Goal: Task Accomplishment & Management: Use online tool/utility

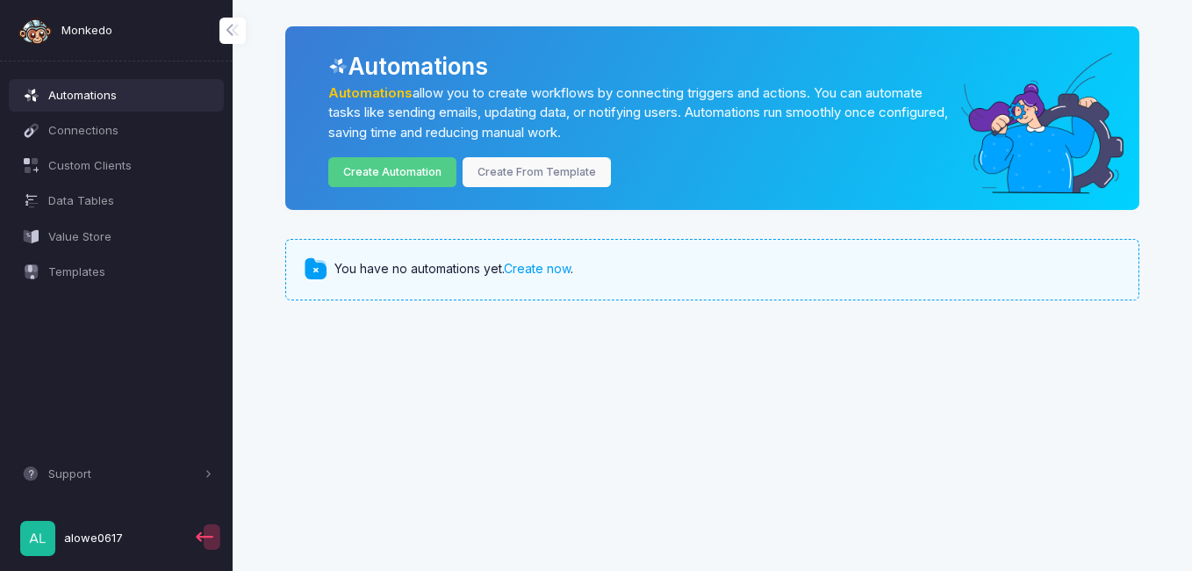
click at [764, 239] on div "You have no automations yet. Create now ." at bounding box center [712, 269] width 854 height 61
click at [427, 172] on link "Create Automation" at bounding box center [392, 172] width 129 height 31
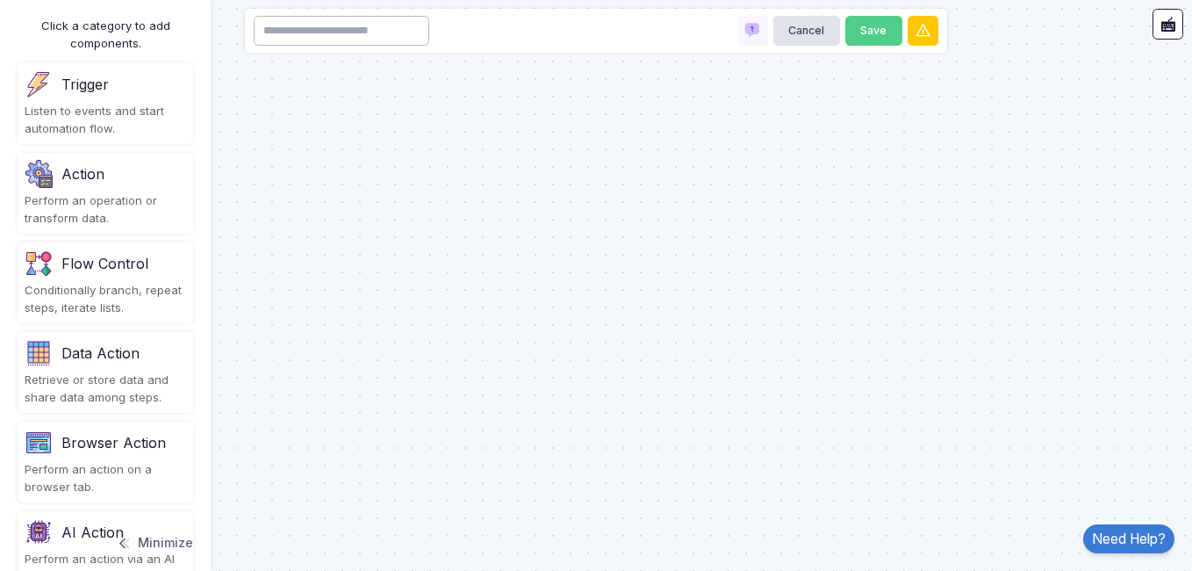
click at [357, 30] on input at bounding box center [342, 31] width 176 height 31
type input "**********"
click at [862, 31] on button "Save" at bounding box center [873, 31] width 57 height 31
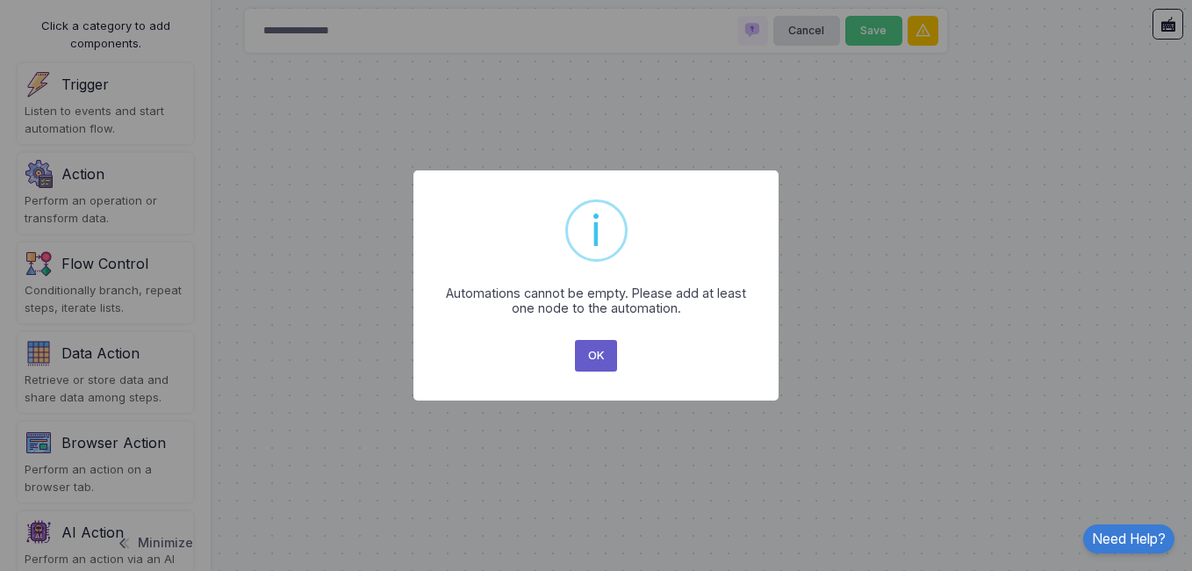
click at [598, 354] on button "OK" at bounding box center [596, 356] width 42 height 32
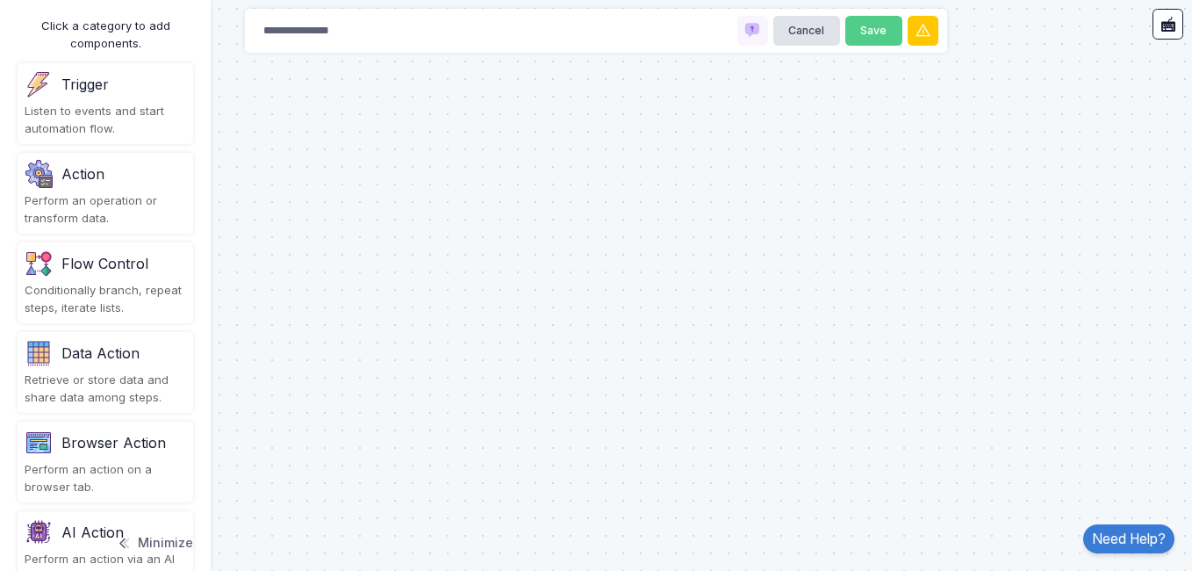
click at [203, 552] on div "Click a category to add components. Trigger Listen to events and start automati…" at bounding box center [105, 285] width 211 height 571
drag, startPoint x: 203, startPoint y: 552, endPoint x: 391, endPoint y: 509, distance: 192.7
click at [391, 509] on div at bounding box center [596, 285] width 1192 height 571
click at [104, 102] on div "Trigger Listen to events and start automation flow." at bounding box center [106, 103] width 176 height 81
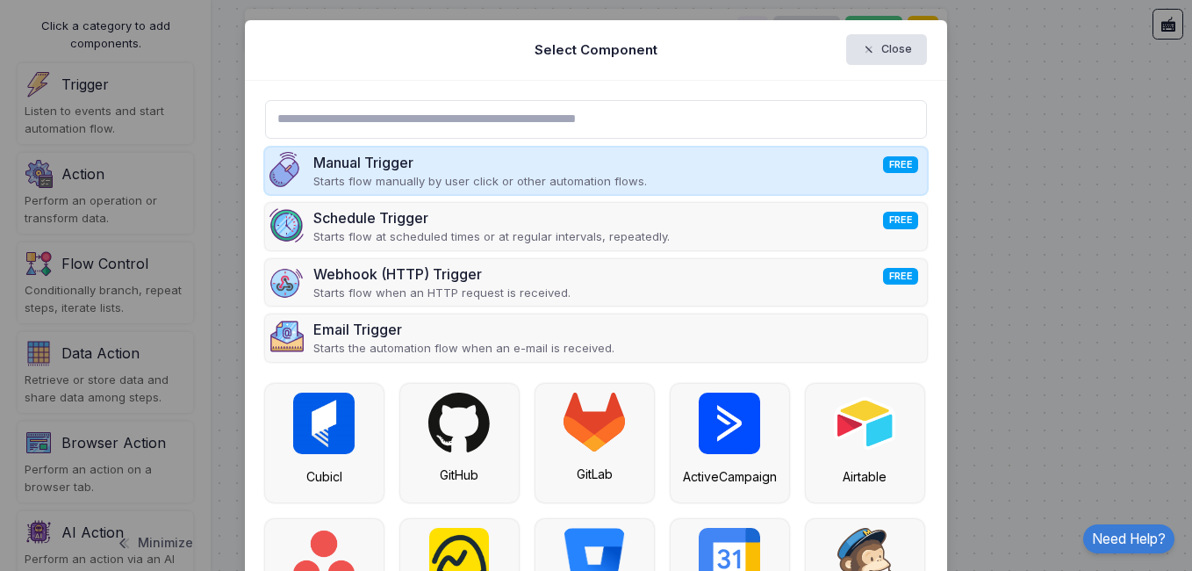
click at [337, 153] on div "Manual Trigger FREE" at bounding box center [480, 162] width 334 height 21
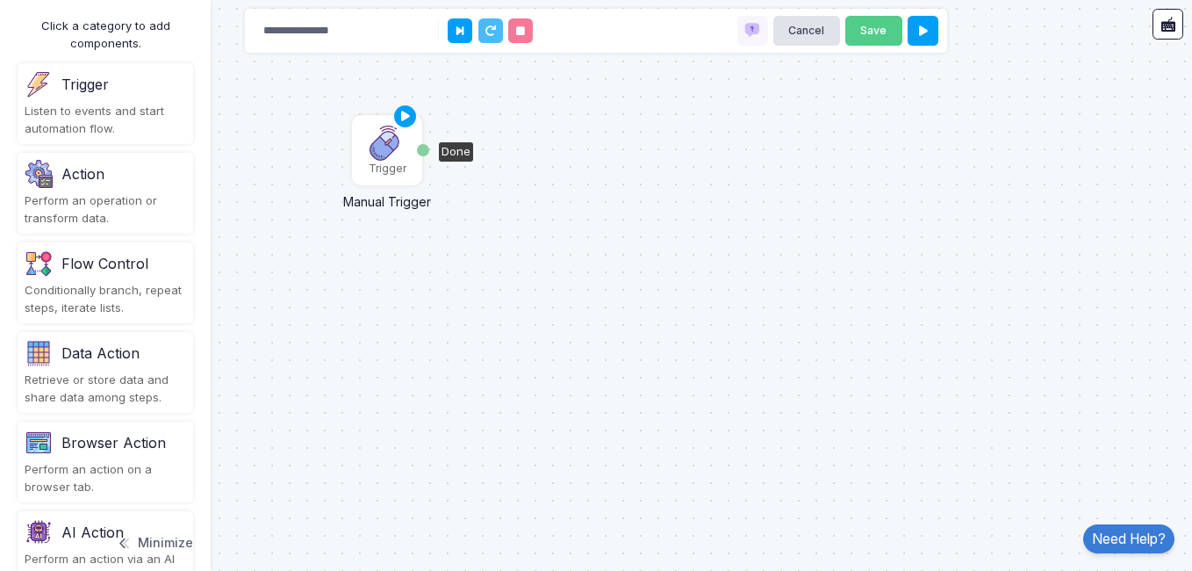
click at [387, 150] on img at bounding box center [387, 143] width 35 height 35
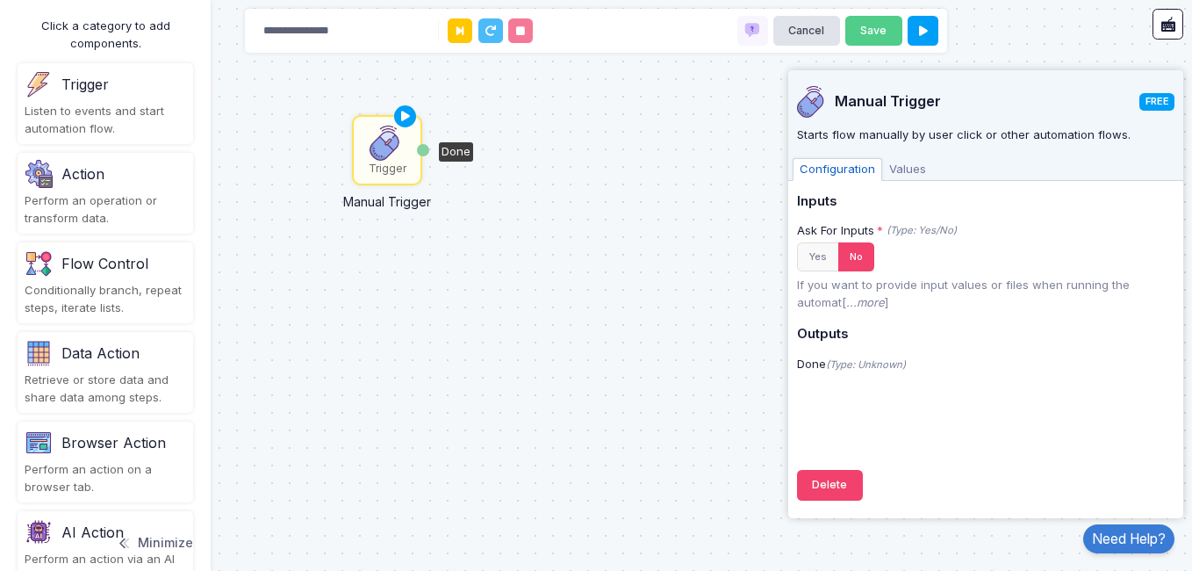
click at [911, 168] on span "Values" at bounding box center [907, 169] width 51 height 23
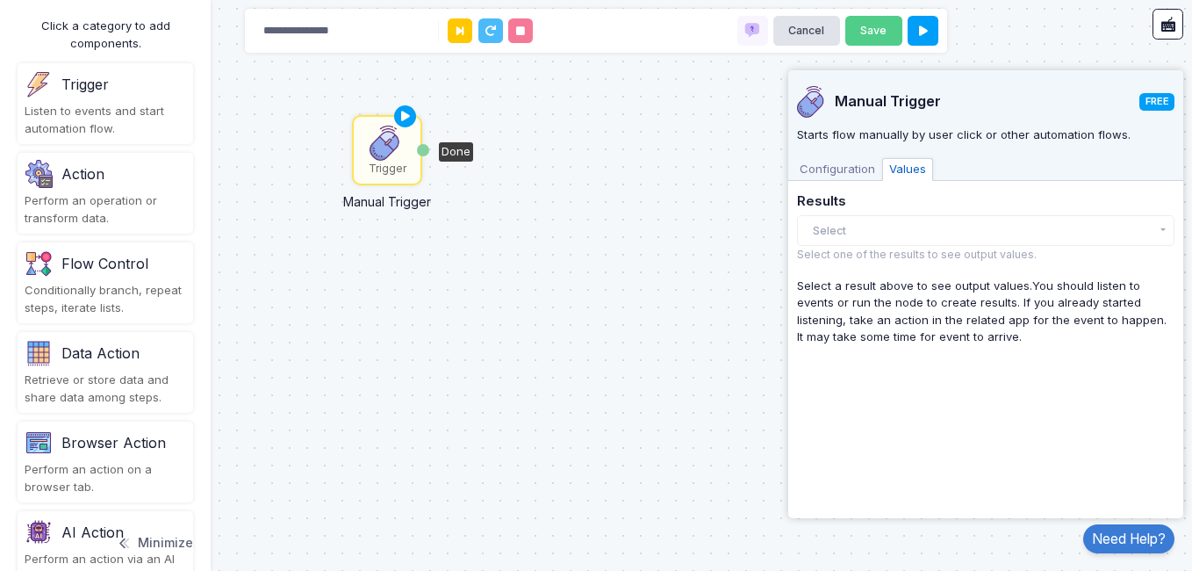
click at [858, 166] on span "Configuration" at bounding box center [838, 169] width 90 height 23
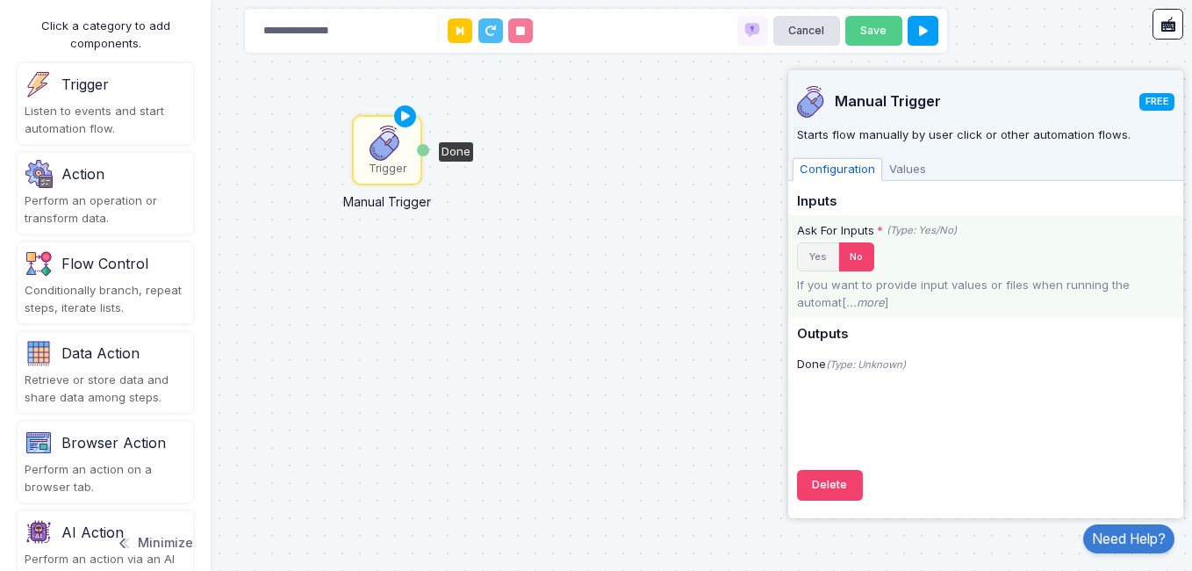
click at [819, 251] on button "Yes" at bounding box center [818, 256] width 42 height 29
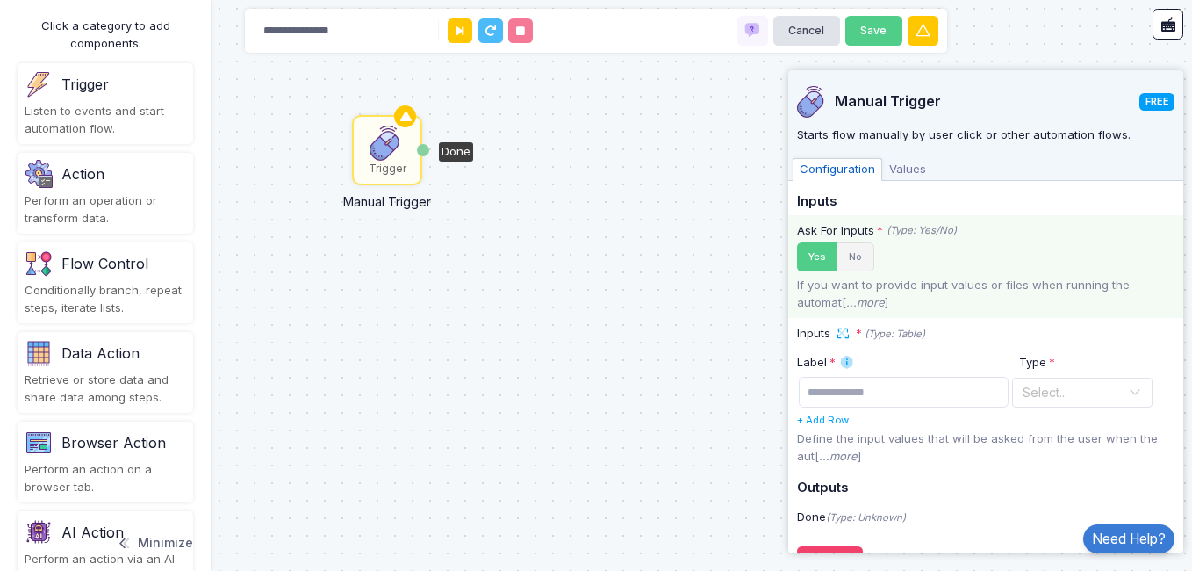
click at [852, 260] on button "No" at bounding box center [855, 256] width 38 height 29
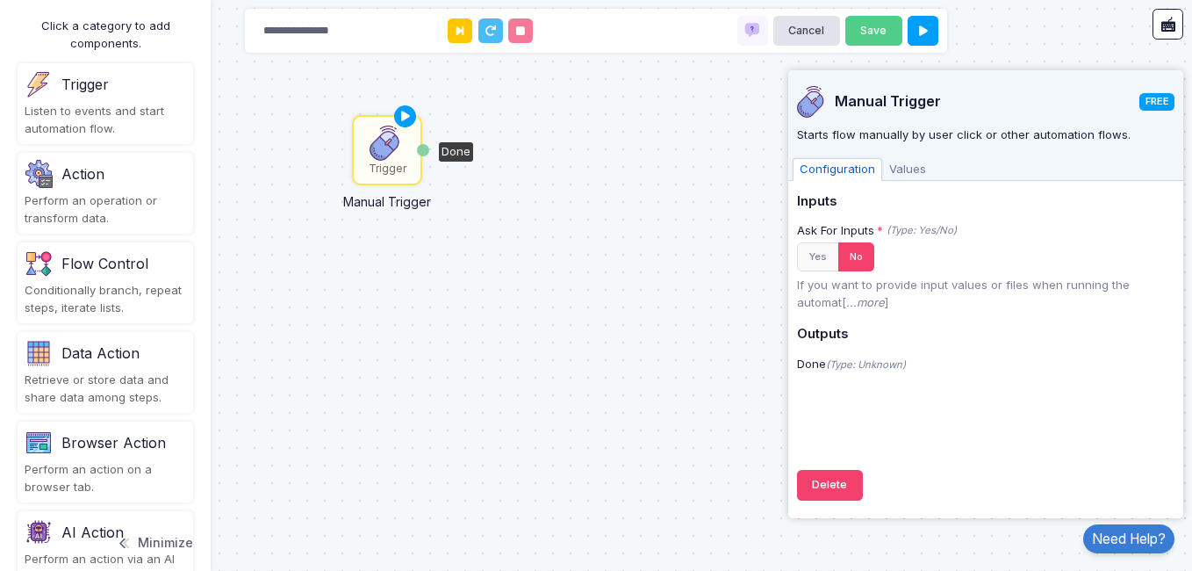
click at [1102, 162] on div "Configuration Values" at bounding box center [985, 167] width 395 height 26
click at [456, 153] on div "Done" at bounding box center [456, 151] width 34 height 19
click at [129, 179] on div "Action" at bounding box center [105, 174] width 161 height 28
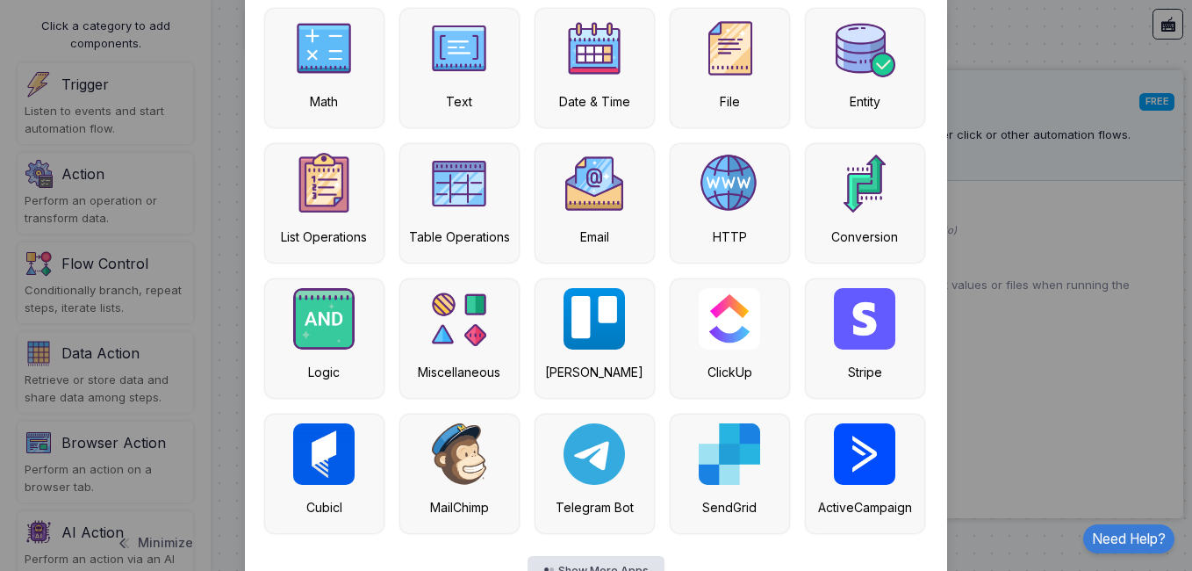
scroll to position [208, 0]
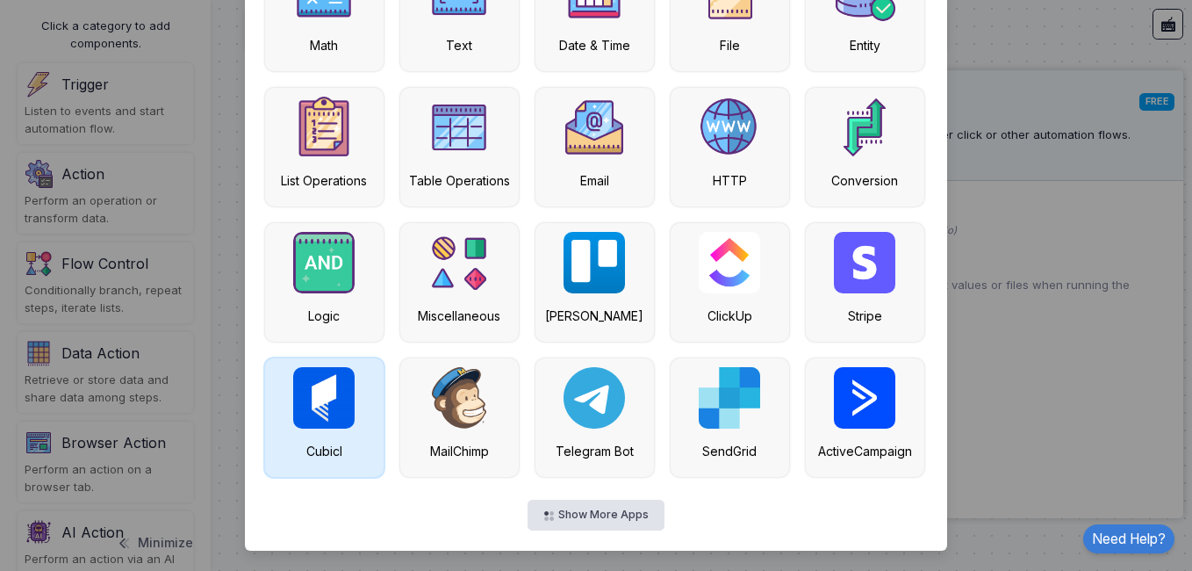
click at [348, 404] on div "Cubicl" at bounding box center [324, 417] width 118 height 118
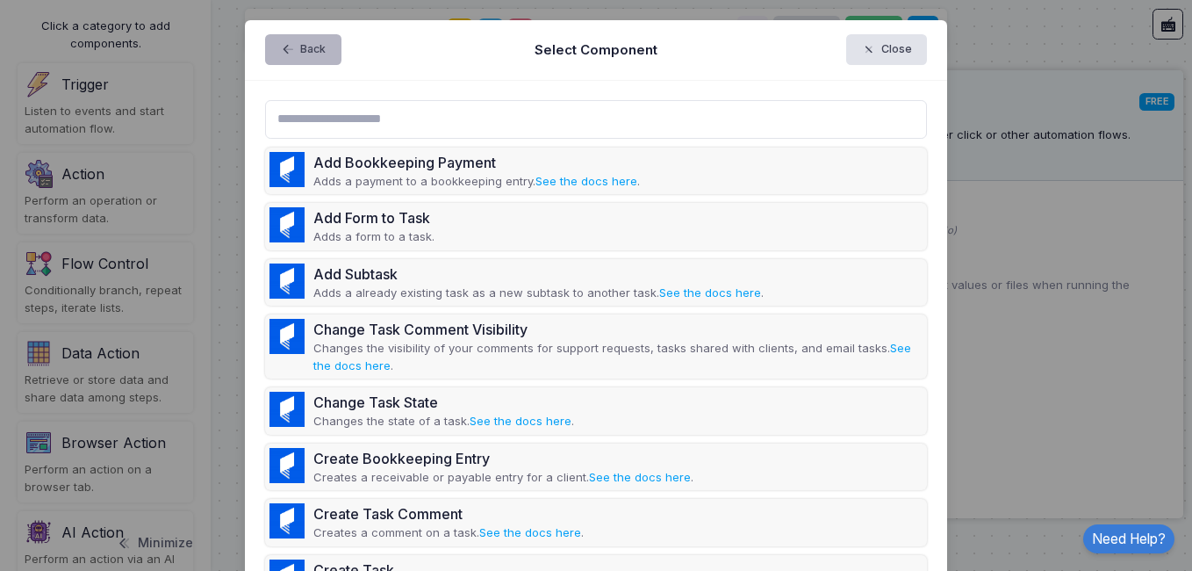
click at [296, 58] on button "Back" at bounding box center [303, 49] width 76 height 31
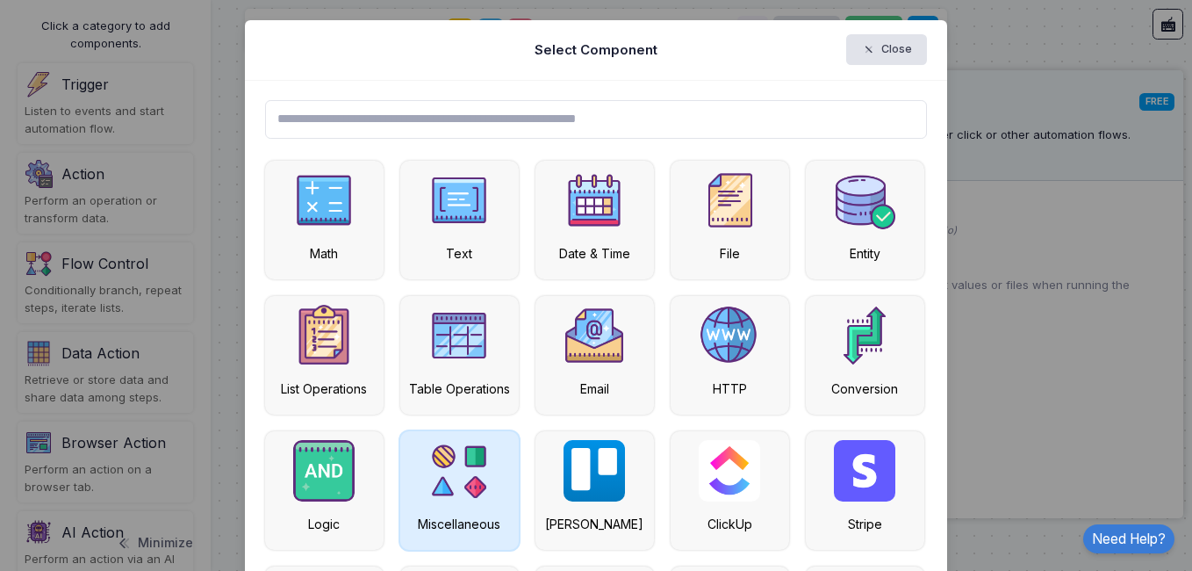
click at [464, 475] on img at bounding box center [458, 470] width 61 height 61
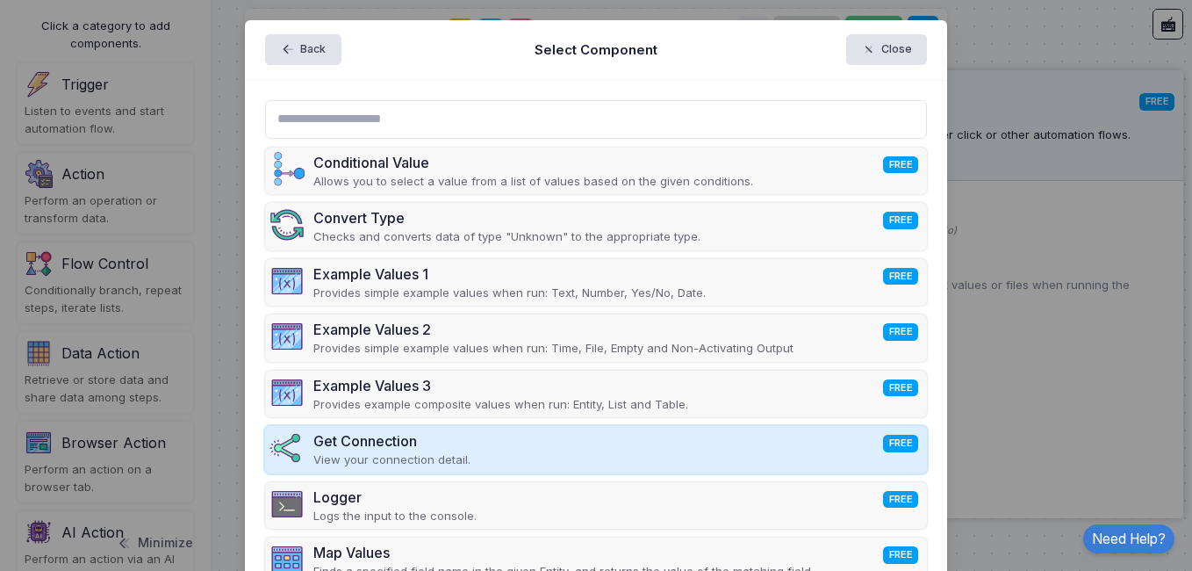
click at [506, 441] on div "Get Connection FREE View your connection detail." at bounding box center [596, 449] width 663 height 47
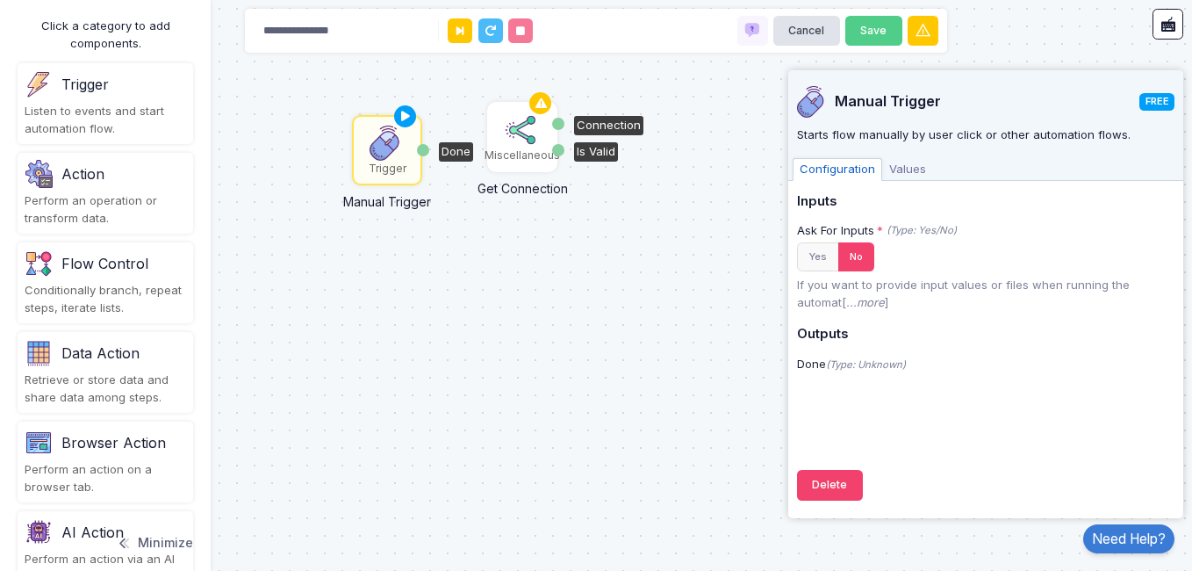
click at [522, 137] on img at bounding box center [522, 129] width 35 height 35
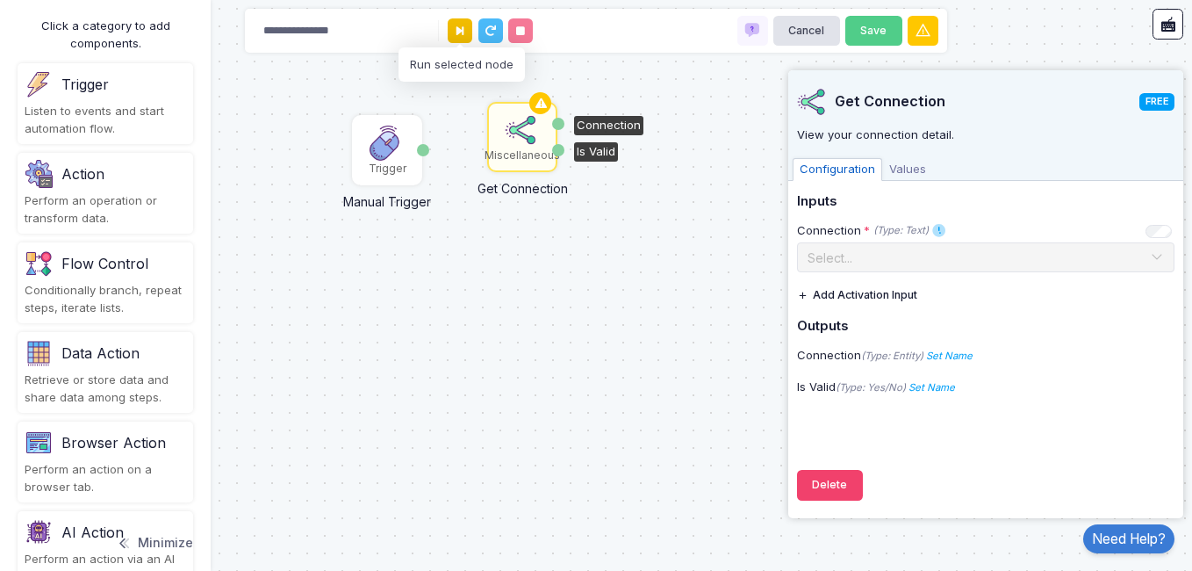
click at [463, 37] on button at bounding box center [460, 30] width 25 height 25
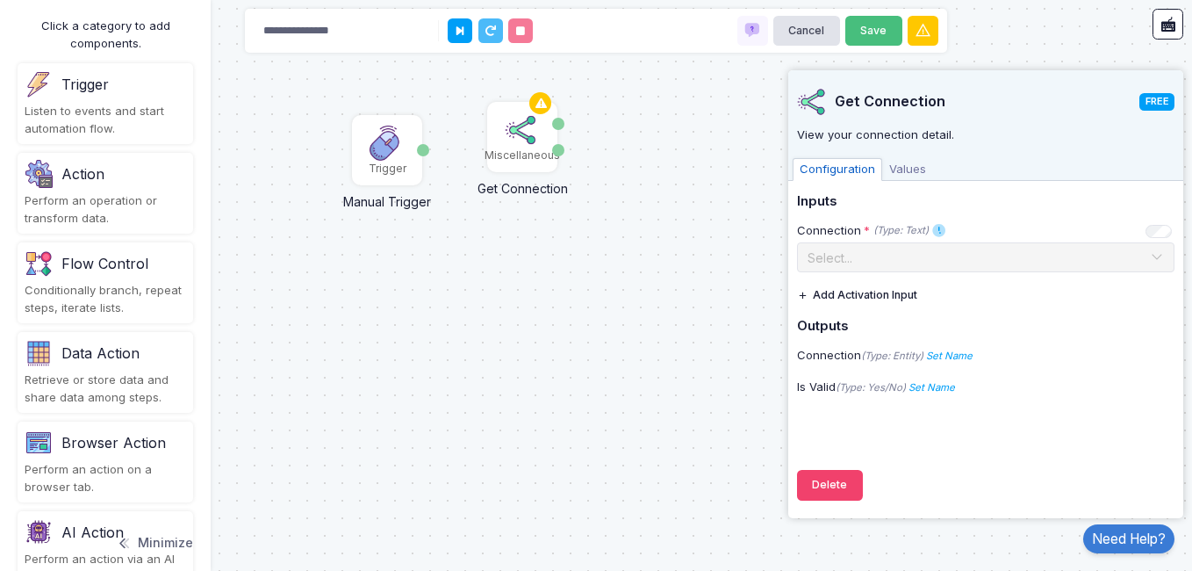
click at [866, 32] on button "Save" at bounding box center [873, 31] width 57 height 31
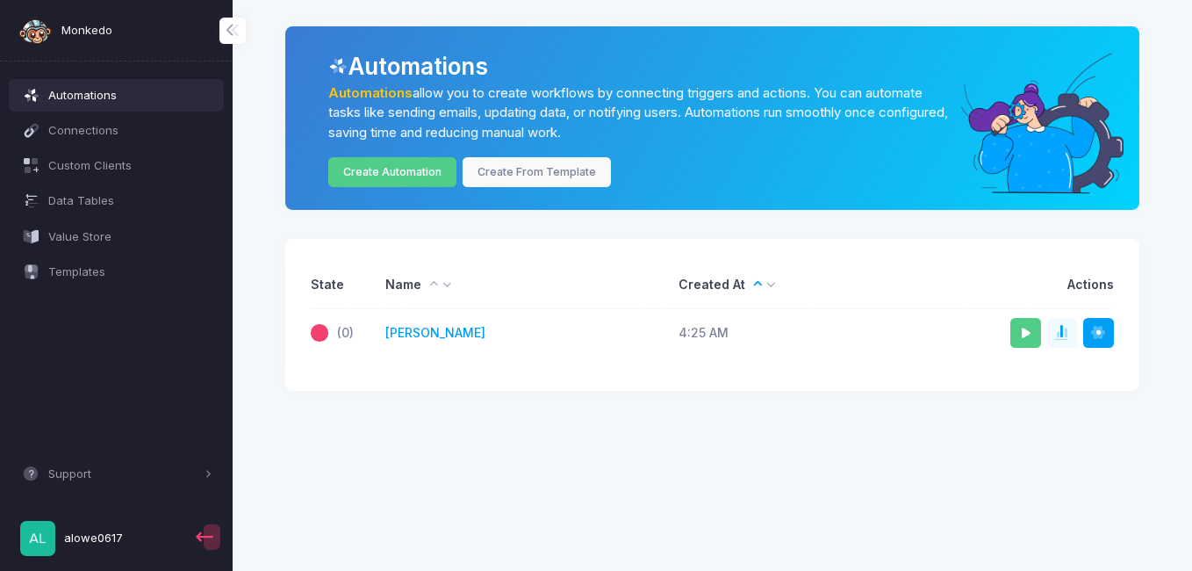
click at [1026, 332] on icon at bounding box center [1026, 332] width 0 height 11
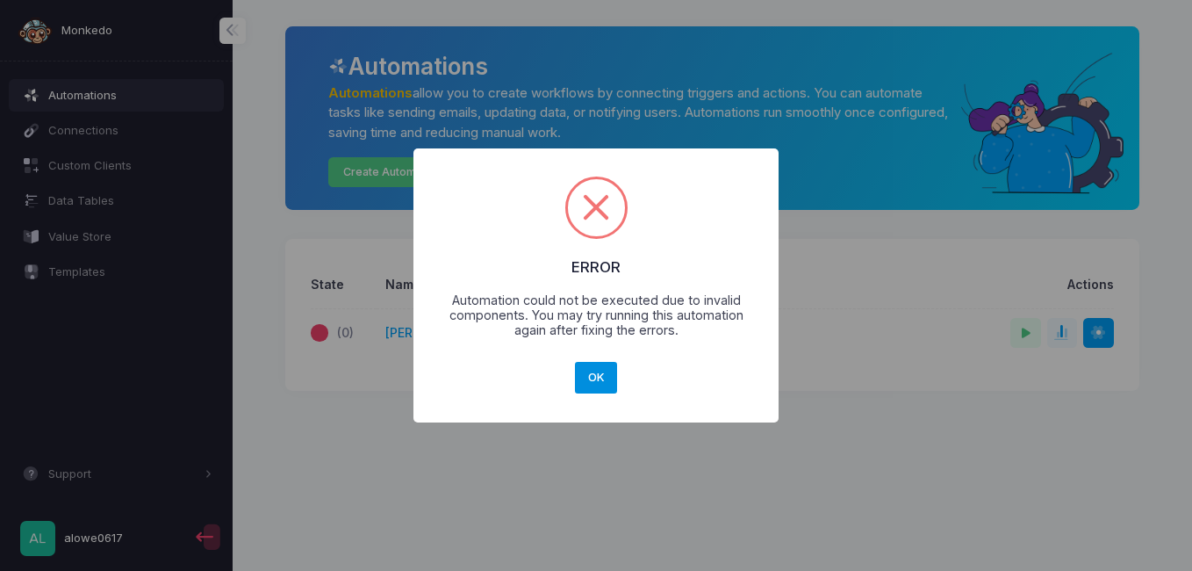
click at [597, 377] on button "OK" at bounding box center [596, 378] width 42 height 32
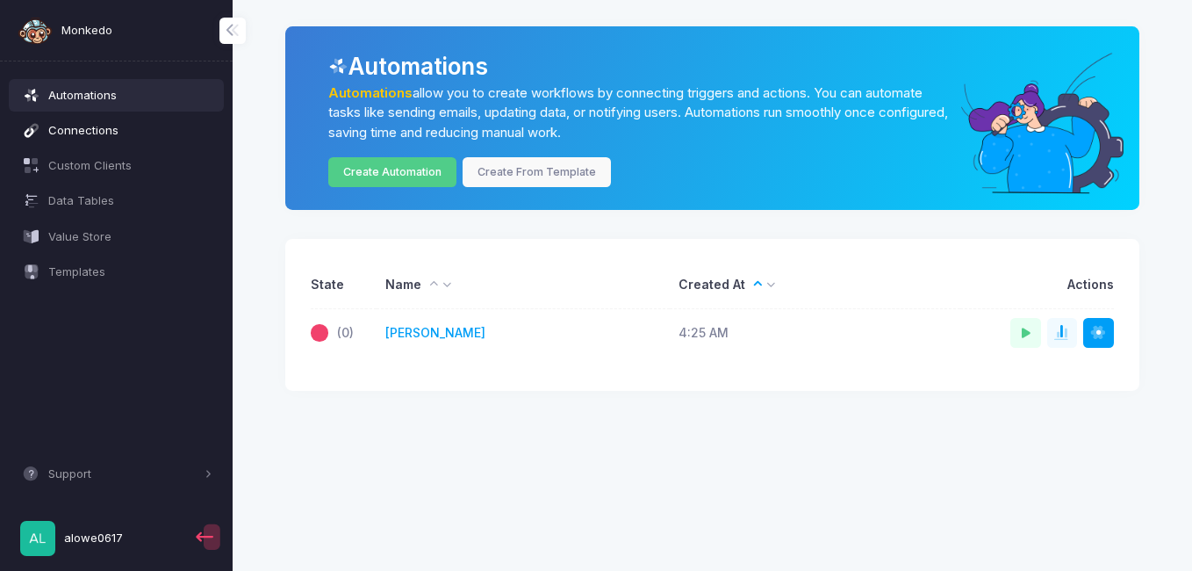
click at [127, 133] on span "Connections" at bounding box center [130, 131] width 164 height 18
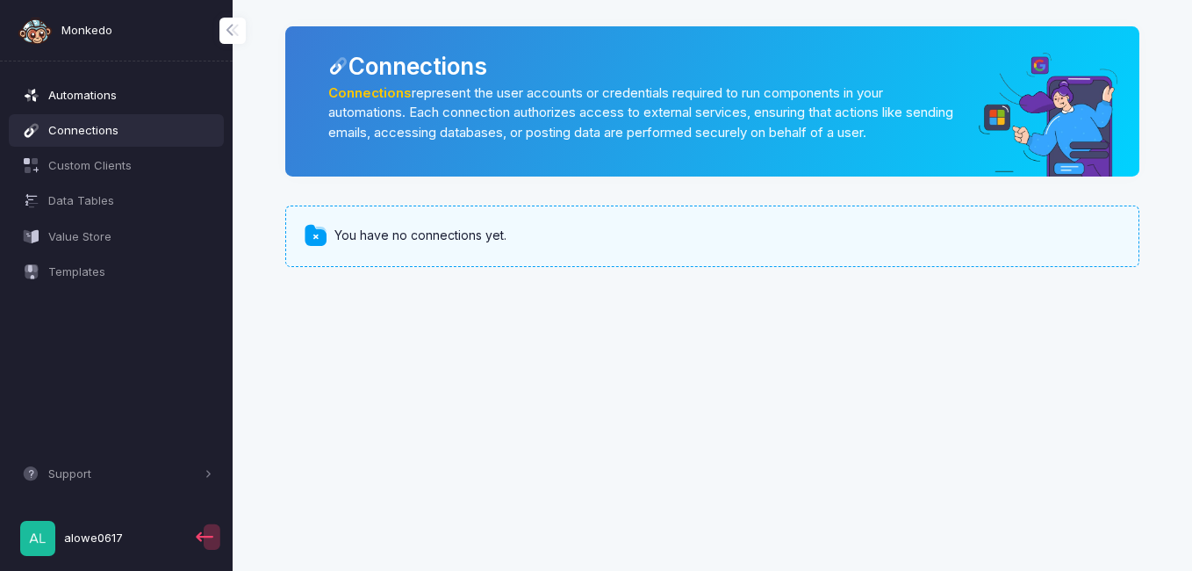
click at [130, 105] on link "Automations" at bounding box center [117, 95] width 216 height 32
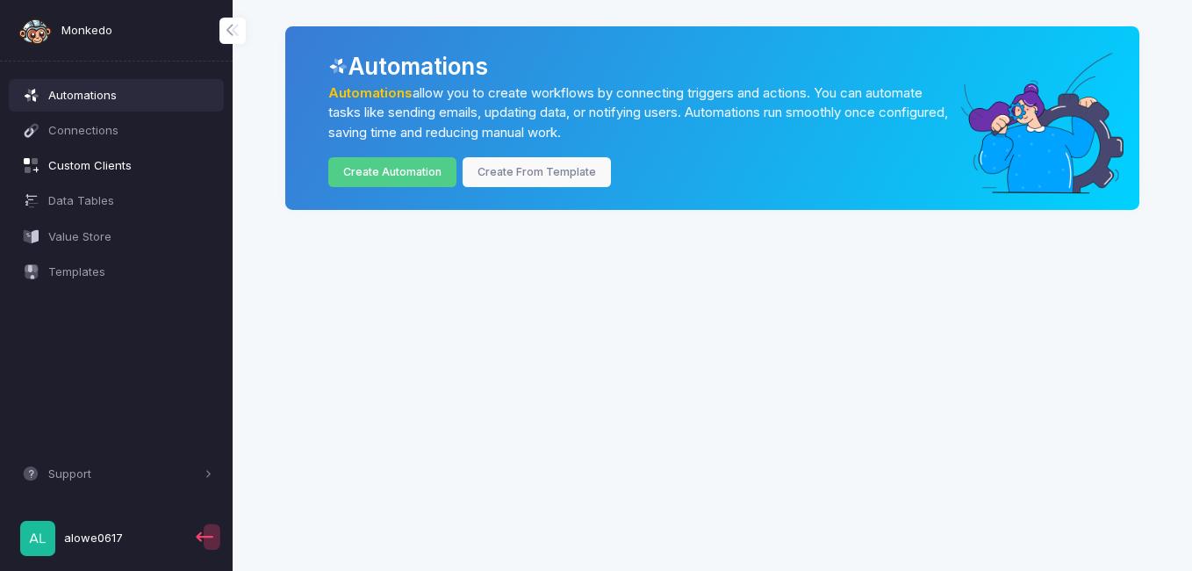
click at [133, 152] on link "Custom Clients" at bounding box center [117, 166] width 216 height 32
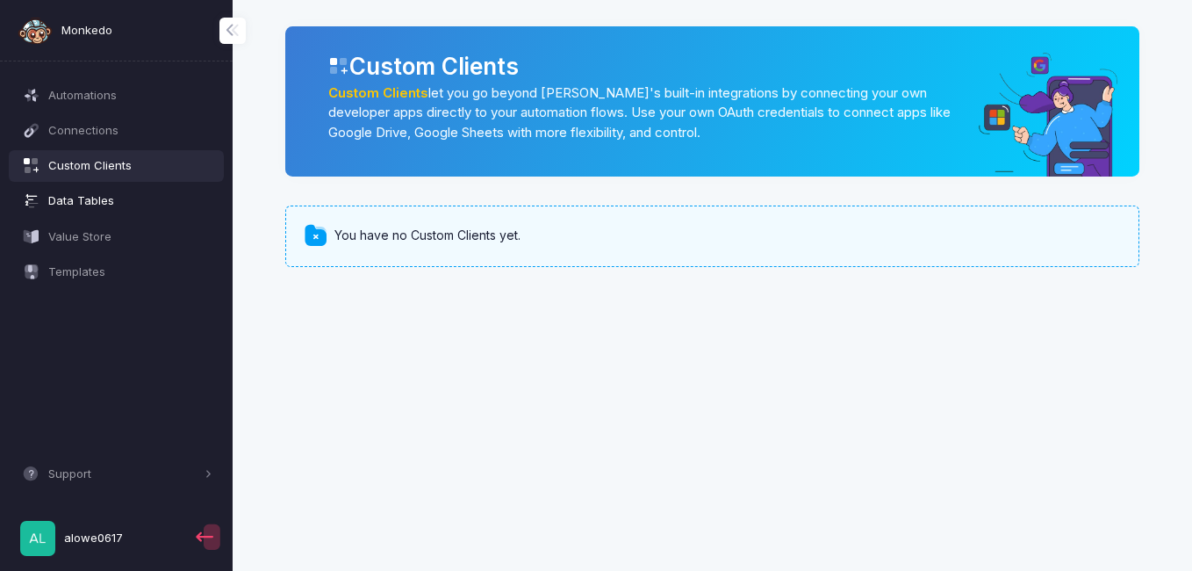
click at [115, 197] on span "Data Tables" at bounding box center [130, 201] width 164 height 18
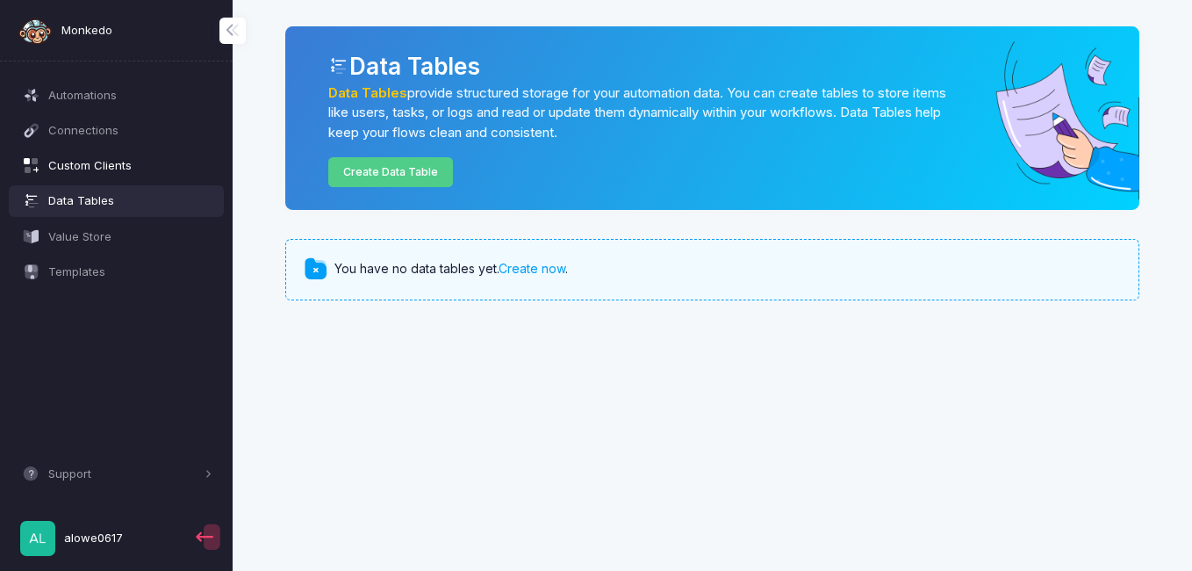
click at [126, 166] on span "Custom Clients" at bounding box center [130, 166] width 164 height 18
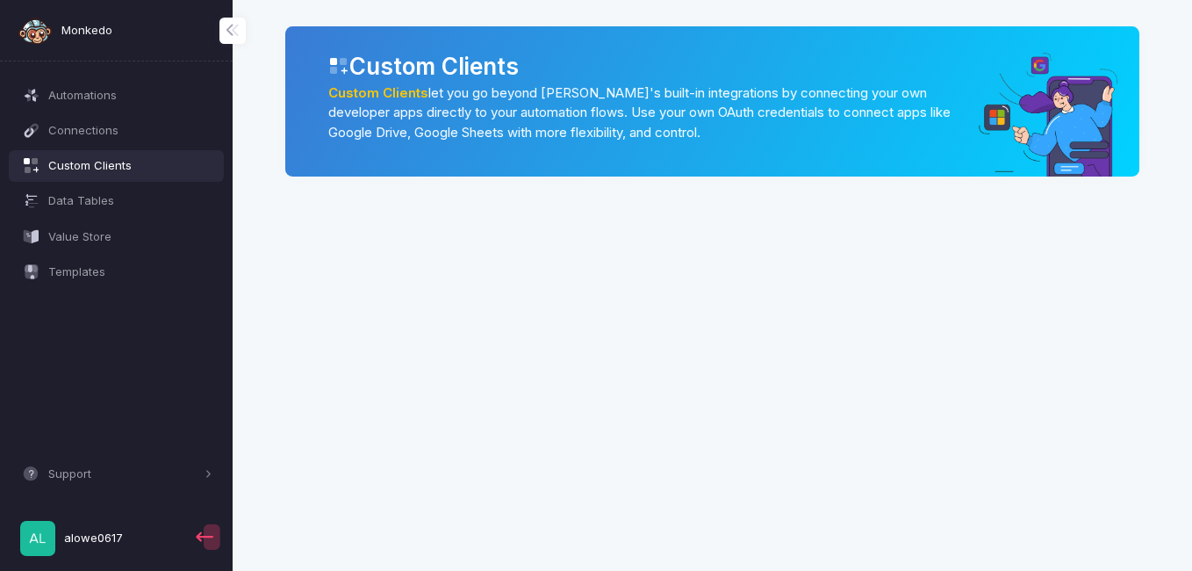
click at [126, 166] on span "Custom Clients" at bounding box center [130, 166] width 164 height 18
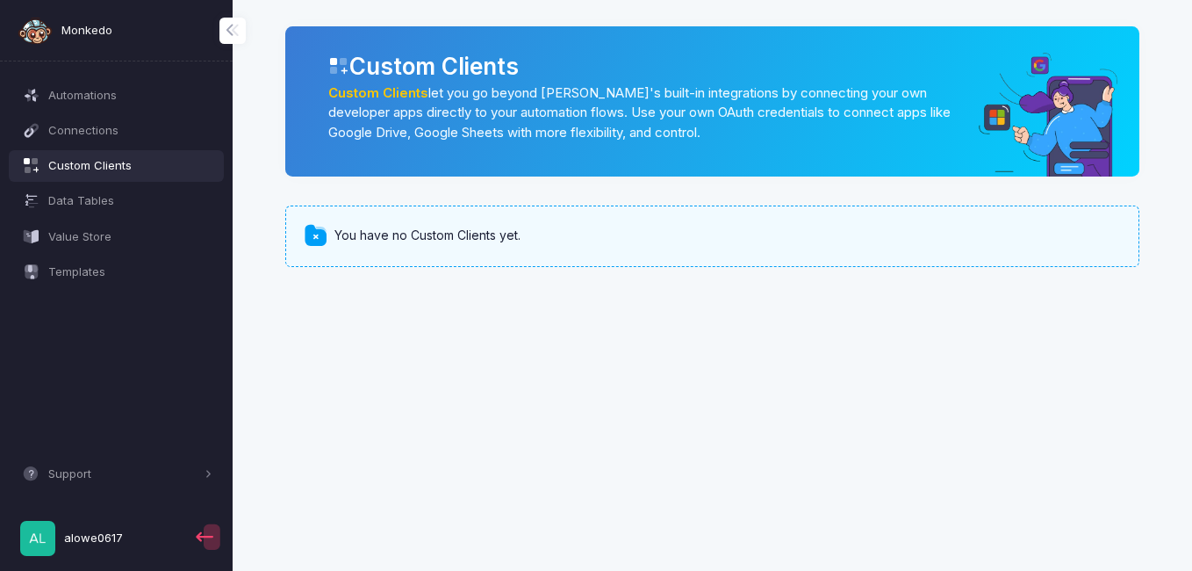
click at [312, 240] on span at bounding box center [316, 235] width 25 height 25
click at [170, 269] on span "Templates" at bounding box center [130, 272] width 164 height 18
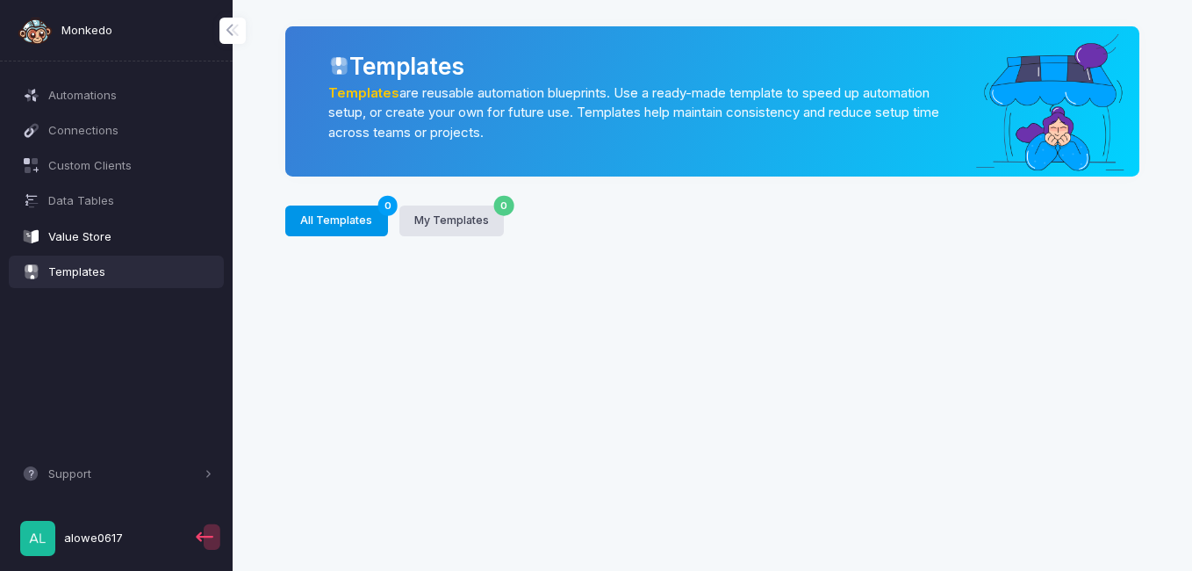
click at [141, 240] on span "Value Store" at bounding box center [130, 237] width 164 height 18
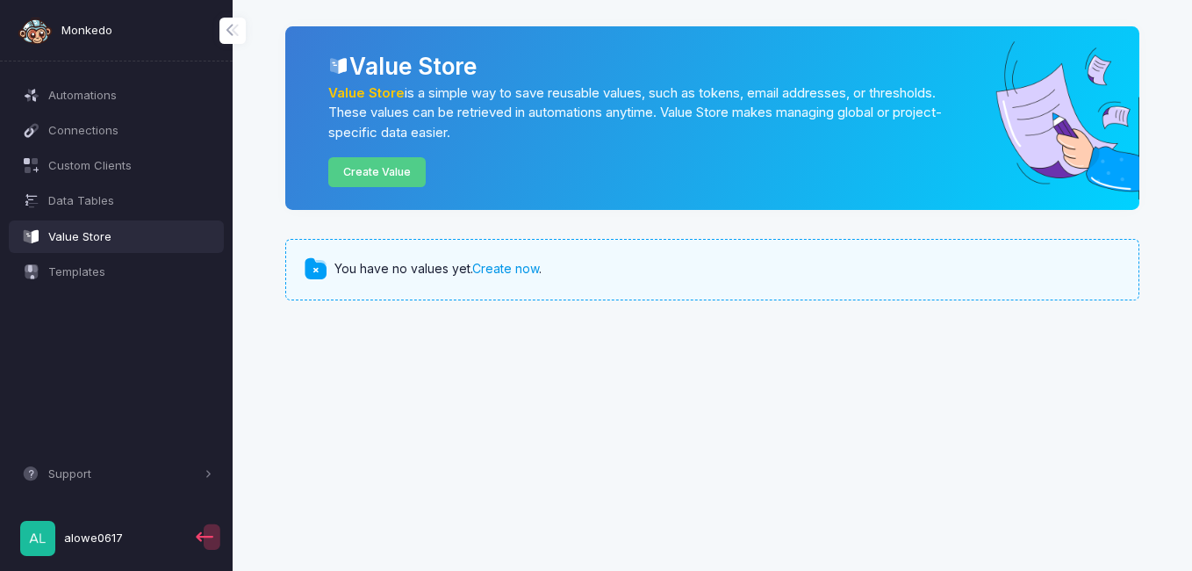
click at [505, 261] on link "Create now" at bounding box center [505, 268] width 67 height 15
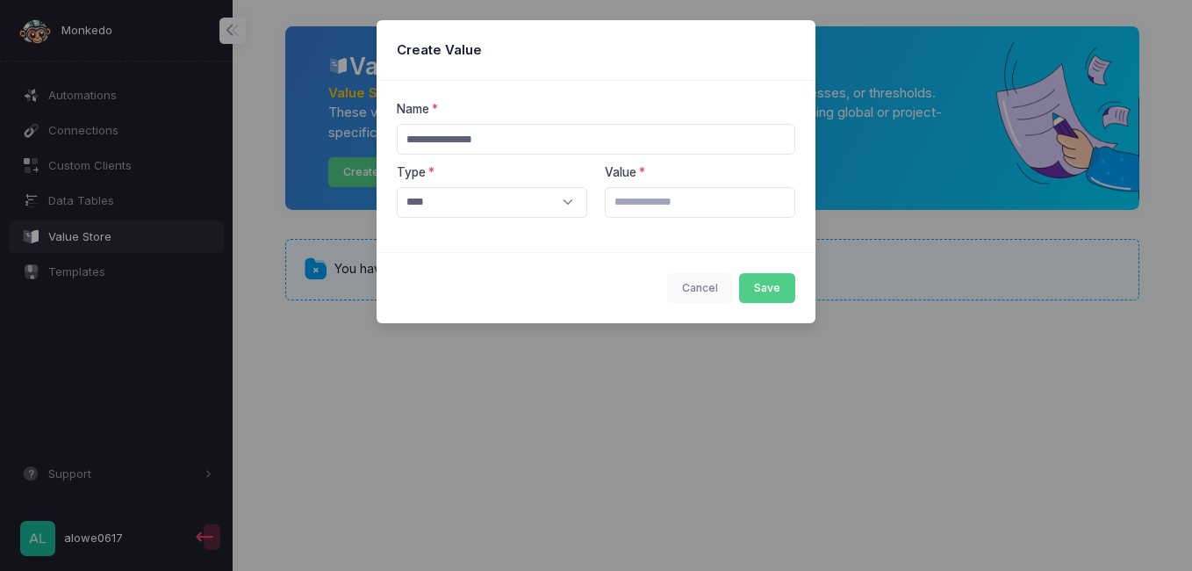
type input "**********"
click at [523, 208] on select "**** ****** ****** **** ****" at bounding box center [492, 202] width 191 height 31
select select "****"
click at [397, 187] on select "**** ****** ****** **** ****" at bounding box center [492, 202] width 191 height 31
click at [632, 212] on input "*" at bounding box center [700, 202] width 191 height 31
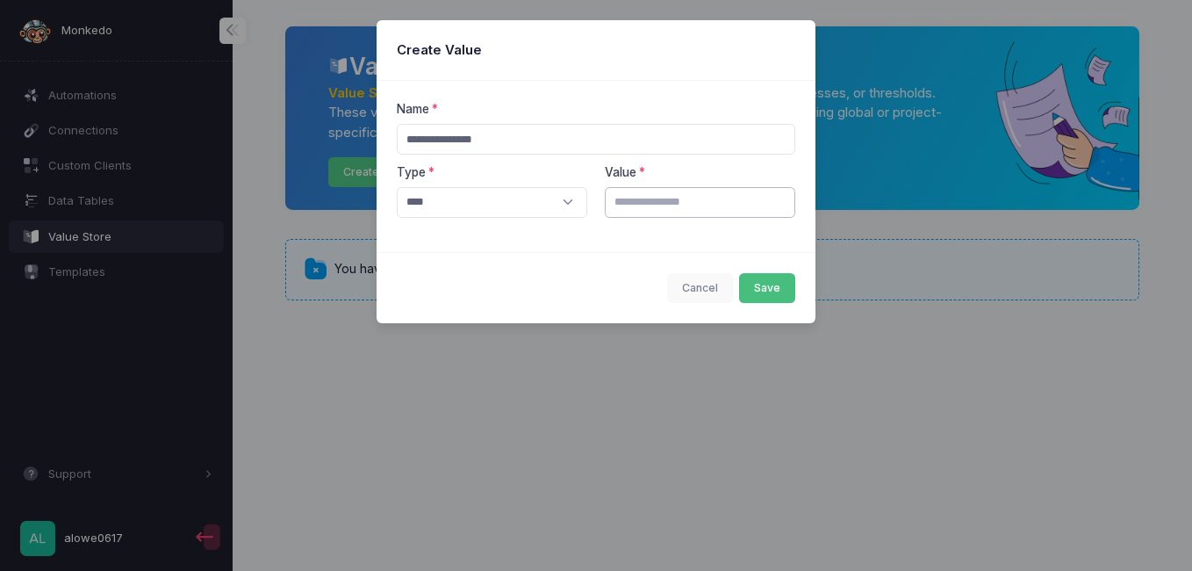
type input "**"
click at [773, 284] on button "Save" at bounding box center [767, 288] width 57 height 31
click at [760, 284] on button "Save" at bounding box center [767, 288] width 57 height 31
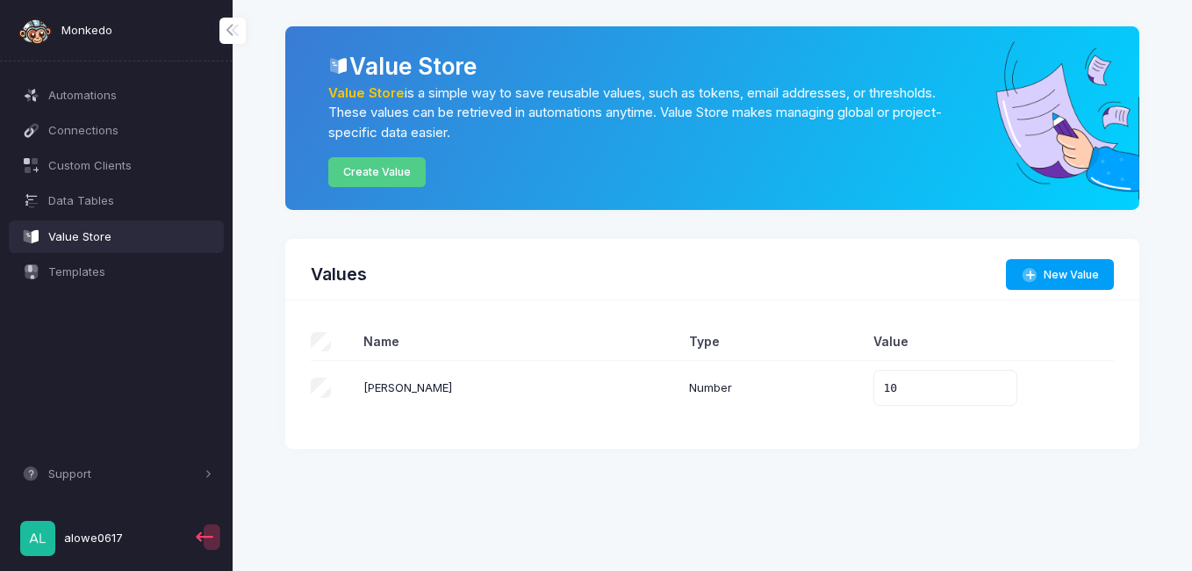
click at [210, 538] on span at bounding box center [208, 537] width 32 height 32
click at [170, 533] on link "alowe0617" at bounding box center [100, 538] width 183 height 50
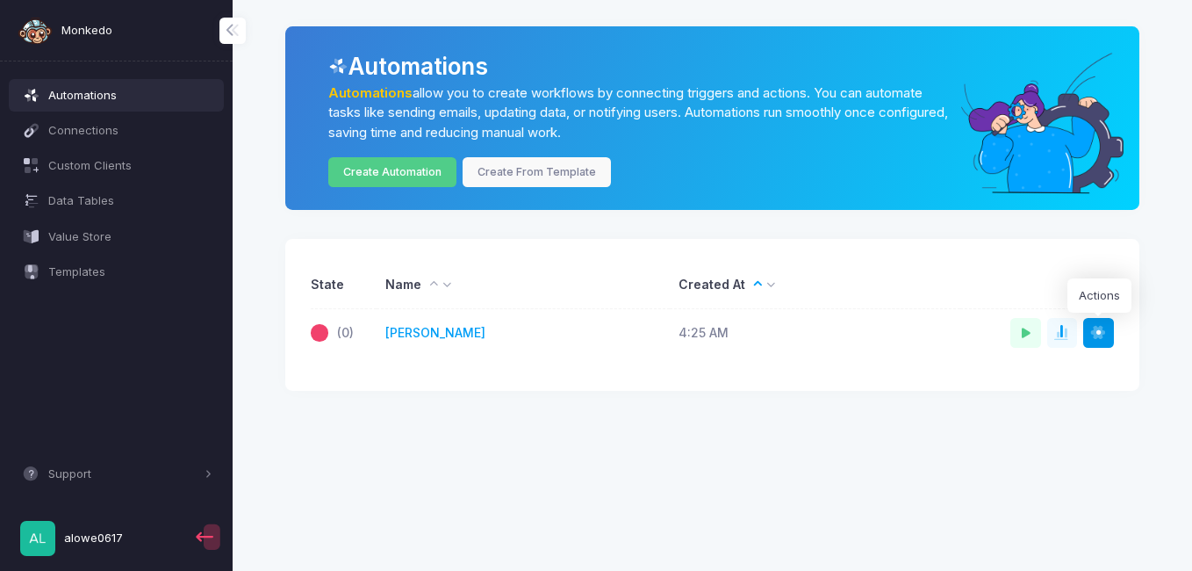
click at [1102, 324] on span at bounding box center [1098, 333] width 18 height 18
click at [978, 322] on td "Run Share Publish in Store [GEOGRAPHIC_DATA]" at bounding box center [1037, 332] width 154 height 47
click at [1071, 339] on span at bounding box center [1071, 333] width 1 height 18
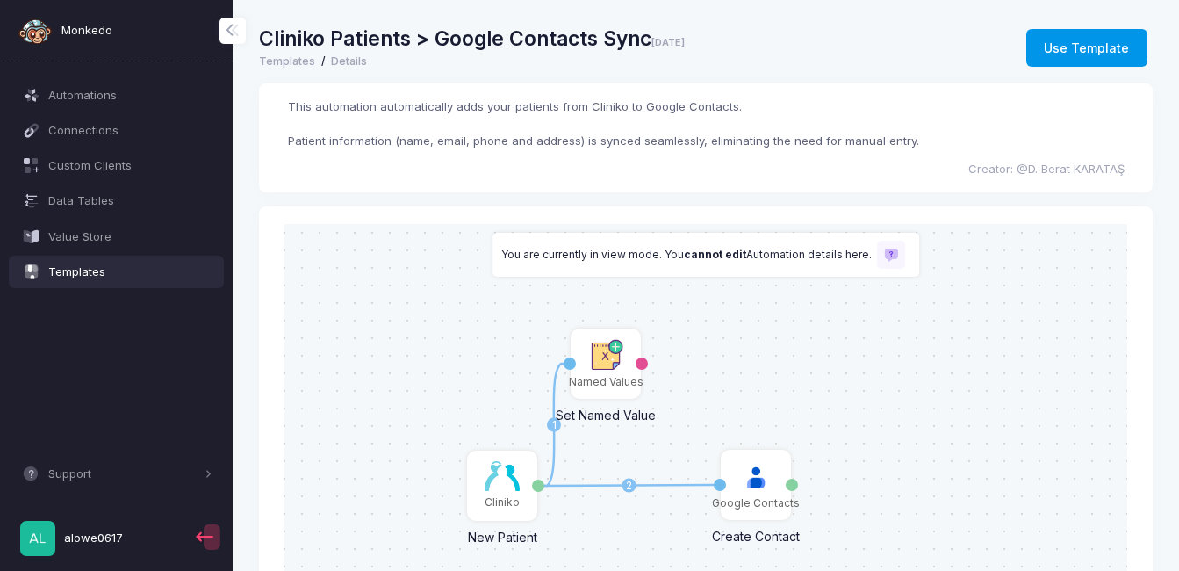
click at [1062, 40] on button "Use Template" at bounding box center [1086, 48] width 121 height 39
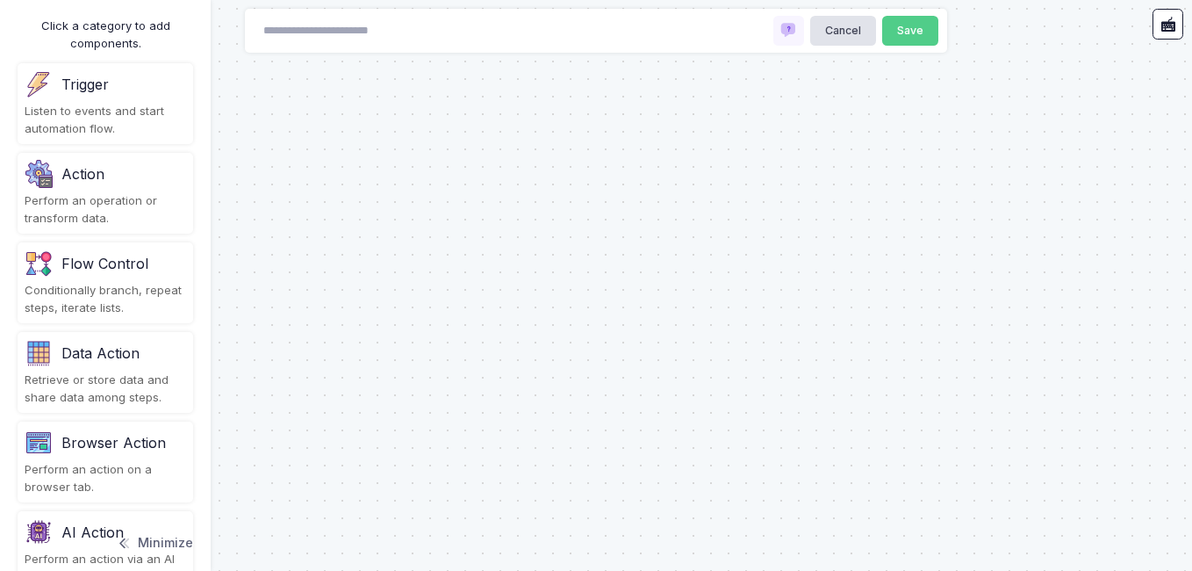
type input "**********"
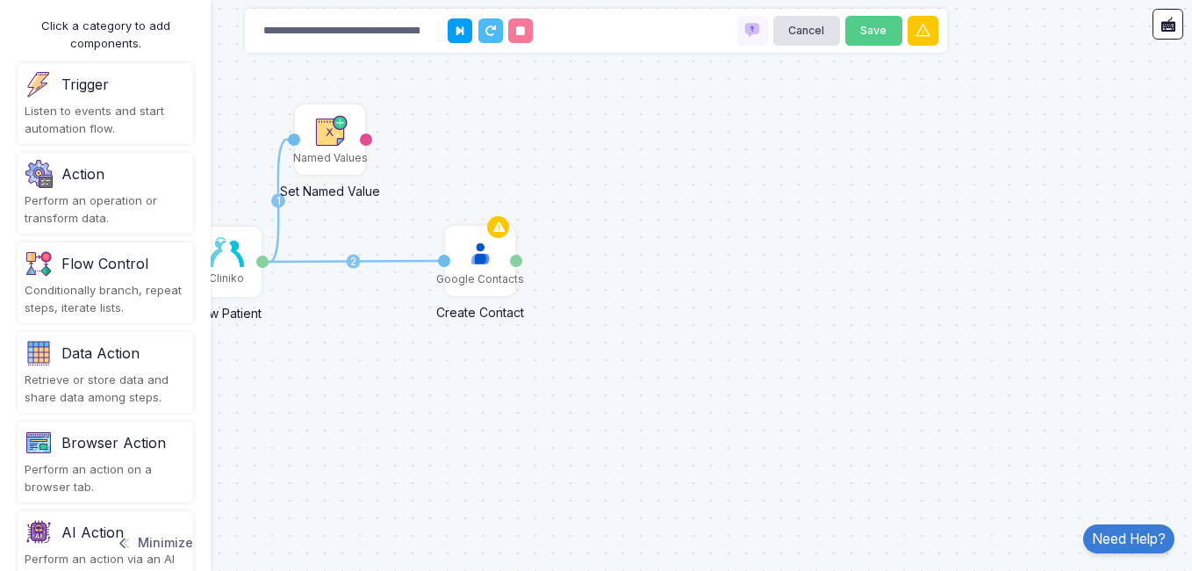
click at [98, 212] on div "Perform an operation or transform data." at bounding box center [105, 209] width 161 height 34
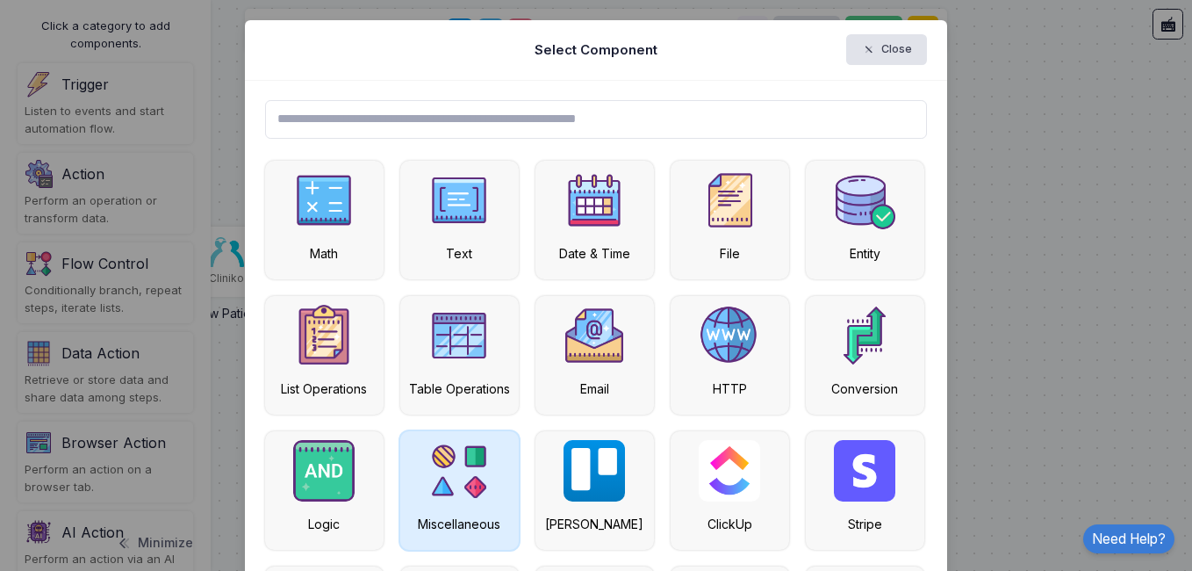
click at [451, 524] on div "Miscellaneous" at bounding box center [459, 523] width 101 height 18
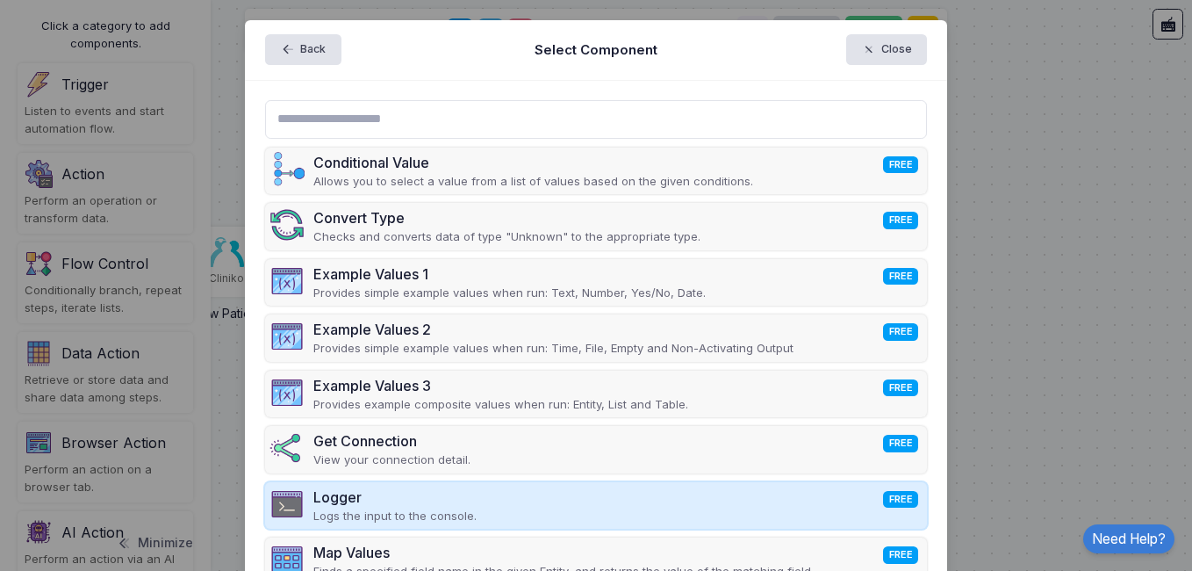
click at [566, 493] on div "Logger FREE Logs the input to the console." at bounding box center [596, 505] width 663 height 47
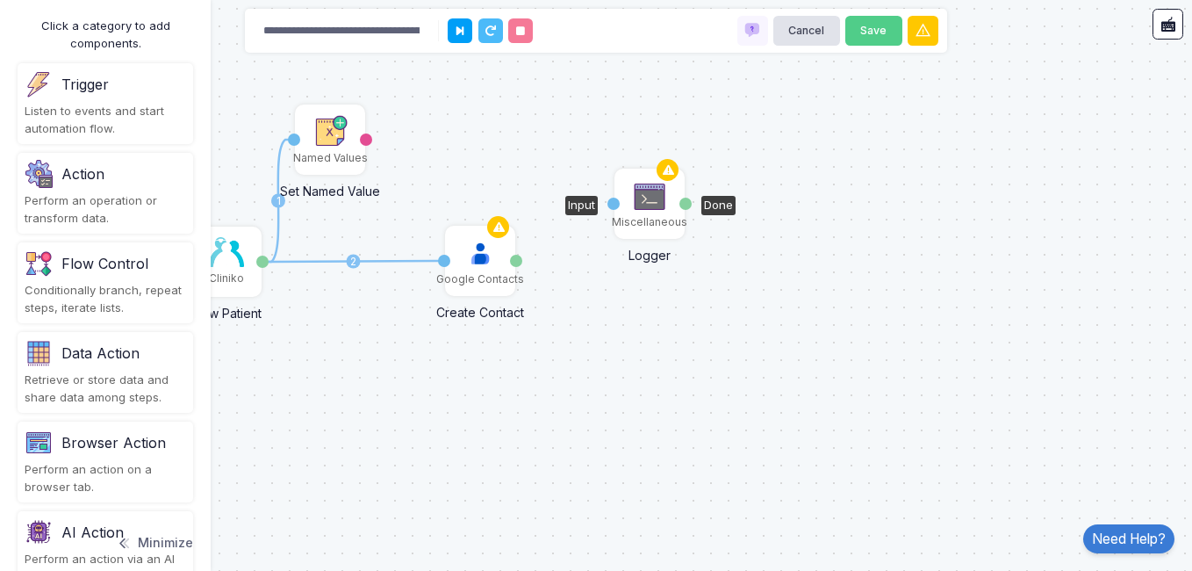
click at [650, 204] on img at bounding box center [649, 196] width 35 height 35
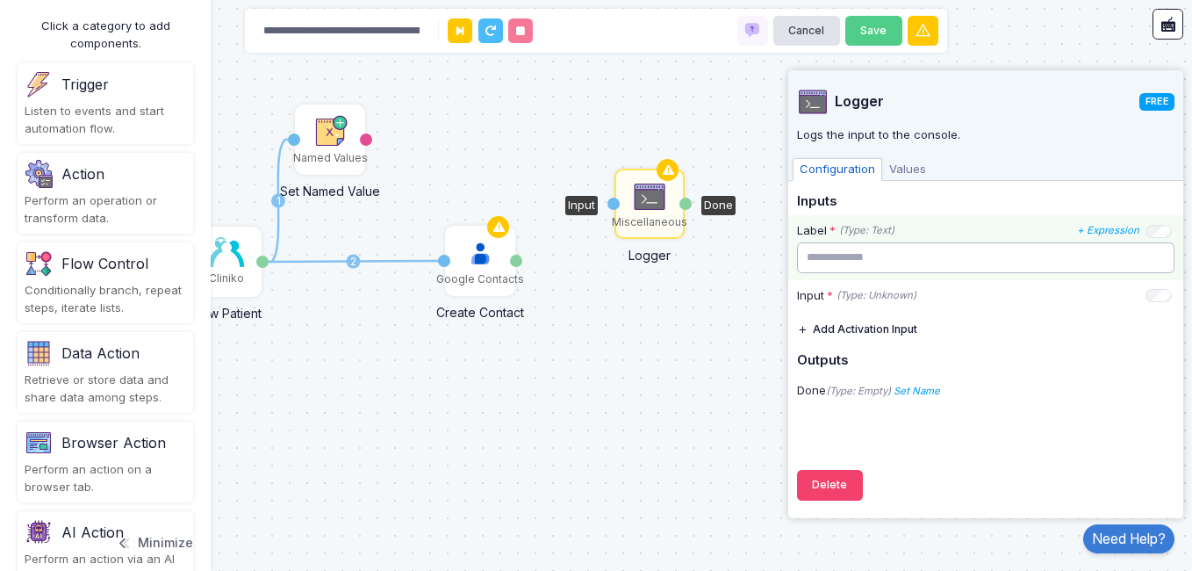
click at [815, 253] on input "text" at bounding box center [985, 257] width 377 height 31
click at [1125, 229] on icon "+ Expression" at bounding box center [1108, 230] width 62 height 12
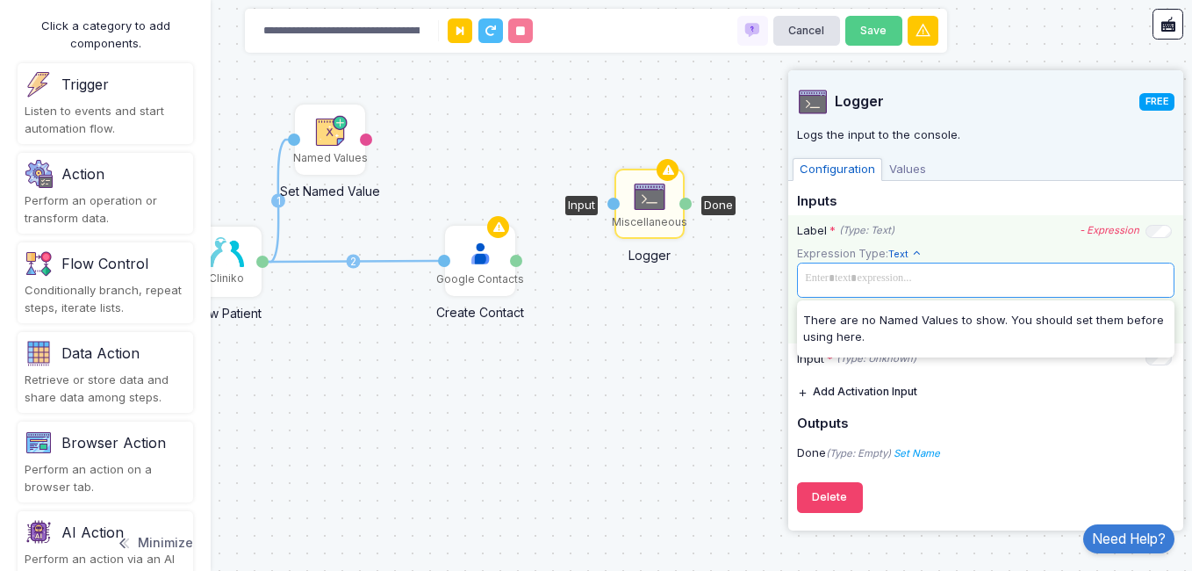
click at [1031, 288] on span at bounding box center [985, 278] width 370 height 25
click at [1059, 287] on span "****" at bounding box center [985, 278] width 370 height 25
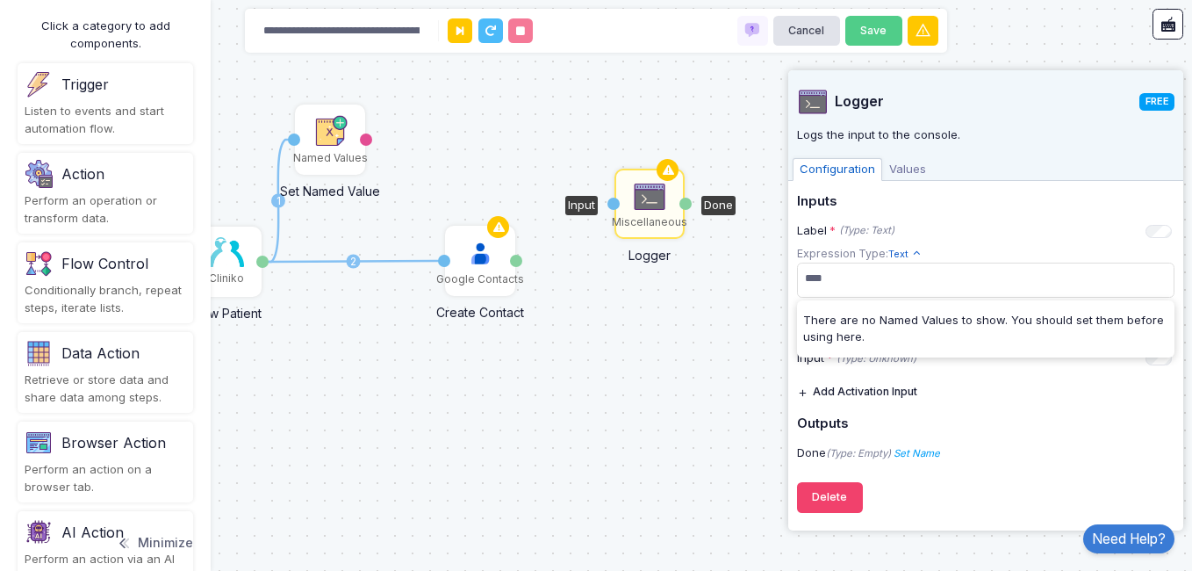
click at [975, 392] on div "Inputs Label * (Type: Text) - Expression Expression Type: Text Text Allows you …" at bounding box center [985, 331] width 377 height 275
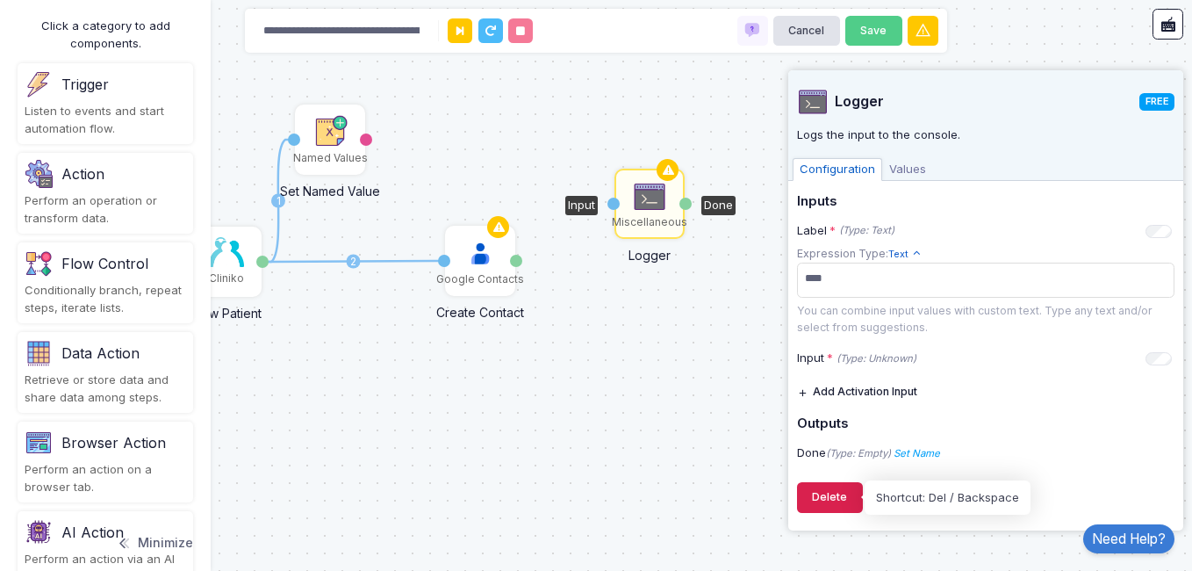
click at [812, 502] on button "Delete" at bounding box center [830, 497] width 66 height 31
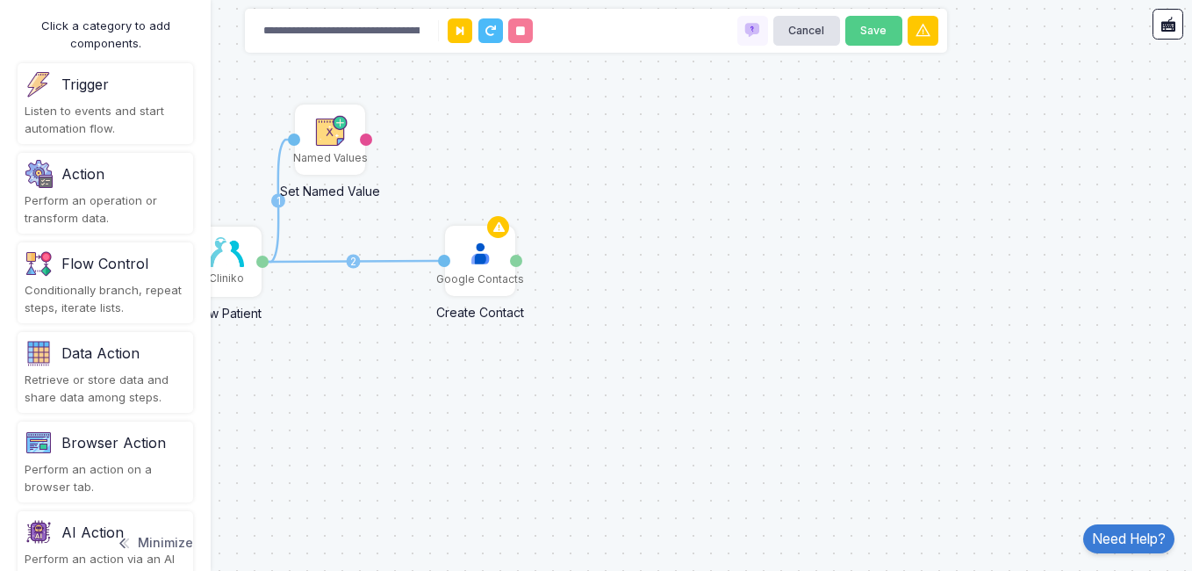
click at [129, 457] on div "Browser Action Perform an action on a browser tab." at bounding box center [106, 461] width 176 height 81
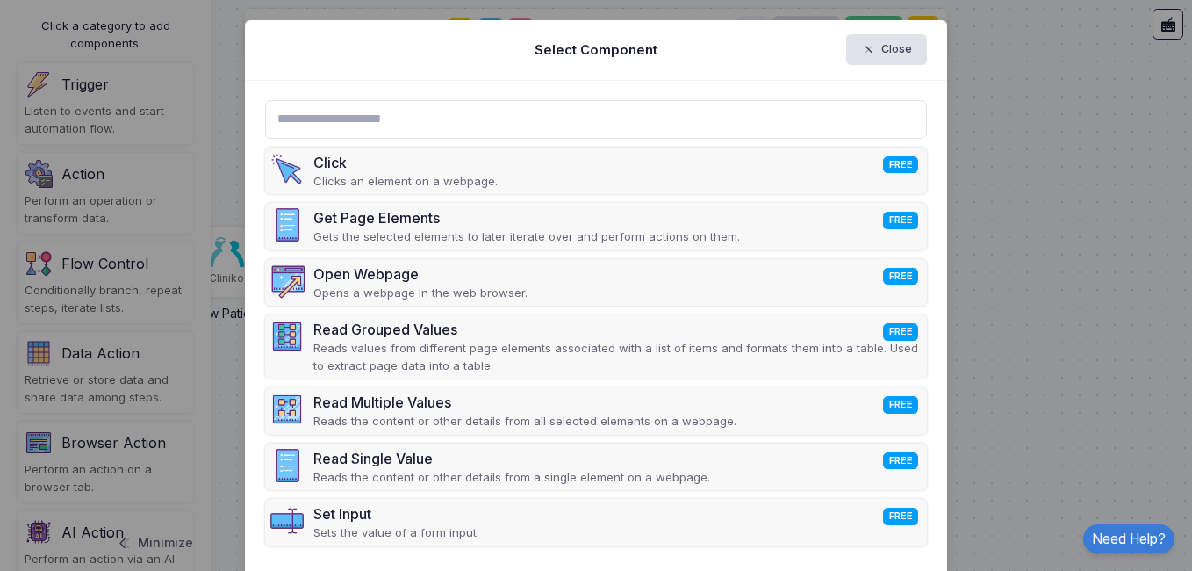
click at [119, 280] on ngb-modal-window "Select Component Close Click FREE Clicks an element on a webpage. Get Page Elem…" at bounding box center [596, 285] width 1192 height 571
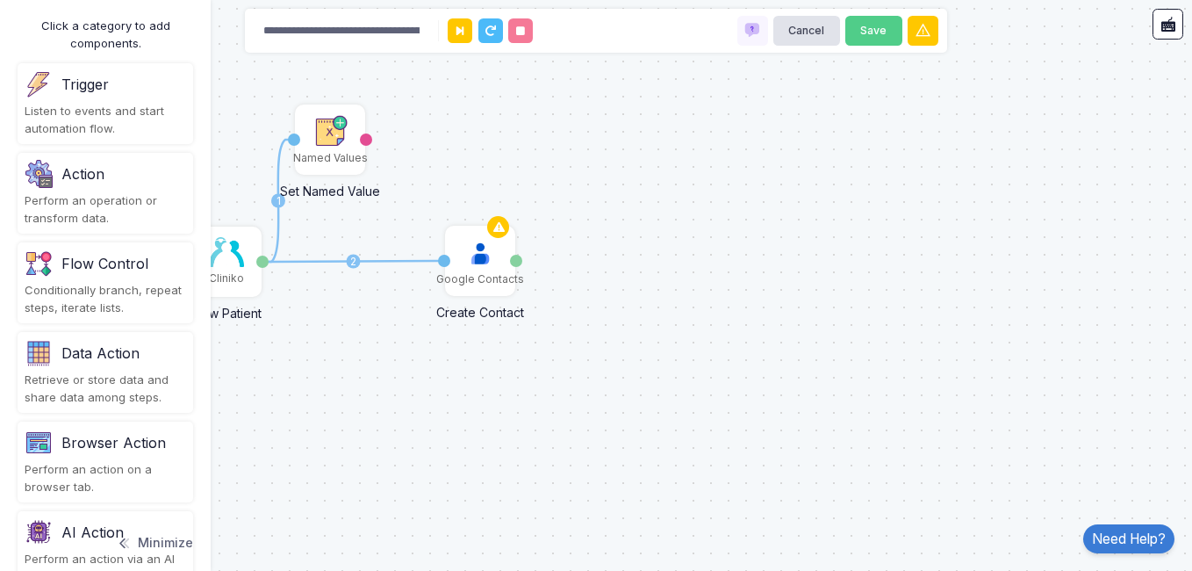
click at [125, 470] on div "Perform an action on a browser tab." at bounding box center [105, 478] width 161 height 34
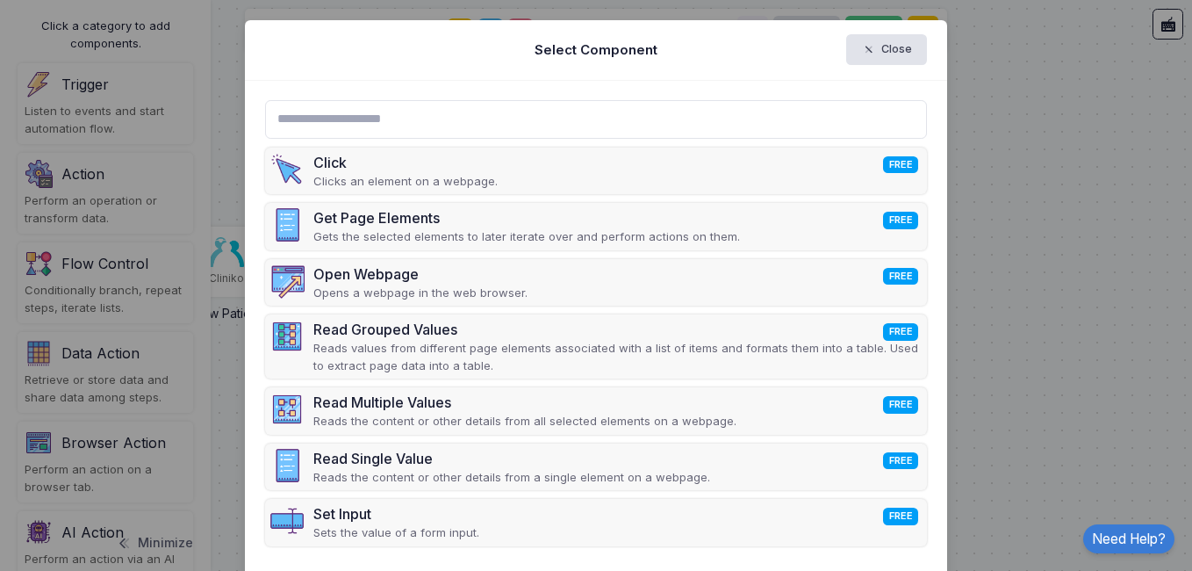
click at [81, 548] on ngb-modal-window "Select Component Close Click FREE Clicks an element on a webpage. Get Page Elem…" at bounding box center [596, 285] width 1192 height 571
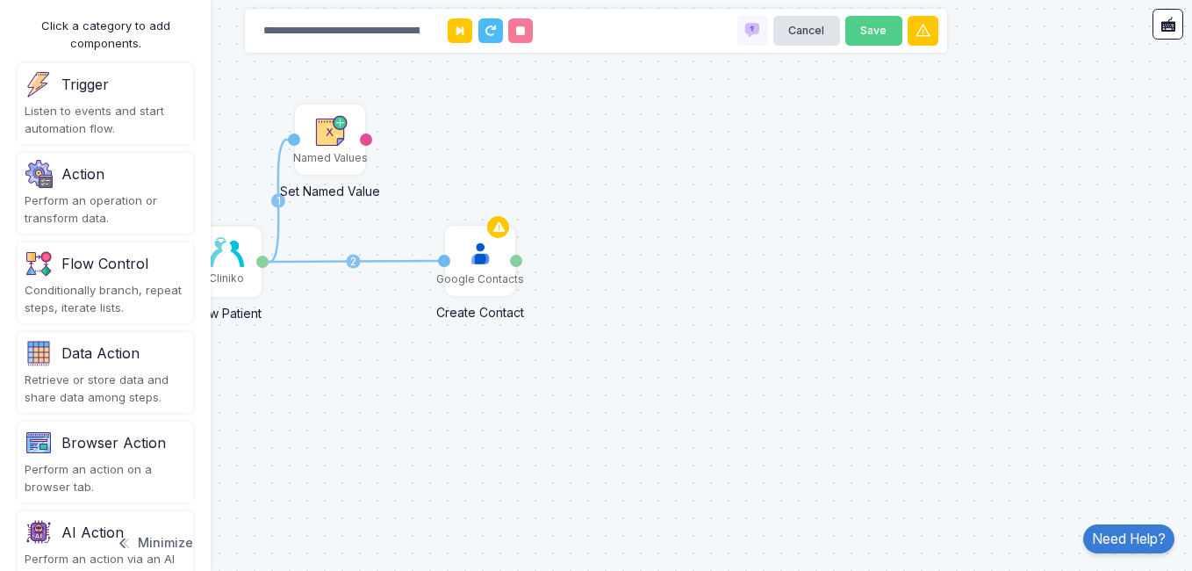
click at [168, 541] on button "Minimize" at bounding box center [154, 542] width 77 height 39
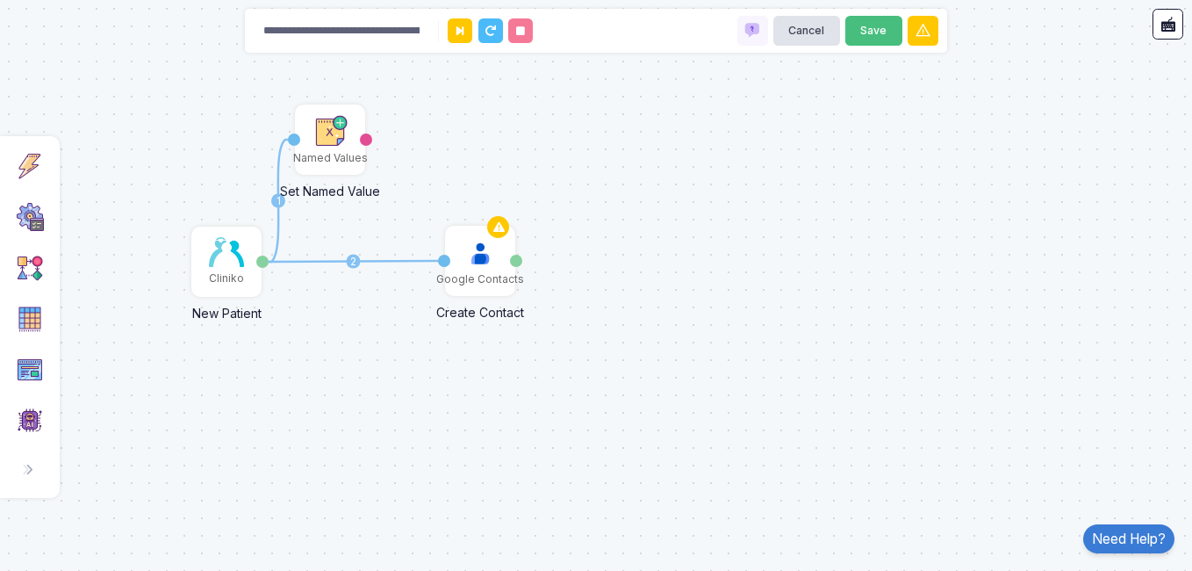
click at [876, 33] on button "Save" at bounding box center [873, 31] width 57 height 31
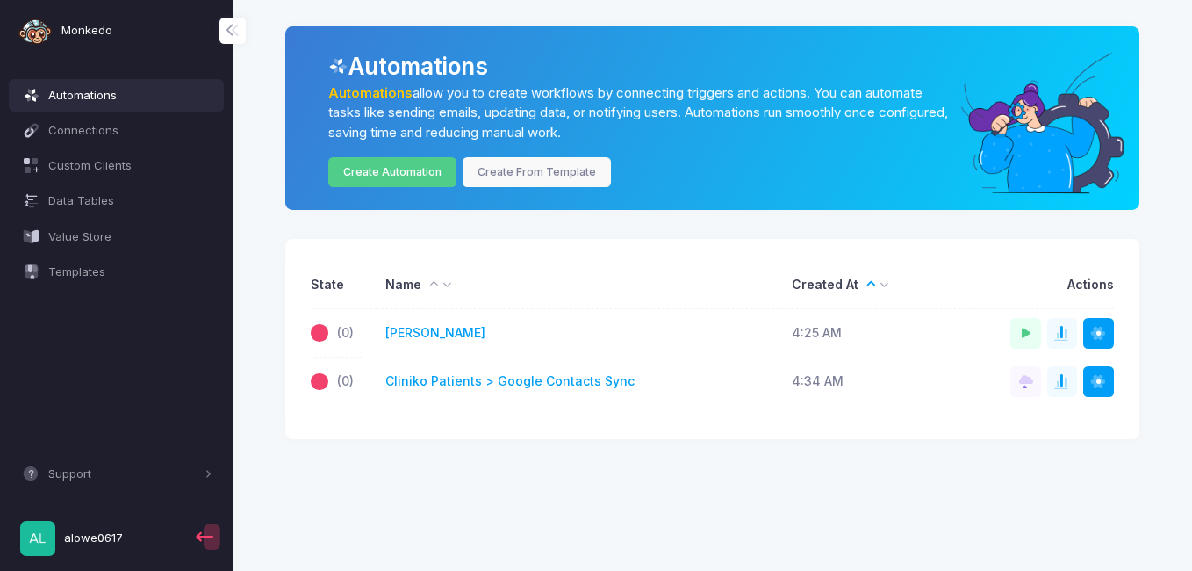
click at [966, 338] on td "Run Share Publish in Store [GEOGRAPHIC_DATA]" at bounding box center [1037, 333] width 154 height 48
click at [1026, 325] on button "Run" at bounding box center [1025, 333] width 31 height 31
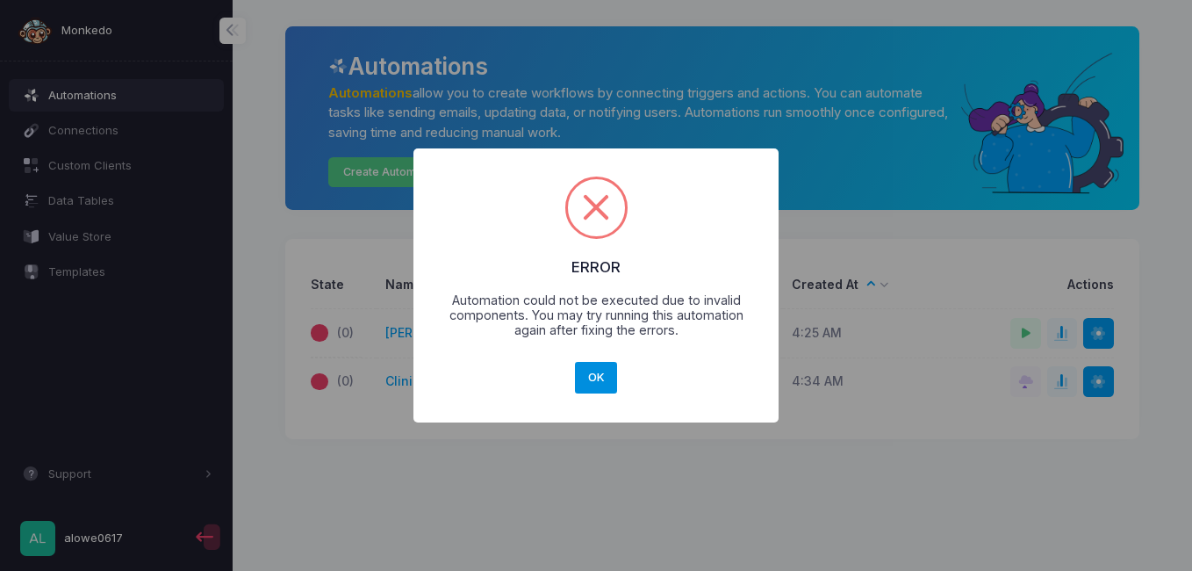
click at [596, 387] on button "OK" at bounding box center [596, 378] width 42 height 32
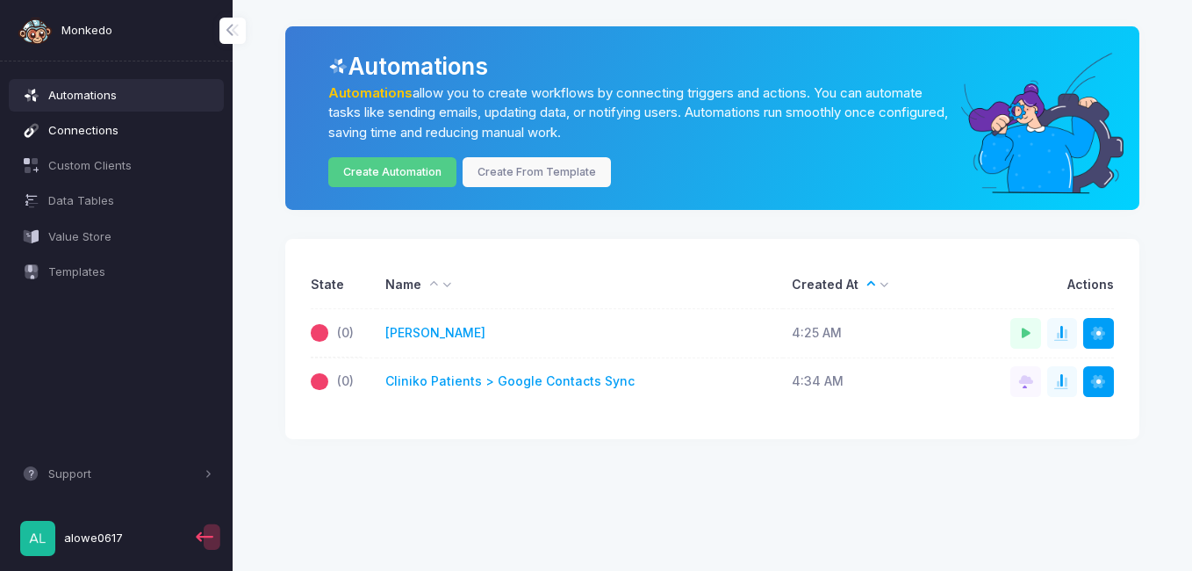
click at [159, 123] on span "Connections" at bounding box center [130, 131] width 164 height 18
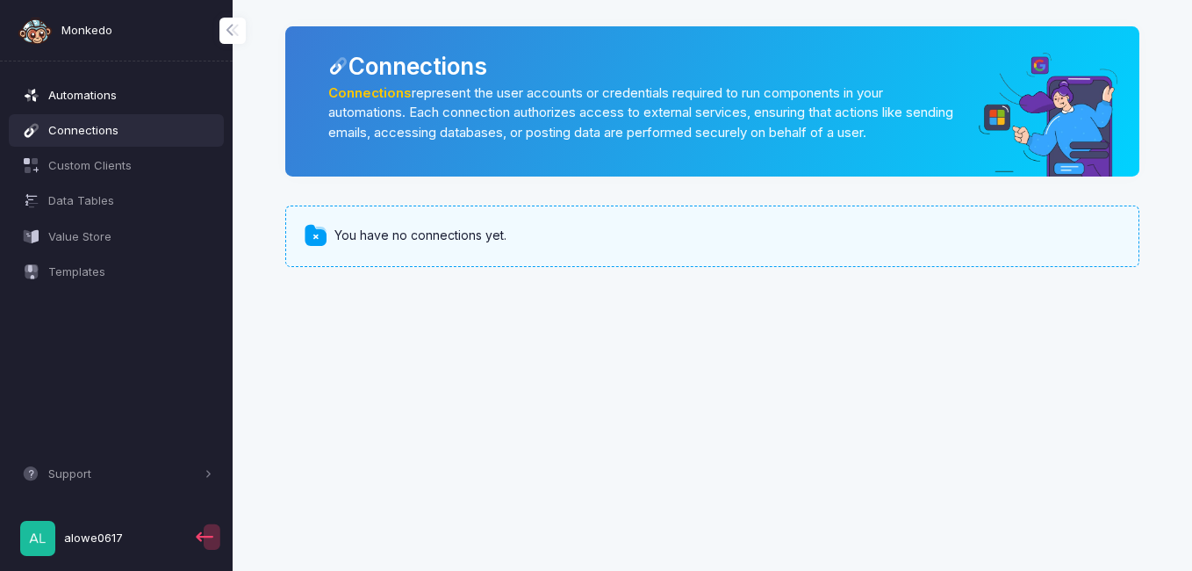
click at [135, 98] on span "Automations" at bounding box center [130, 96] width 164 height 18
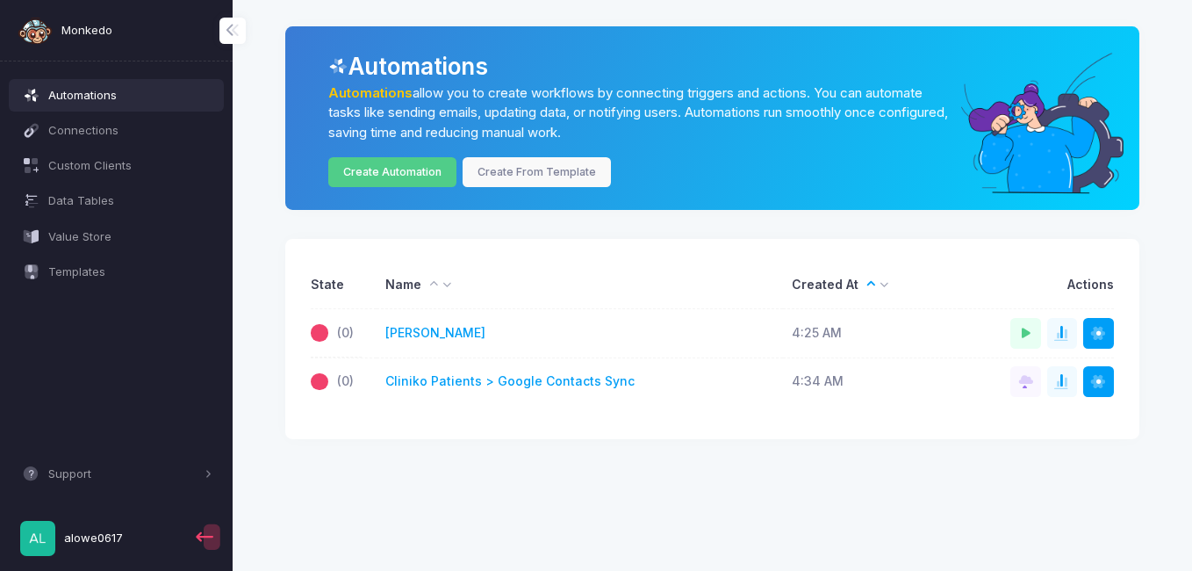
click at [374, 330] on tr "(0) tristan bonilla 4:25 AM Run Share Publish in Store Delete" at bounding box center [712, 333] width 803 height 48
click at [394, 327] on link "[PERSON_NAME]" at bounding box center [435, 333] width 100 height 18
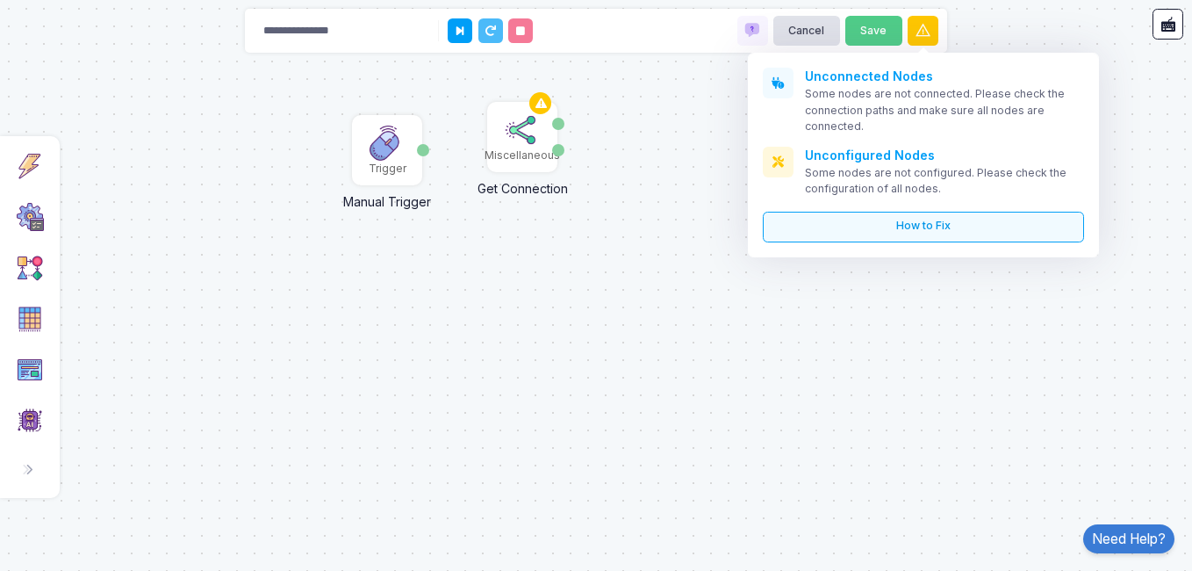
click at [878, 226] on link "How to Fix" at bounding box center [923, 227] width 321 height 31
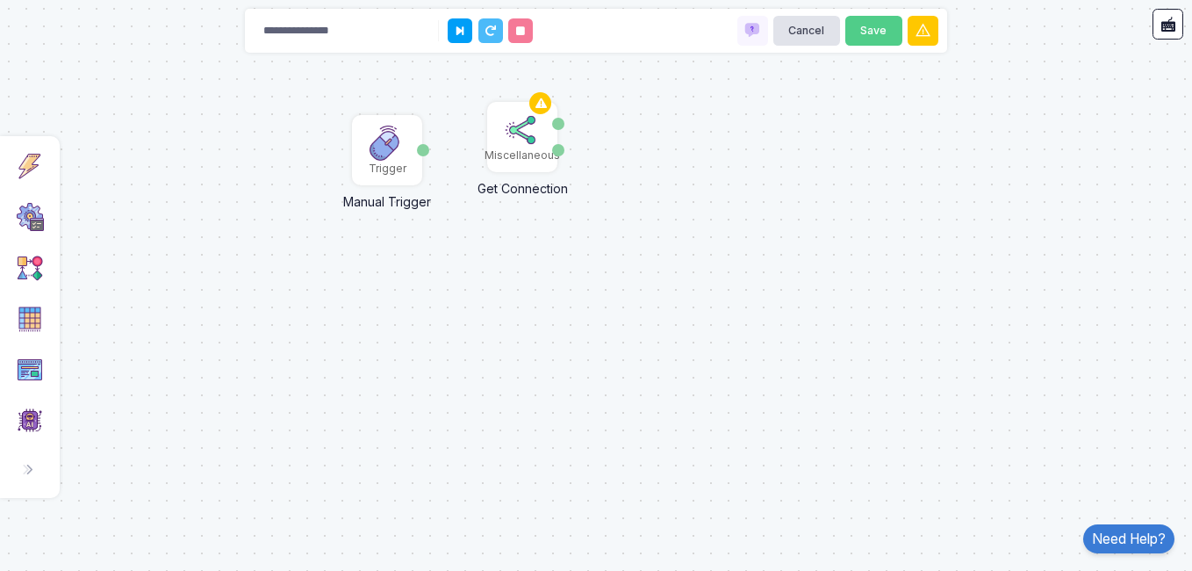
click at [53, 217] on div "Click a category to add components. Trigger Listen to events and start automati…" at bounding box center [30, 317] width 60 height 362
click at [23, 176] on img at bounding box center [30, 166] width 28 height 28
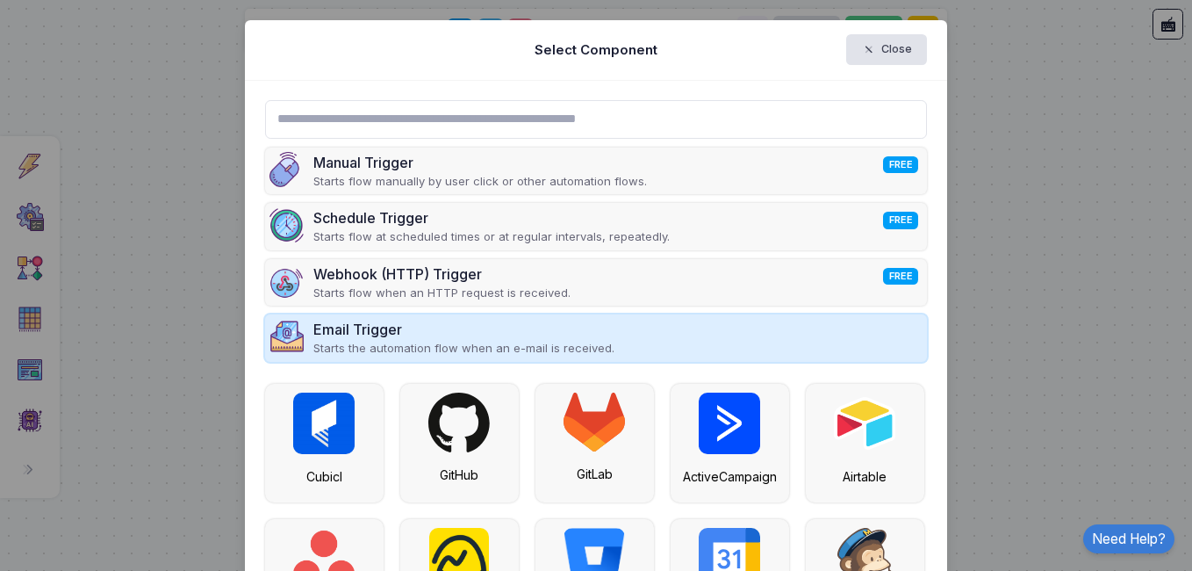
click at [350, 338] on div "Email Trigger" at bounding box center [463, 329] width 301 height 21
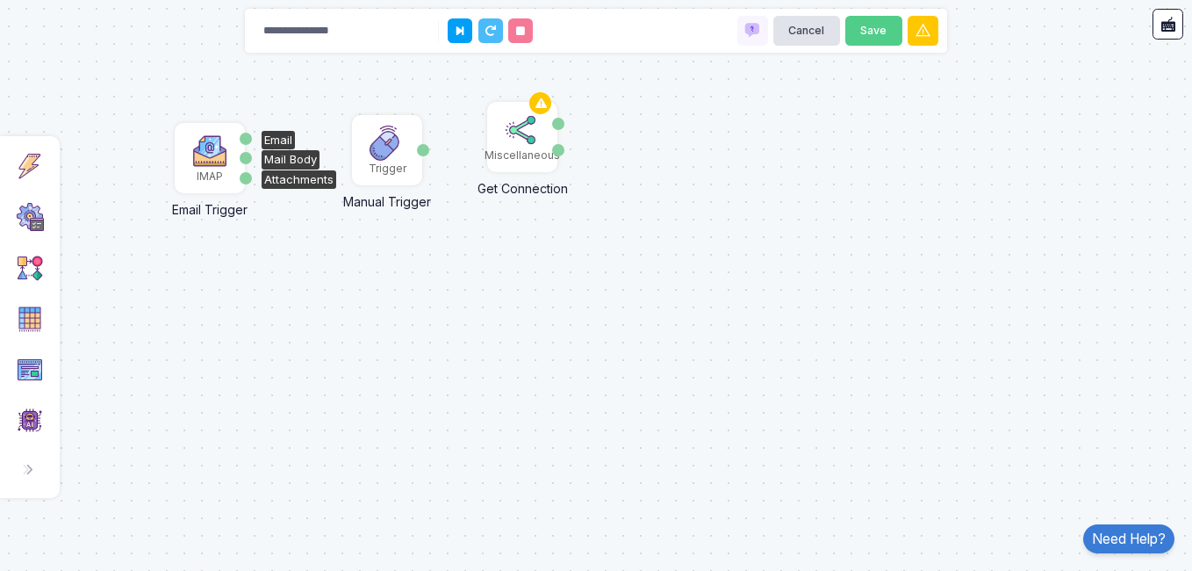
click at [210, 158] on img at bounding box center [209, 150] width 35 height 35
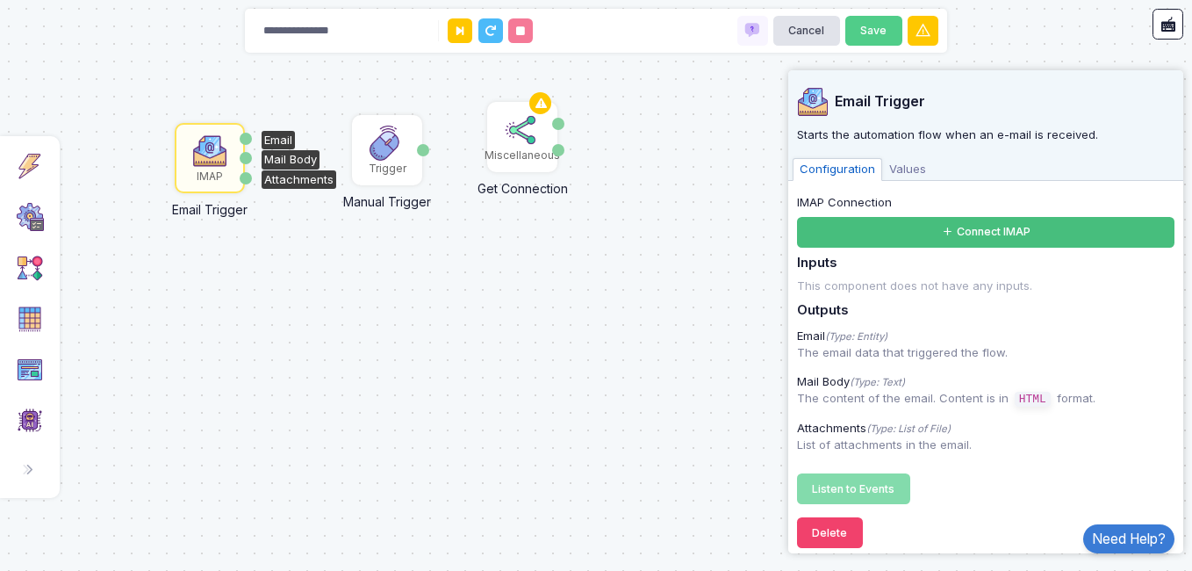
click at [857, 224] on button "Connect IMAP" at bounding box center [985, 232] width 377 height 31
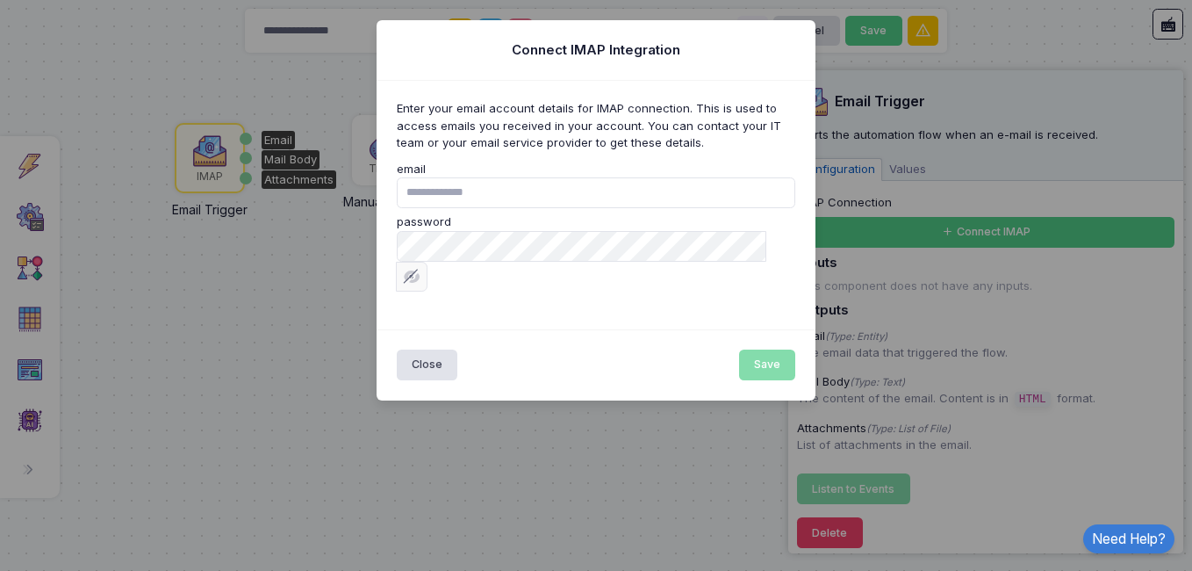
click at [768, 195] on input "email" at bounding box center [596, 192] width 399 height 31
click at [707, 373] on ngb-modal-window "Connect IMAP Integration Enter your email account details for IMAP connection. …" at bounding box center [596, 285] width 1192 height 571
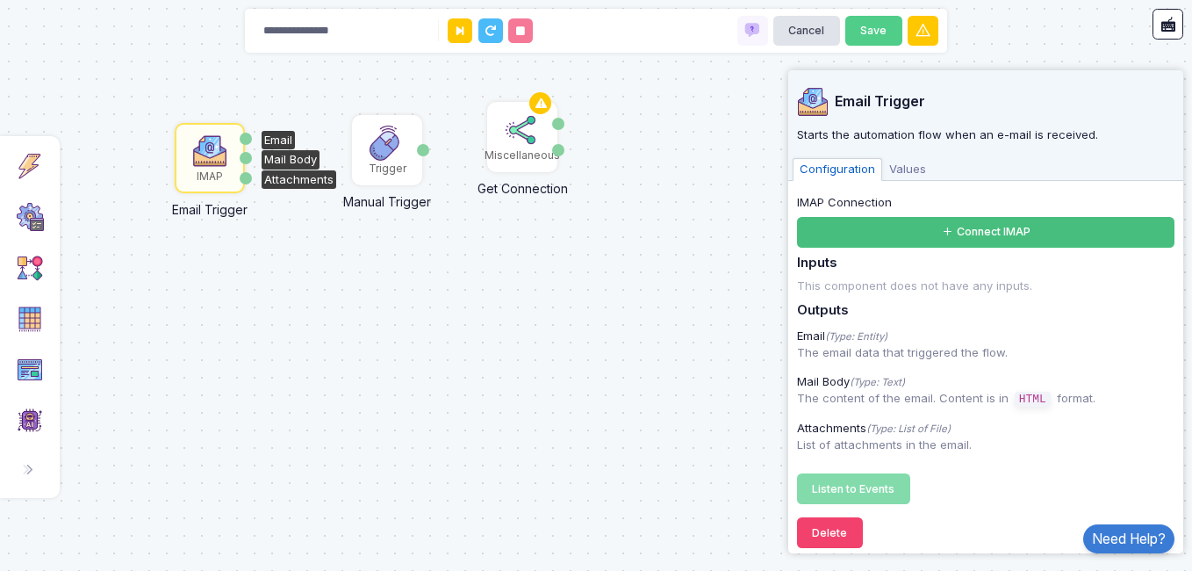
click at [931, 232] on button "Connect IMAP" at bounding box center [985, 232] width 377 height 31
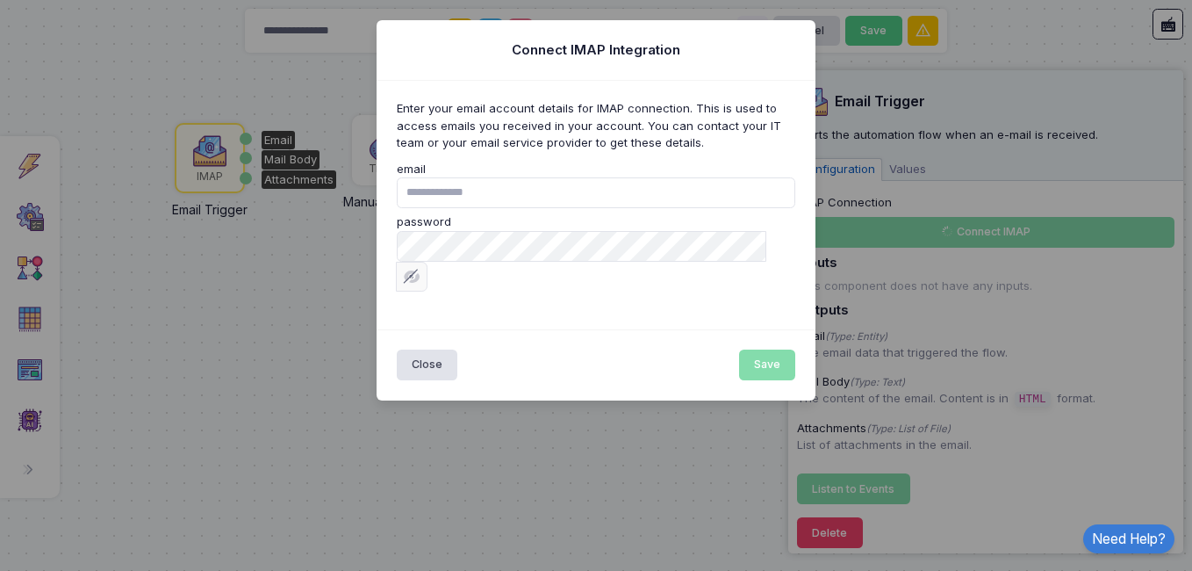
click at [571, 195] on input "email" at bounding box center [596, 192] width 399 height 31
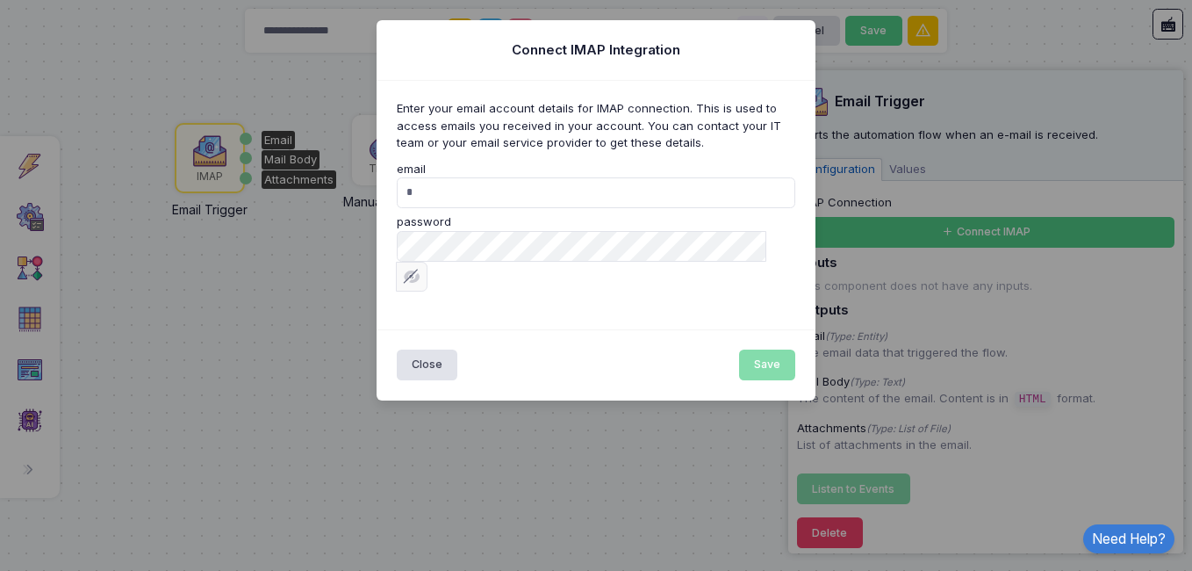
type input "**********"
click at [765, 349] on button "Save" at bounding box center [767, 364] width 57 height 31
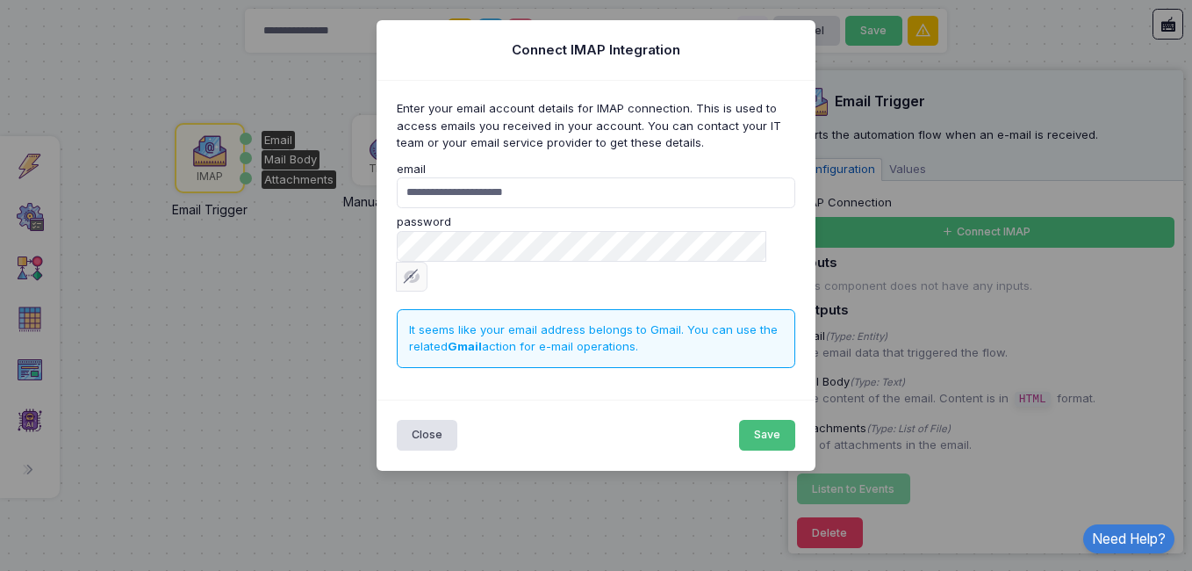
click at [764, 420] on button "Save" at bounding box center [767, 435] width 57 height 31
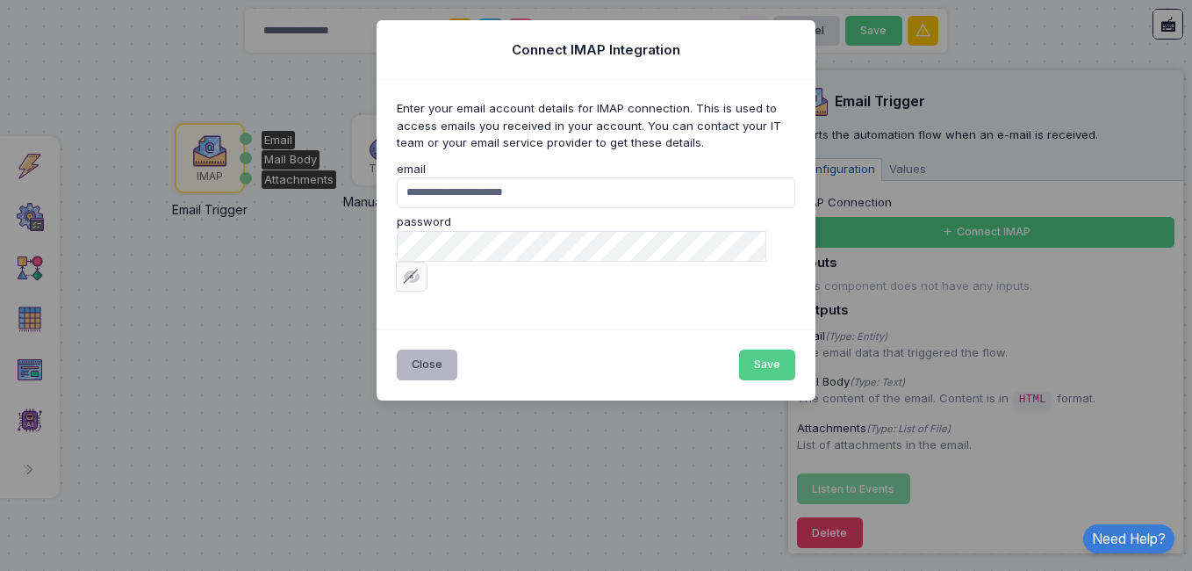
click at [433, 349] on button "Close" at bounding box center [427, 364] width 61 height 31
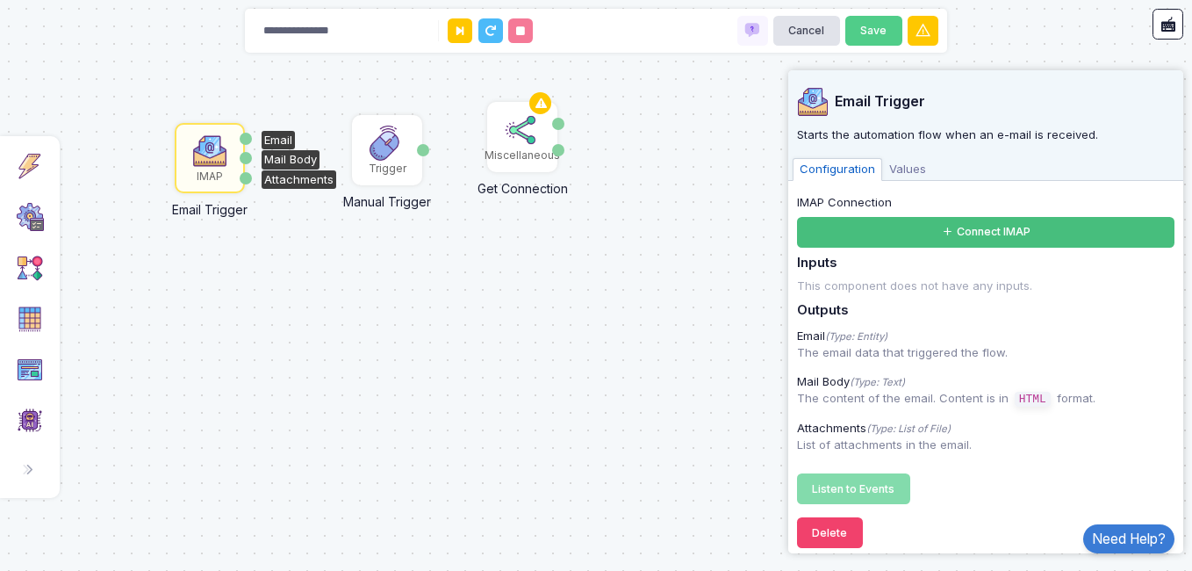
click at [838, 218] on button "Connect IMAP" at bounding box center [985, 232] width 377 height 31
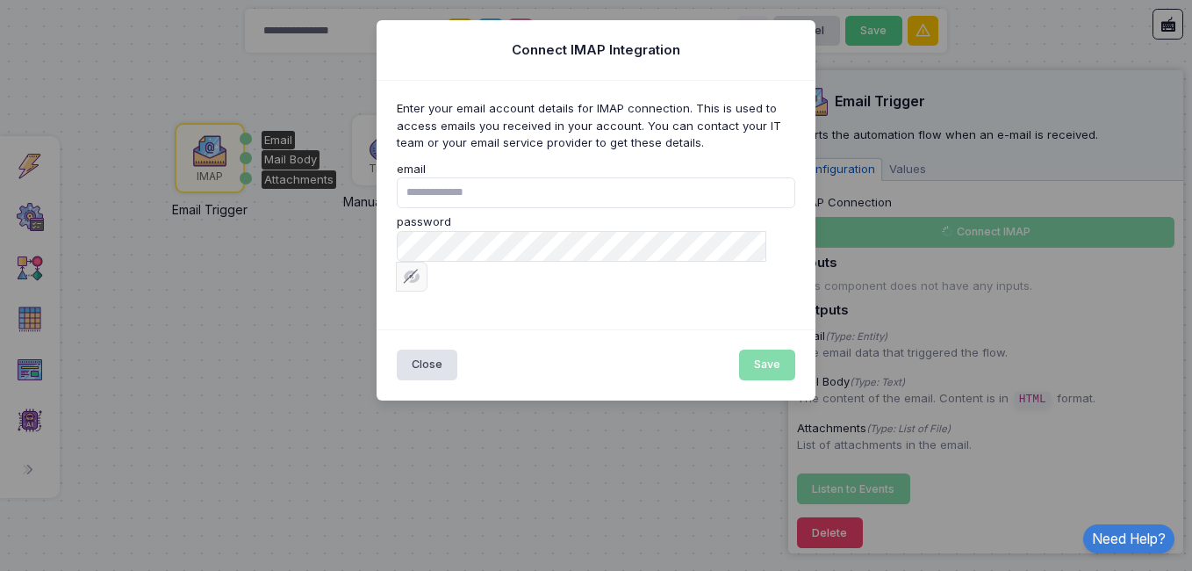
click at [914, 155] on ngb-modal-window "Connect IMAP Integration Enter your email account details for IMAP connection. …" at bounding box center [596, 285] width 1192 height 571
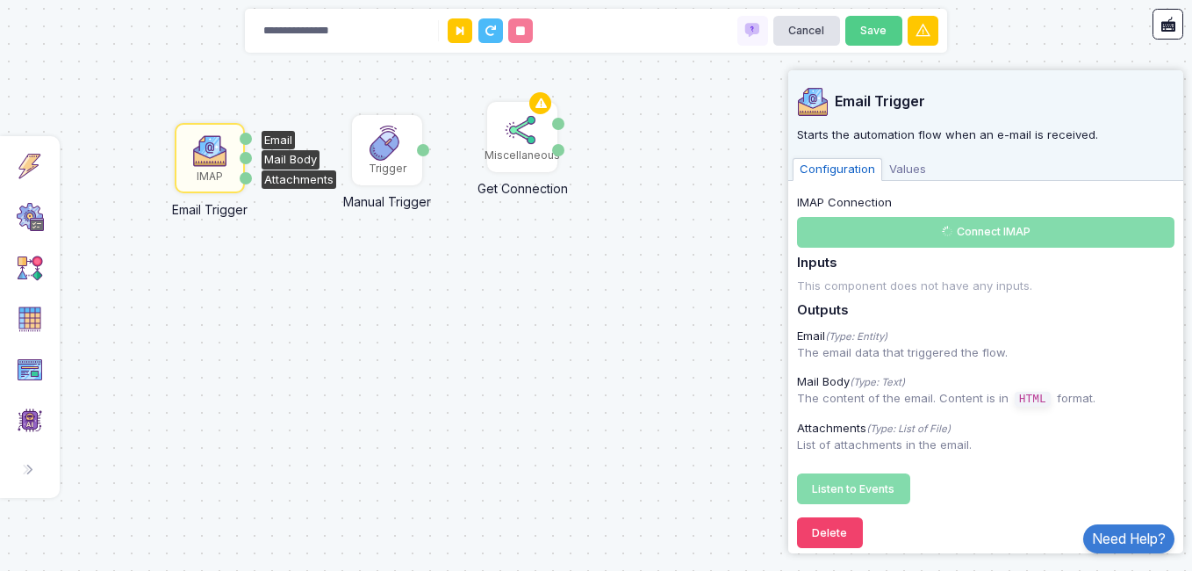
click at [907, 171] on span "Values" at bounding box center [907, 169] width 51 height 23
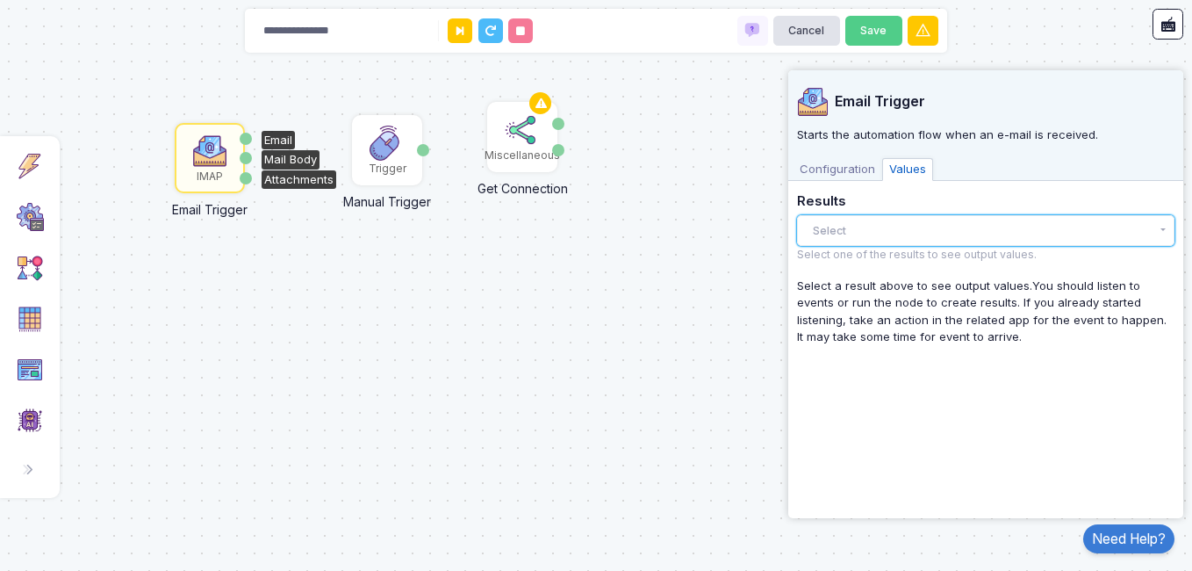
click at [867, 222] on button "Select" at bounding box center [985, 230] width 377 height 31
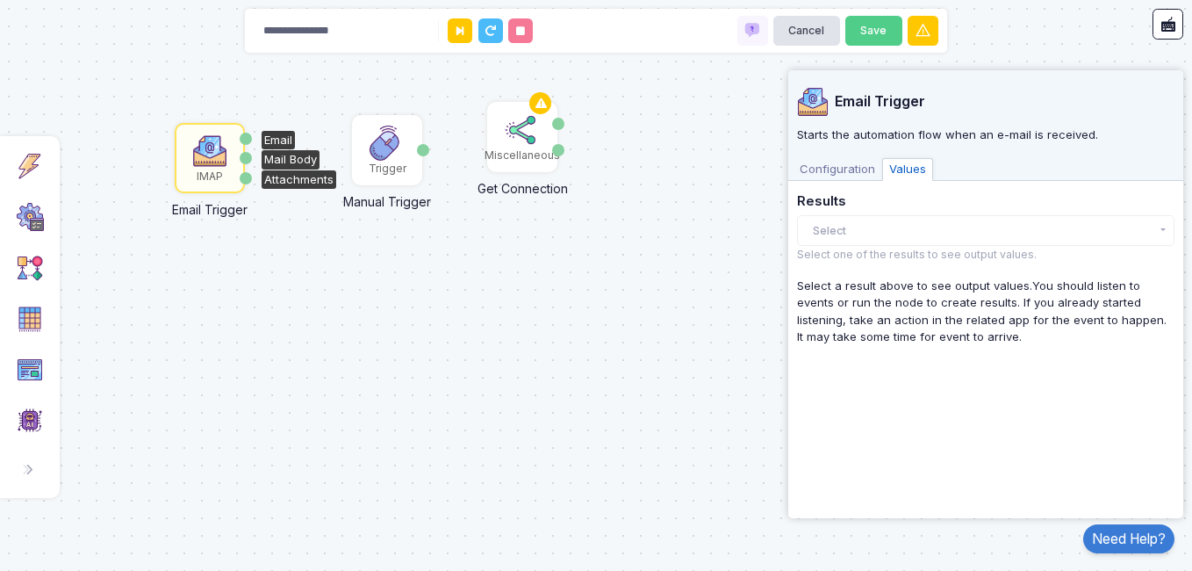
click at [857, 194] on h5 "Results" at bounding box center [985, 202] width 377 height 16
click at [701, 368] on div "Trigger Manual Trigger Done Miscellaneous Get Connection Connection Is Valid IM…" at bounding box center [596, 285] width 1192 height 571
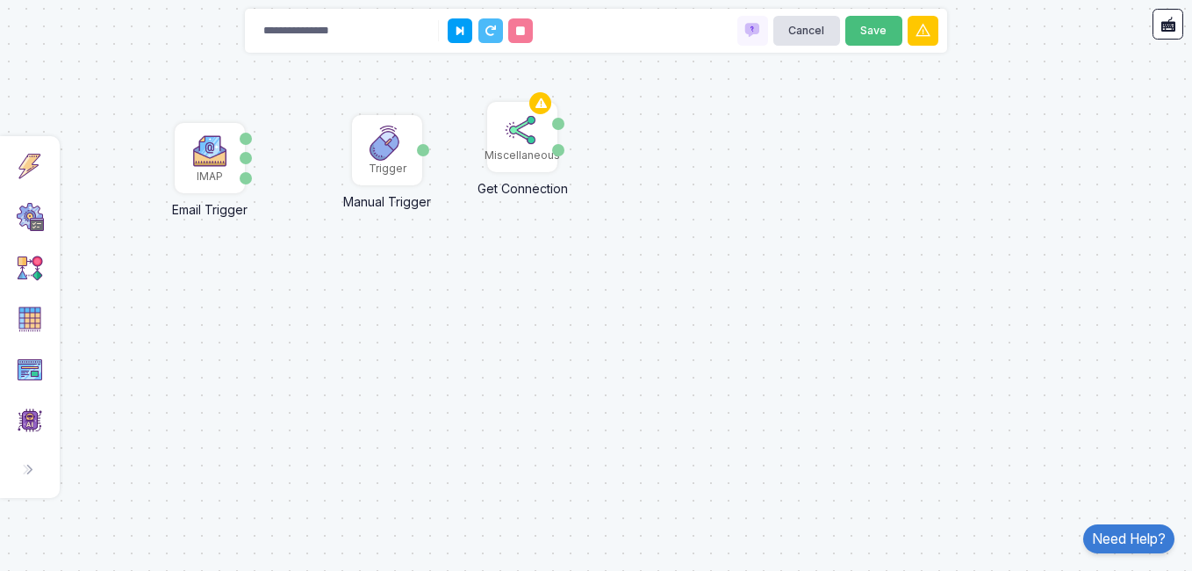
click at [872, 25] on button "Save" at bounding box center [873, 31] width 57 height 31
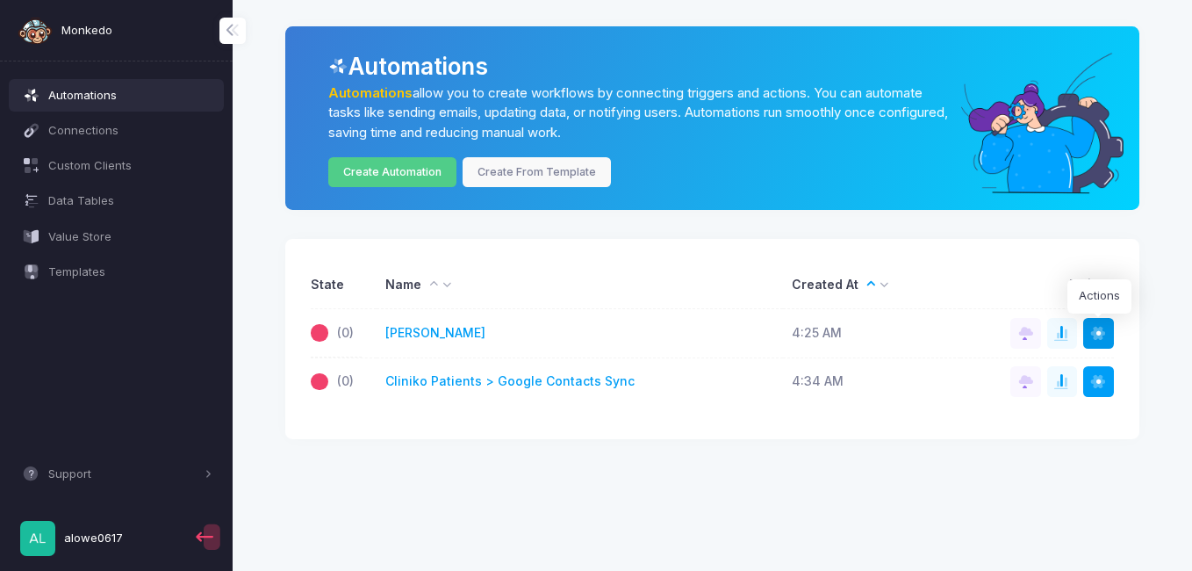
click at [1102, 327] on span at bounding box center [1098, 334] width 18 height 18
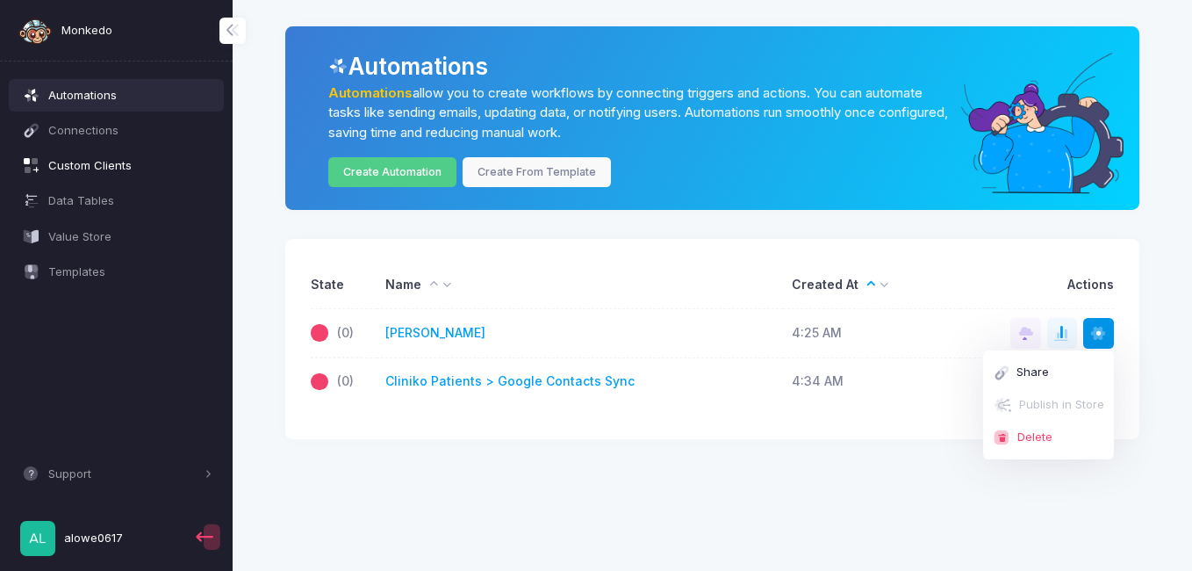
click at [126, 155] on link "Custom Clients" at bounding box center [117, 166] width 216 height 32
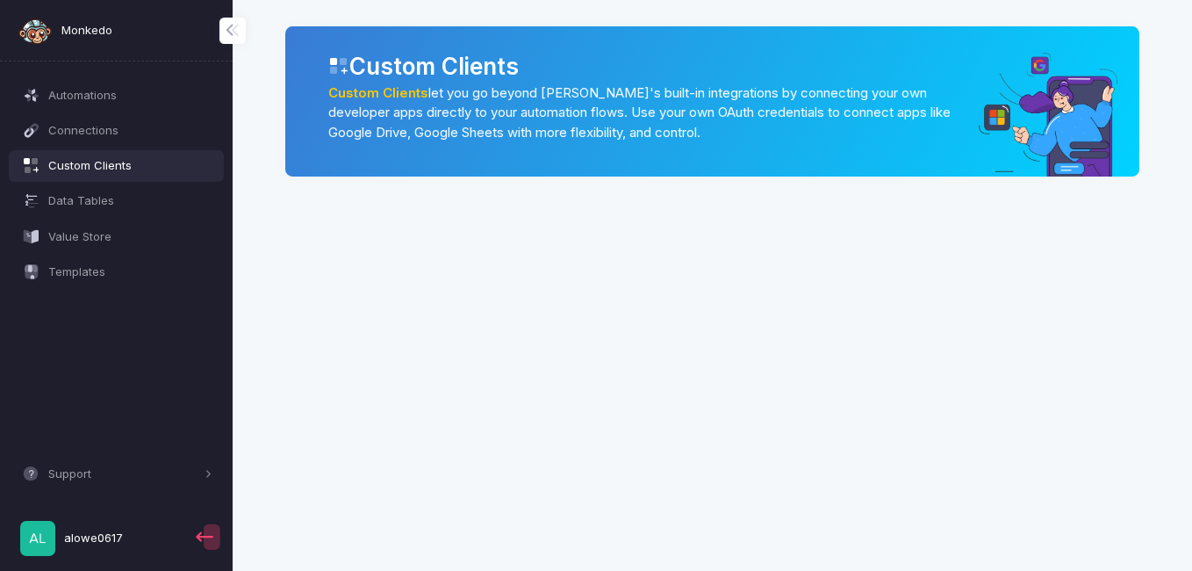
click at [381, 91] on link "Custom Clients" at bounding box center [378, 93] width 100 height 16
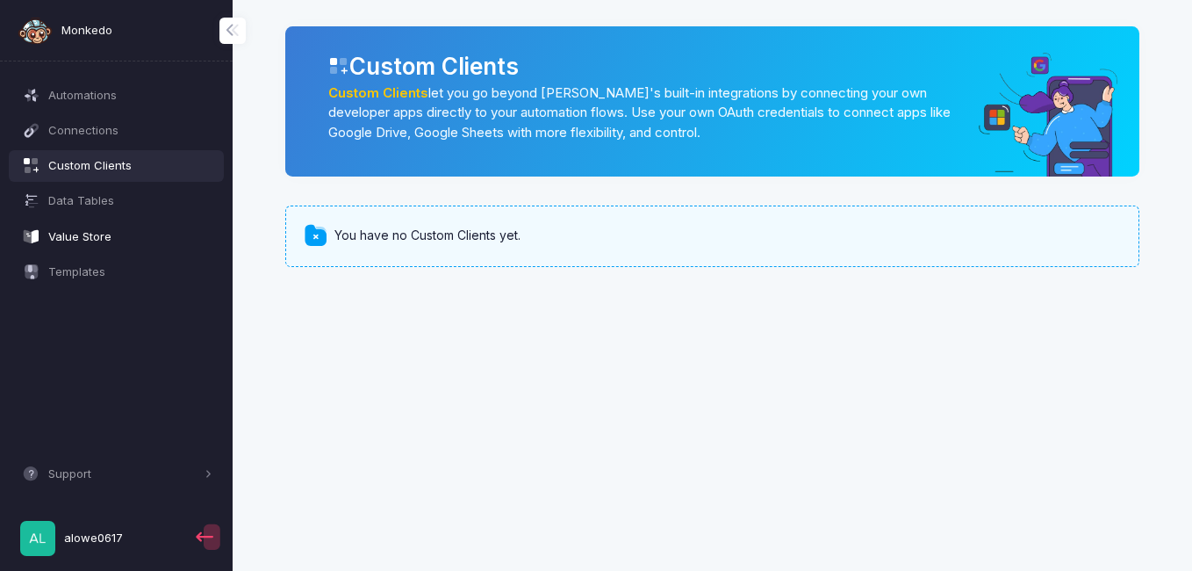
click at [172, 243] on span "Value Store" at bounding box center [130, 237] width 164 height 18
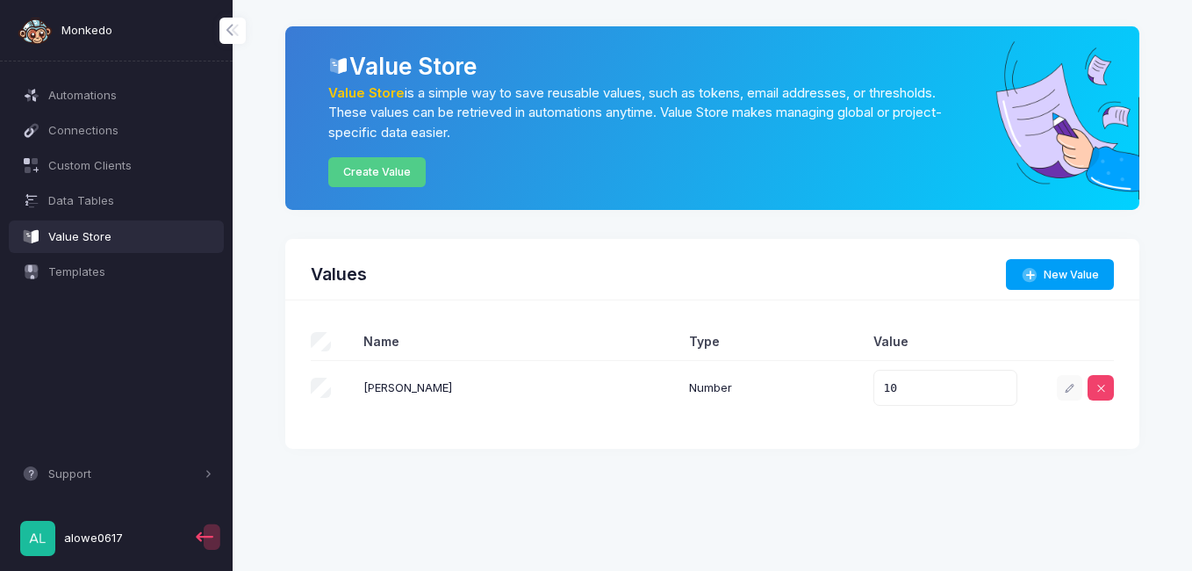
click at [413, 380] on div "[PERSON_NAME]" at bounding box center [517, 388] width 308 height 18
click at [1068, 389] on icon at bounding box center [1069, 388] width 11 height 11
select select "****"
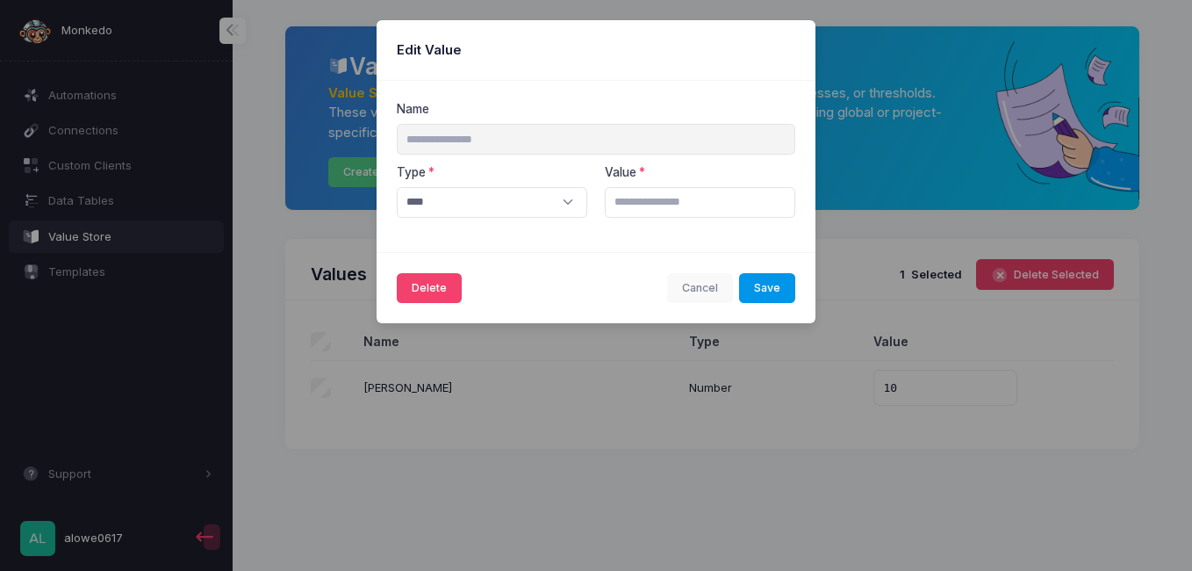
click at [754, 279] on button "Save" at bounding box center [767, 288] width 57 height 31
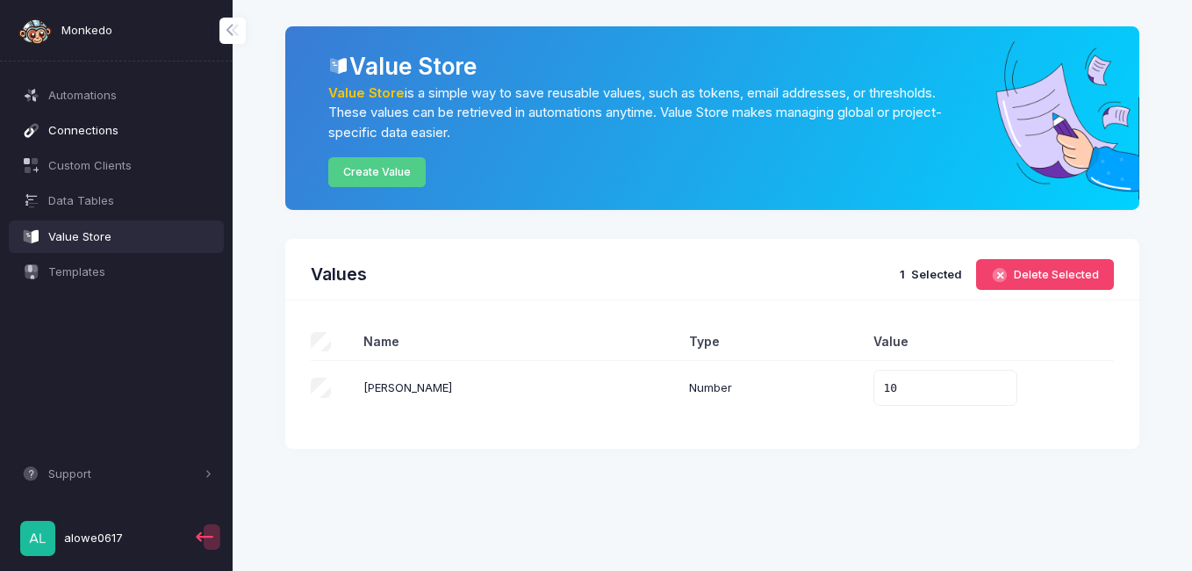
click at [157, 122] on span "Connections" at bounding box center [130, 131] width 164 height 18
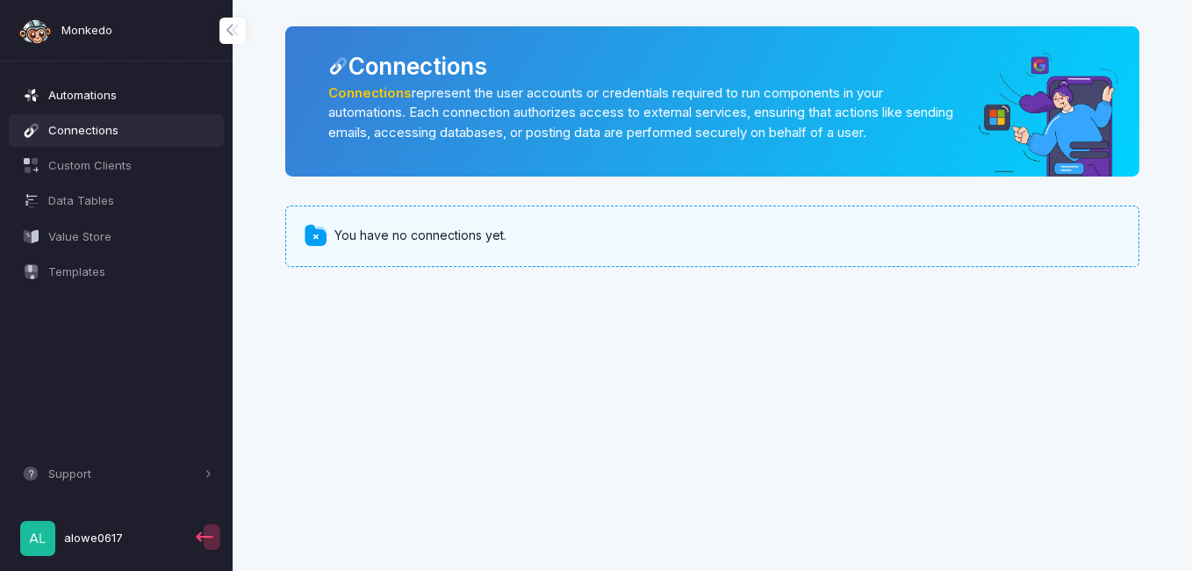
click at [142, 92] on span "Automations" at bounding box center [130, 96] width 164 height 18
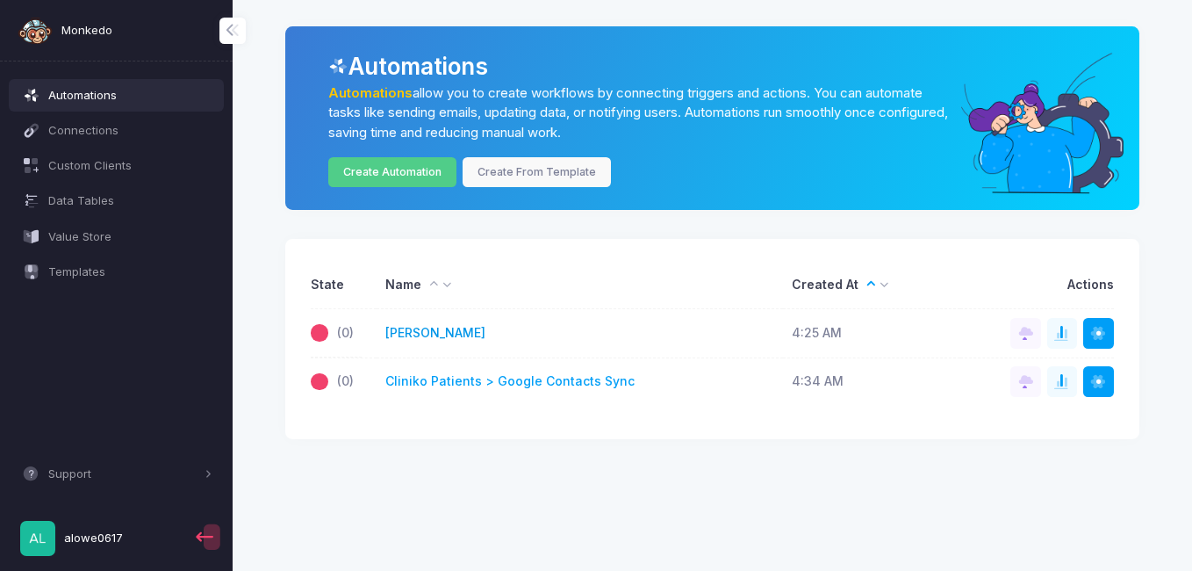
click at [434, 336] on link "tristan bonilla" at bounding box center [435, 333] width 100 height 18
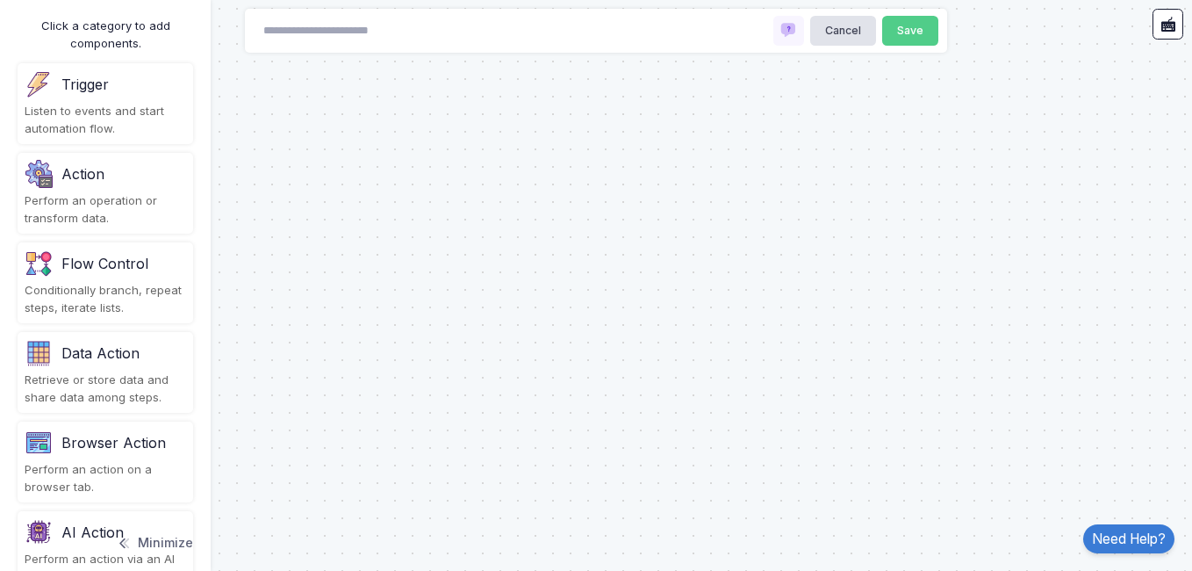
type input "**********"
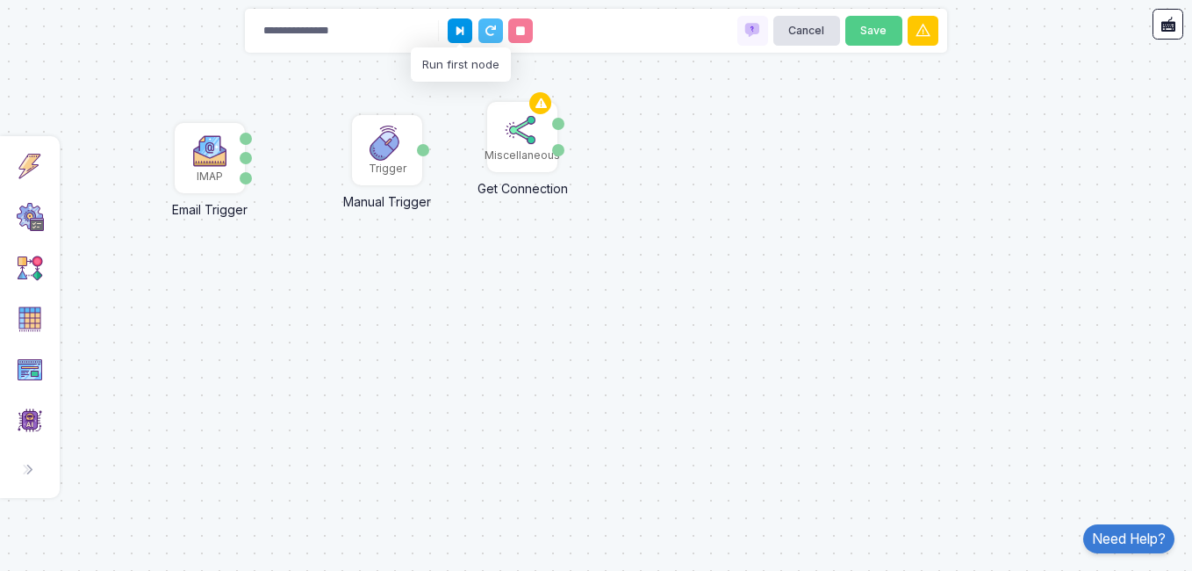
click at [466, 39] on button at bounding box center [460, 30] width 25 height 25
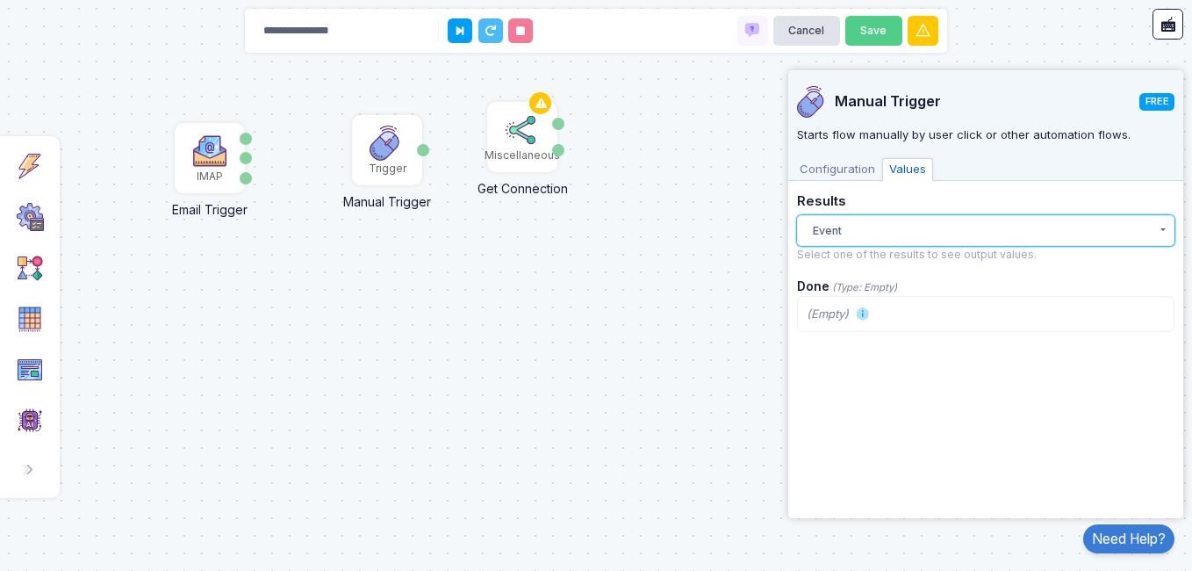
click at [844, 230] on button "Event" at bounding box center [985, 230] width 377 height 31
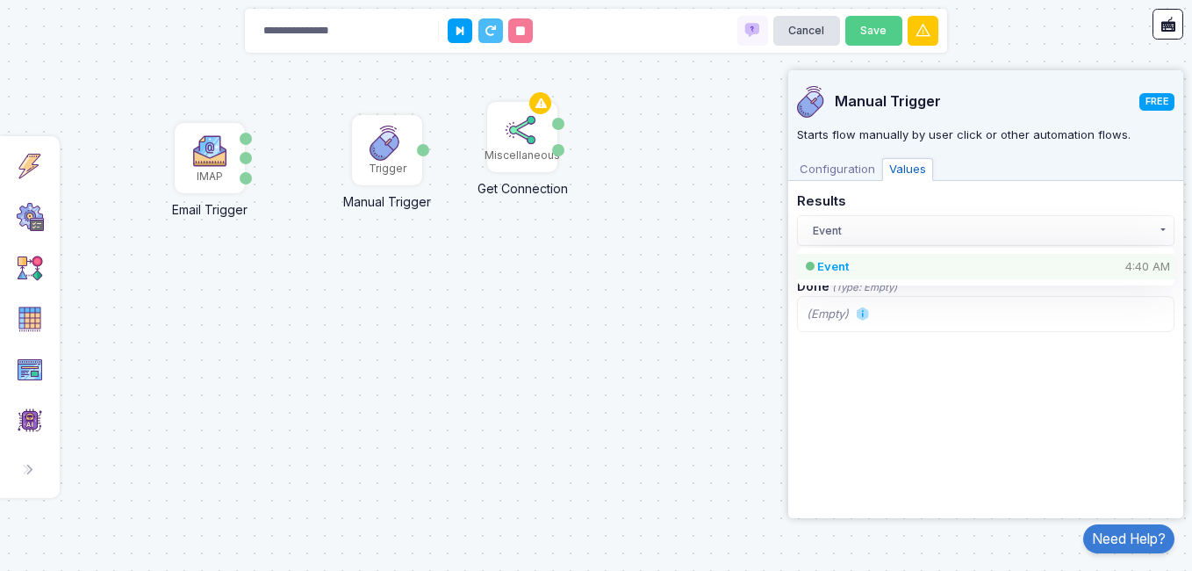
click at [849, 266] on div "Event 4:40 AM" at bounding box center [970, 267] width 307 height 18
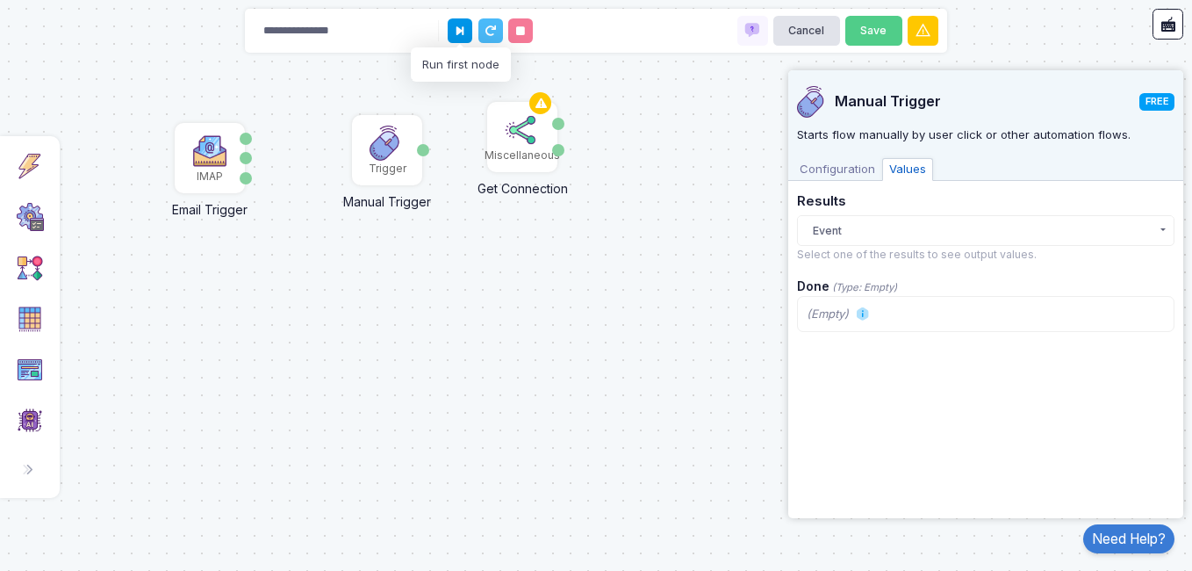
click at [460, 27] on icon at bounding box center [459, 30] width 7 height 11
click at [418, 156] on div "Done" at bounding box center [423, 150] width 12 height 67
click at [427, 149] on div "Done" at bounding box center [423, 150] width 12 height 12
click at [419, 153] on div "Done" at bounding box center [423, 150] width 12 height 12
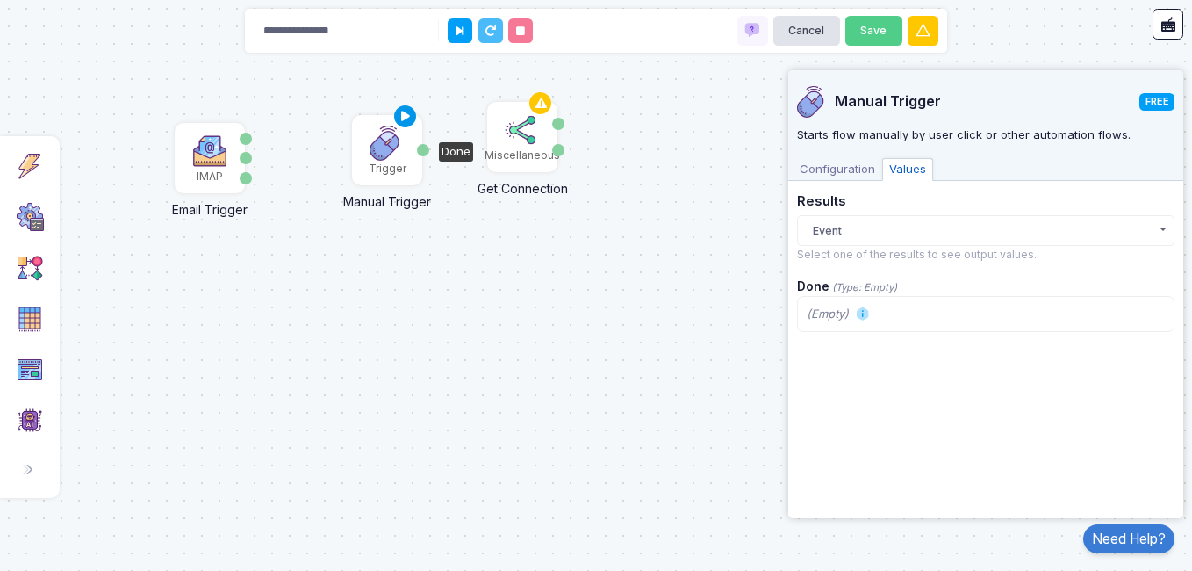
click at [403, 115] on icon at bounding box center [405, 116] width 21 height 25
click at [244, 140] on div "Email" at bounding box center [246, 139] width 12 height 12
click at [245, 158] on div "Mail Body" at bounding box center [246, 158] width 12 height 12
click at [247, 182] on div "Attachments" at bounding box center [246, 178] width 12 height 12
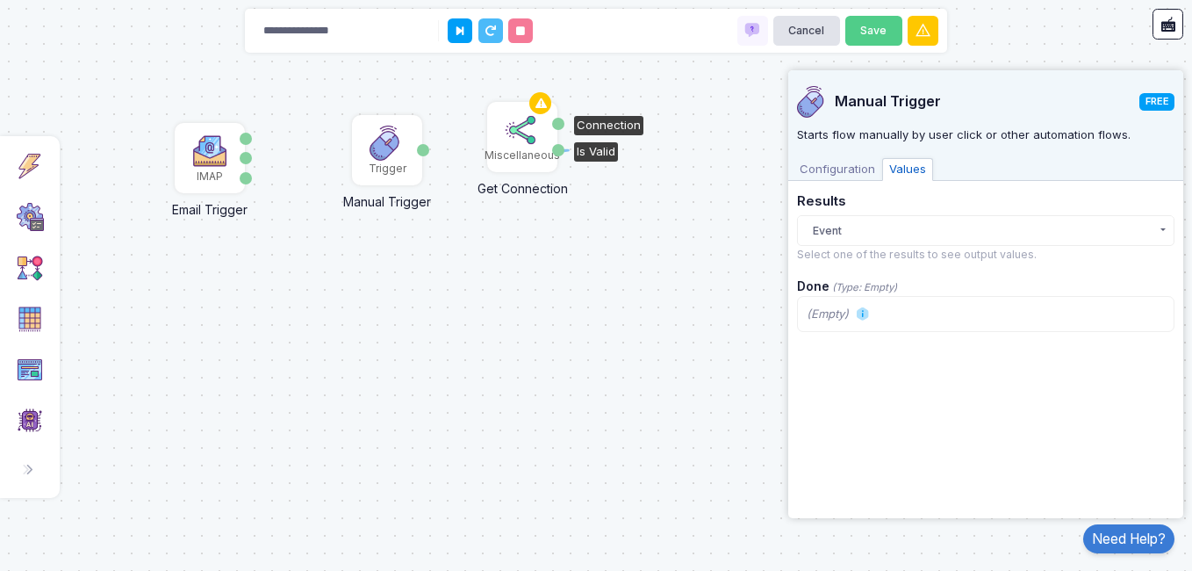
click at [557, 153] on div "Is Valid" at bounding box center [558, 150] width 12 height 12
click at [555, 121] on div "Connection" at bounding box center [558, 124] width 12 height 12
click at [460, 31] on icon at bounding box center [459, 30] width 7 height 11
click at [871, 33] on button "Save" at bounding box center [873, 31] width 57 height 31
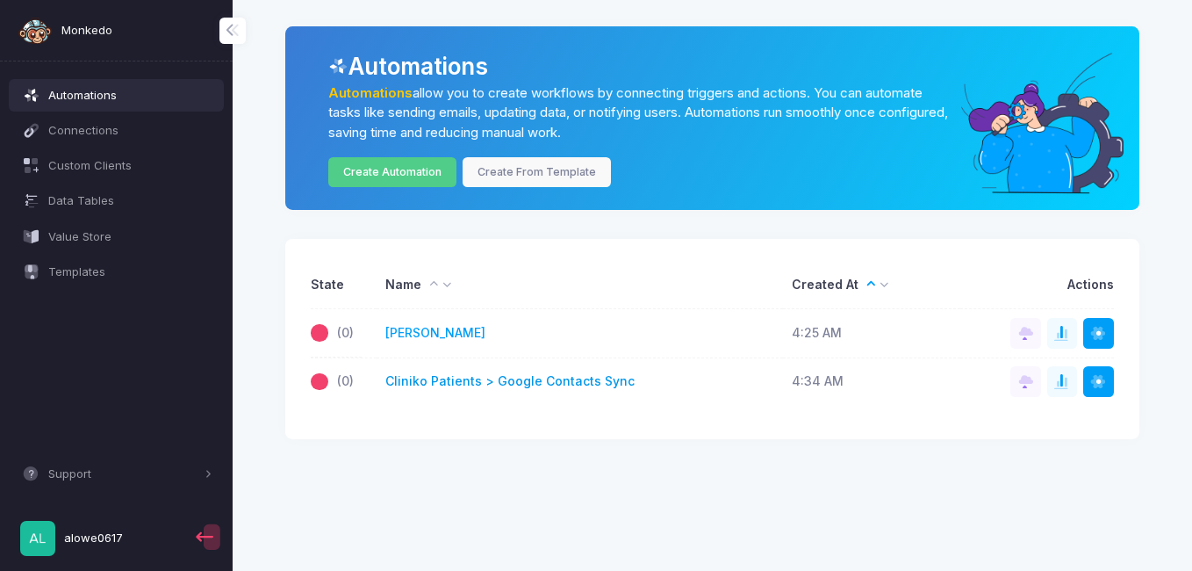
click at [472, 386] on link "Cliniko Patients > Google Contacts Sync" at bounding box center [509, 381] width 249 height 18
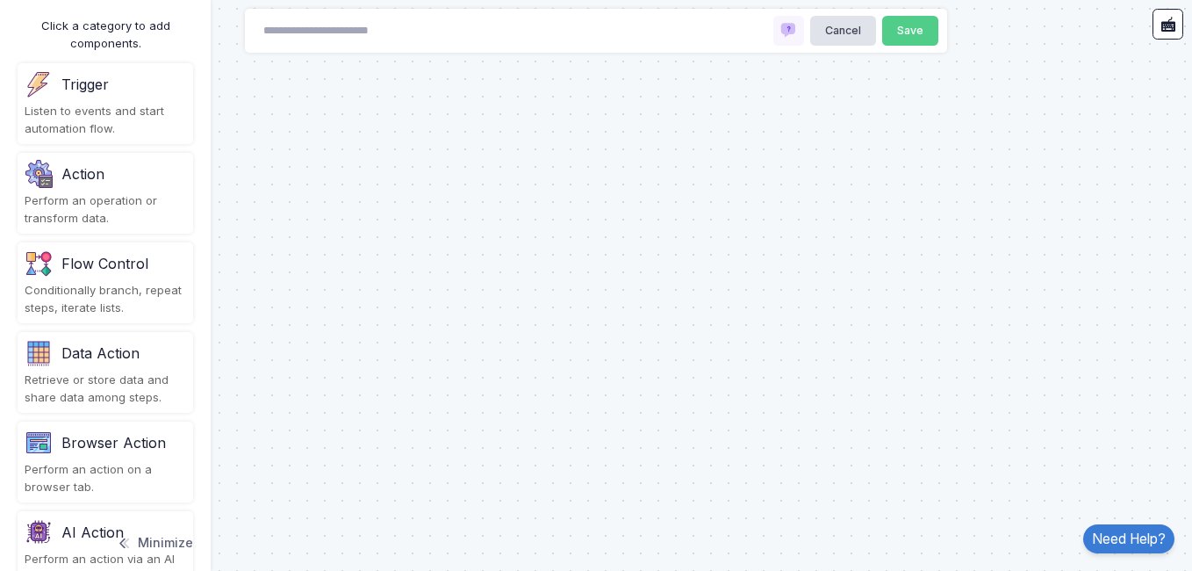
type input "**********"
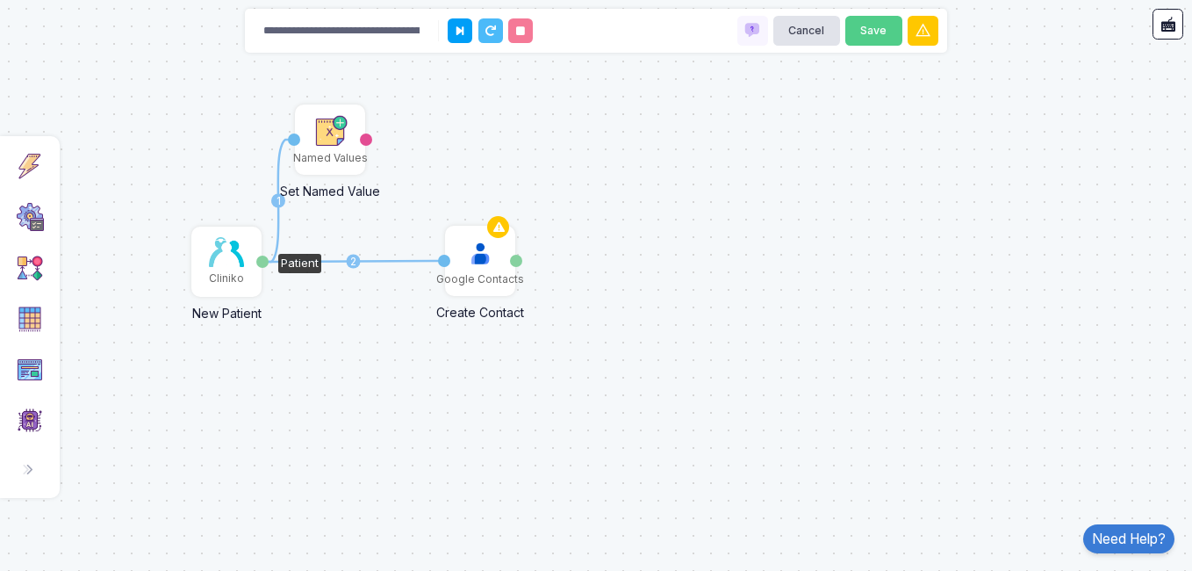
click at [267, 258] on div "Patient" at bounding box center [262, 261] width 12 height 12
click at [341, 104] on icon at bounding box center [348, 106] width 21 height 25
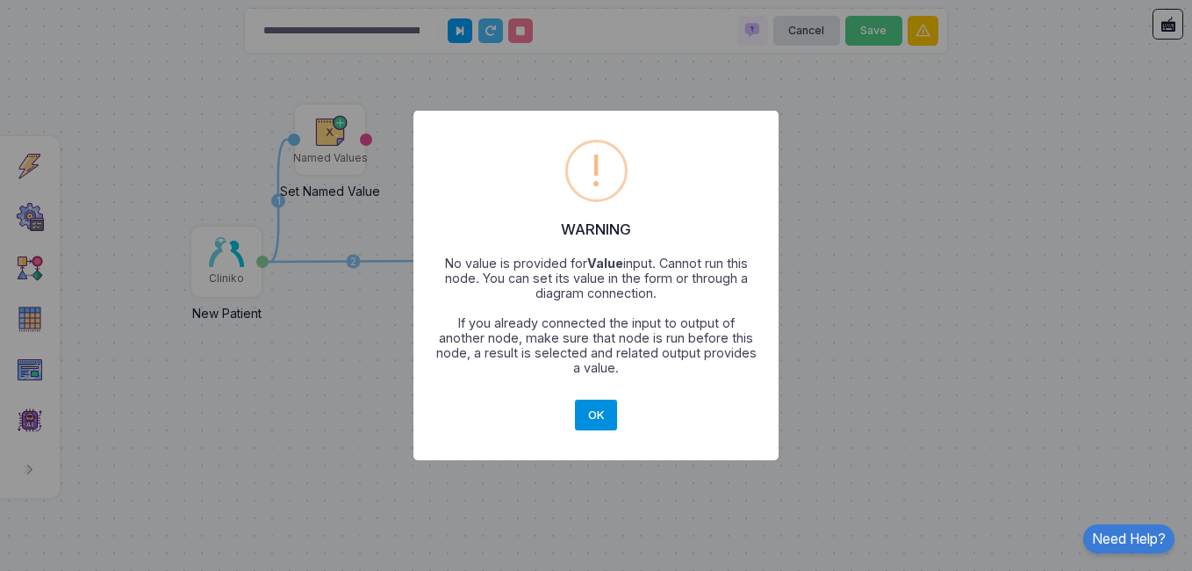
click at [589, 399] on button "OK" at bounding box center [596, 415] width 42 height 32
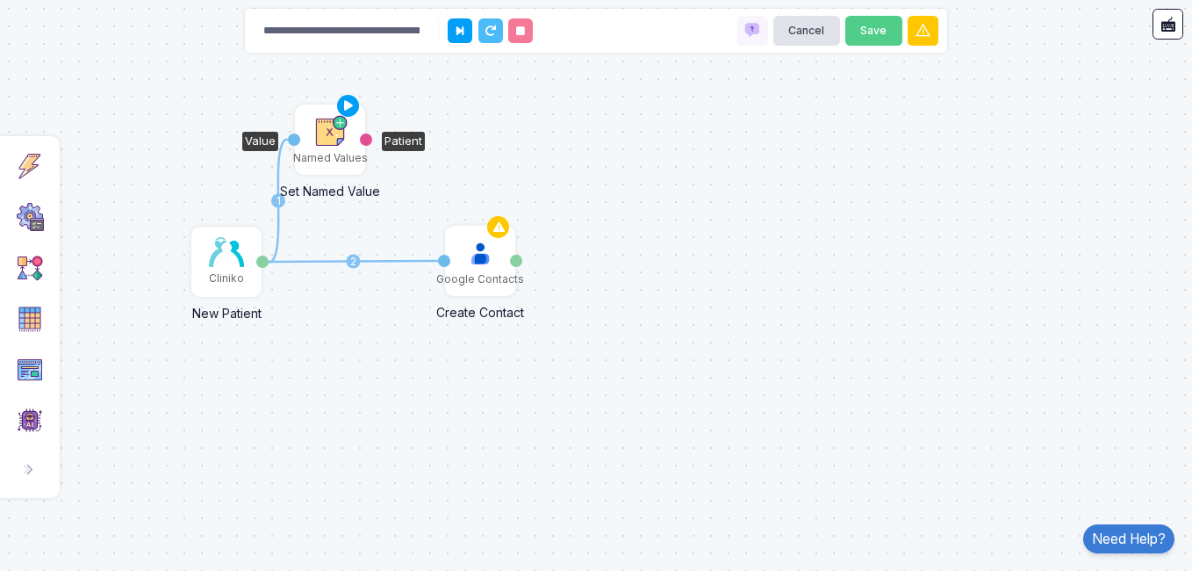
click at [312, 148] on div "Named Values" at bounding box center [330, 139] width 67 height 67
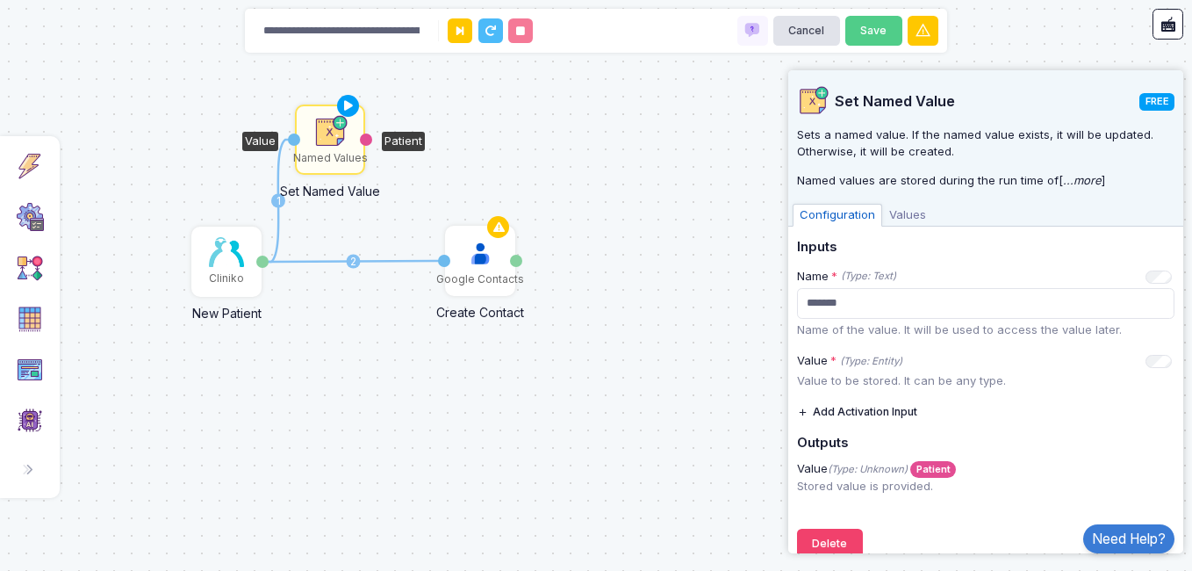
click at [312, 148] on div "Named Values" at bounding box center [330, 139] width 67 height 67
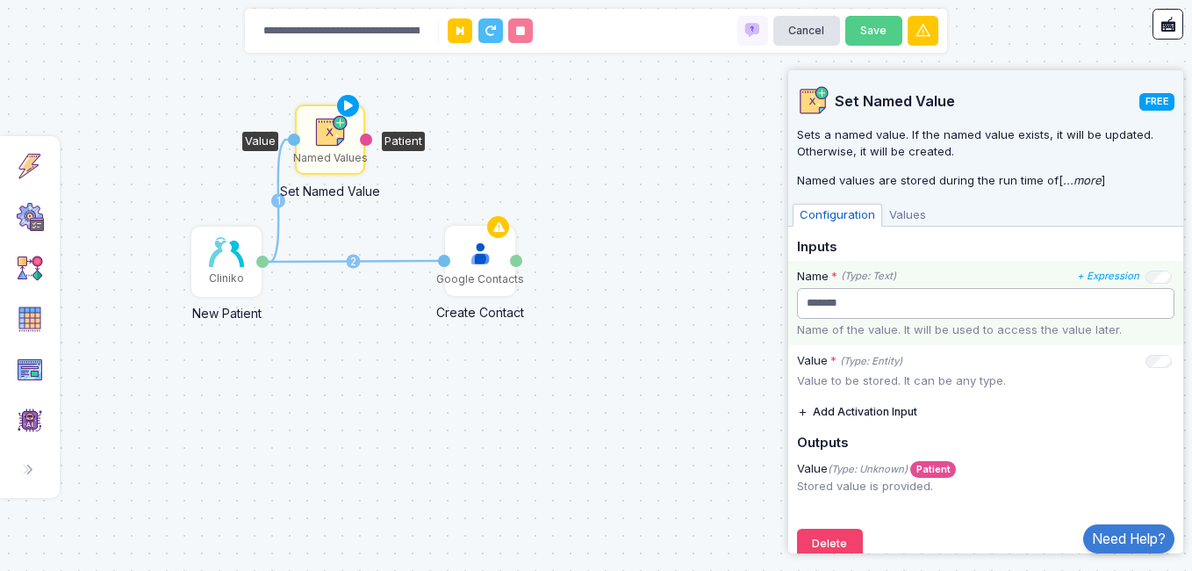
click at [850, 309] on input "*******" at bounding box center [985, 303] width 377 height 31
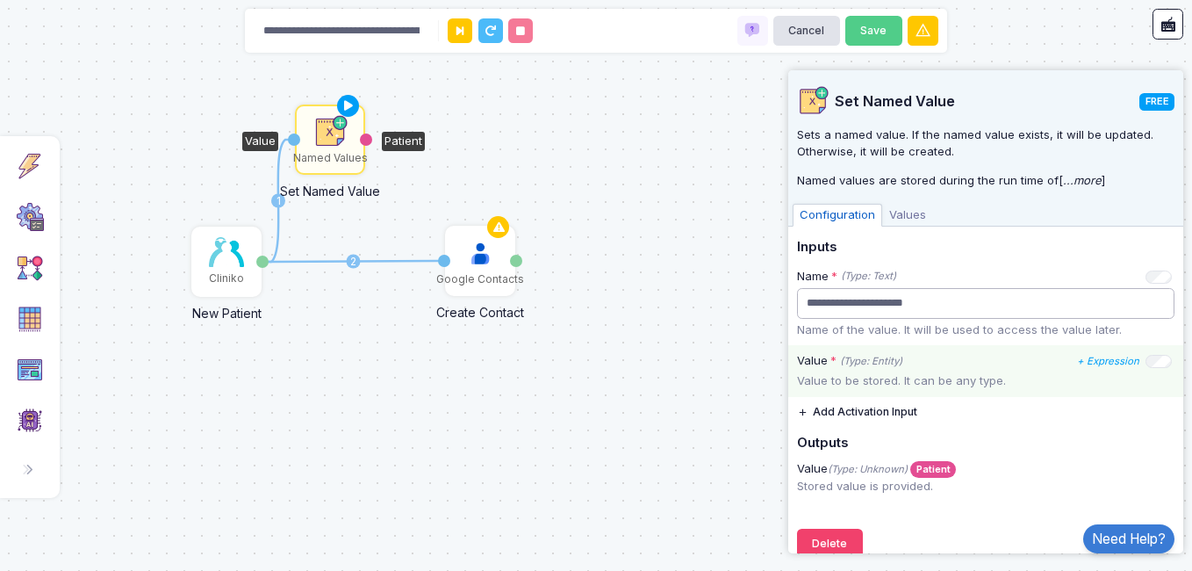
type input "**********"
click at [833, 379] on p "Value to be stored. It can be any type." at bounding box center [985, 381] width 377 height 18
click at [1089, 361] on icon "+ Expression" at bounding box center [1108, 361] width 62 height 12
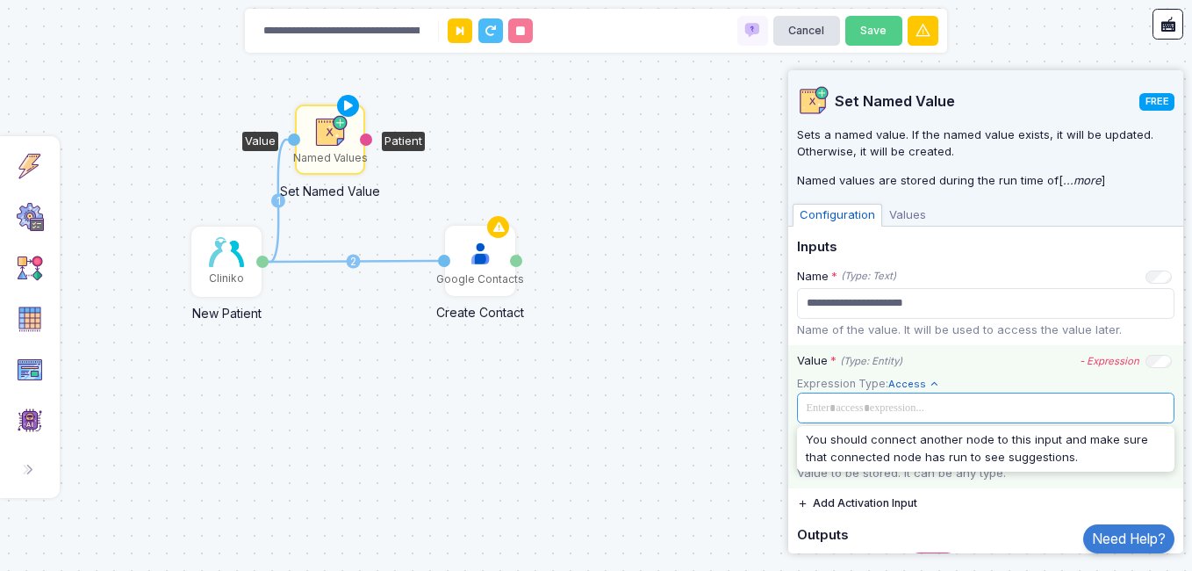
click at [1002, 417] on span at bounding box center [983, 407] width 367 height 19
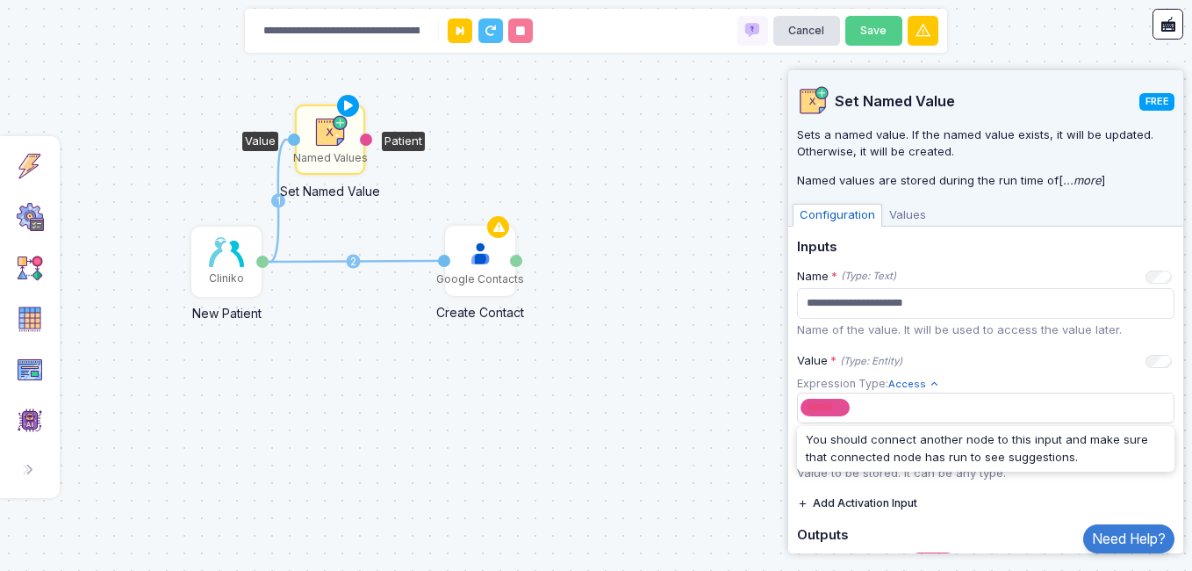
click at [896, 505] on button "Add Activation Input" at bounding box center [857, 503] width 120 height 31
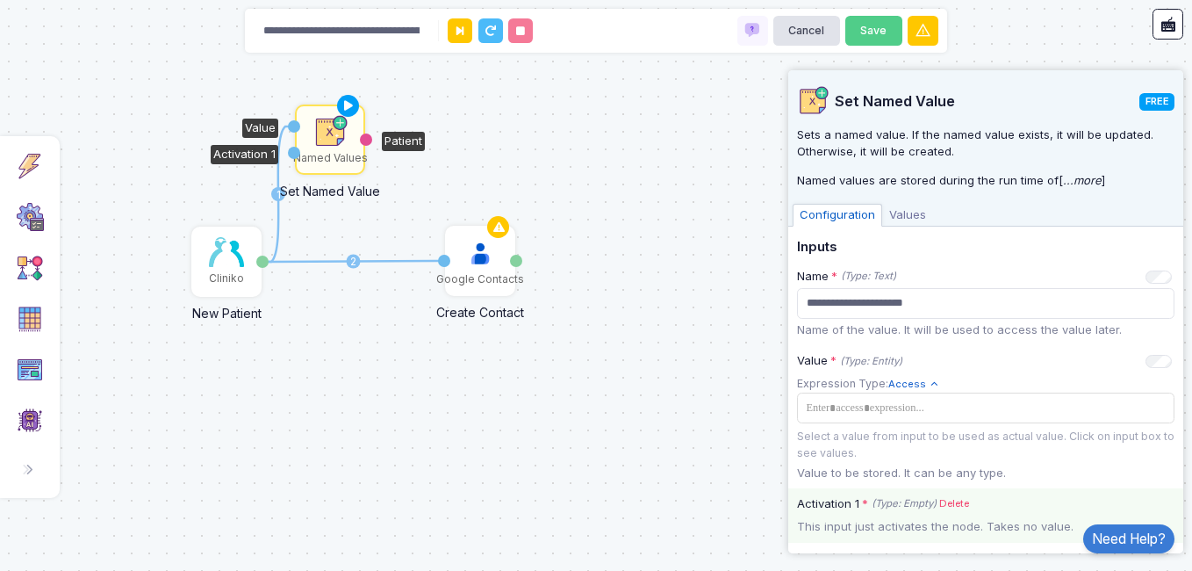
click at [908, 506] on icon "(Type: Empty)" at bounding box center [904, 503] width 65 height 15
click at [884, 527] on div "This input just activates the node. Takes no value." at bounding box center [985, 527] width 395 height 18
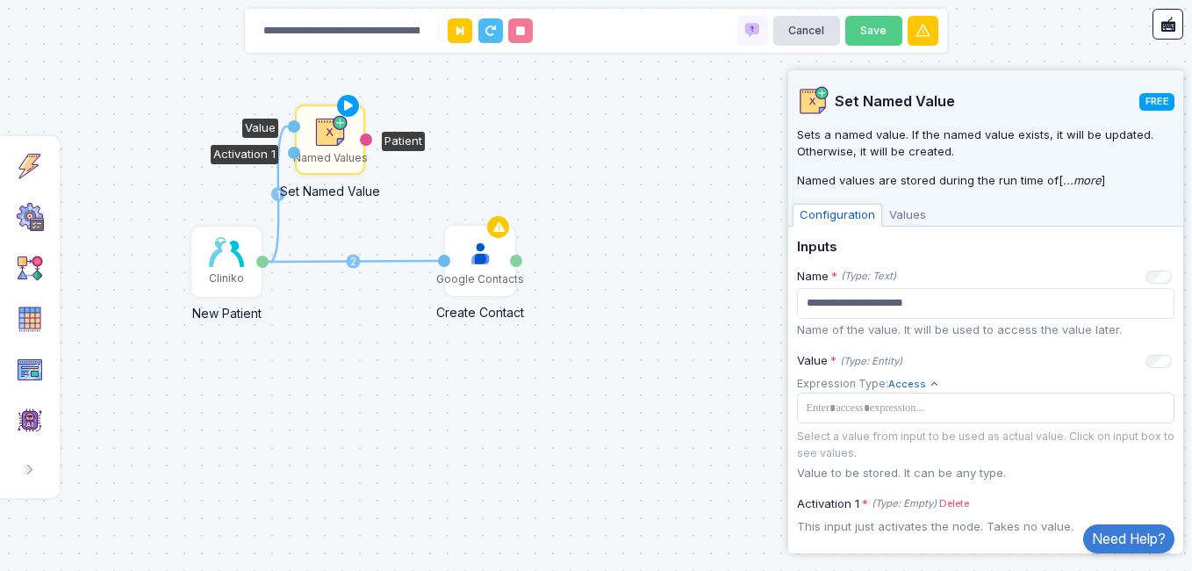
click at [908, 215] on span "Values" at bounding box center [907, 215] width 51 height 23
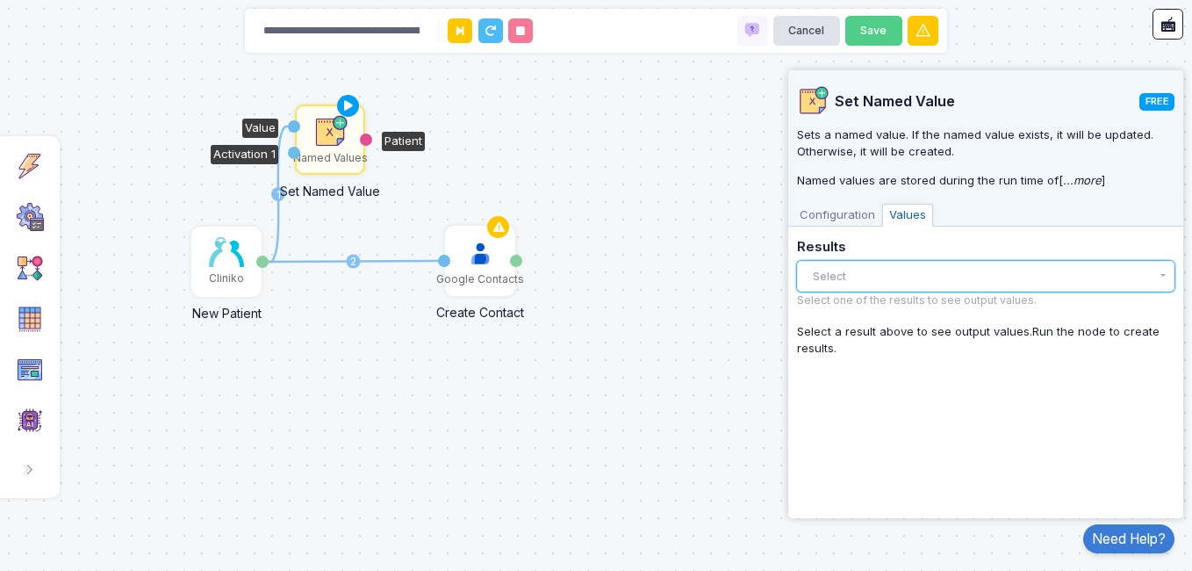
click at [879, 281] on button "Select" at bounding box center [985, 276] width 377 height 31
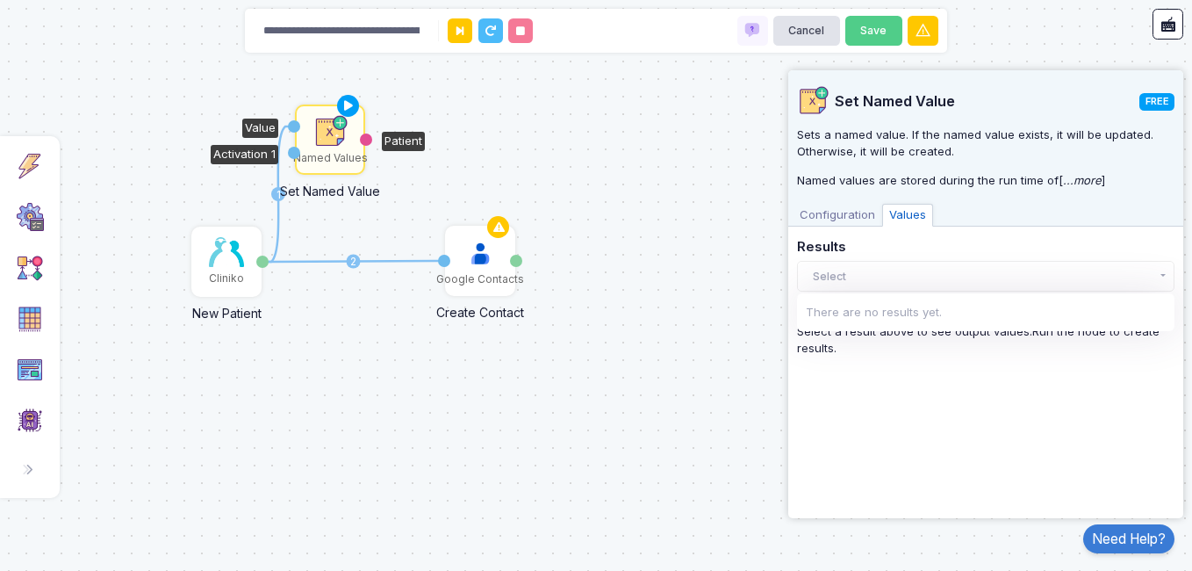
click at [959, 183] on p "Named values are stored during the run time of[ ...more ]" at bounding box center [985, 181] width 377 height 18
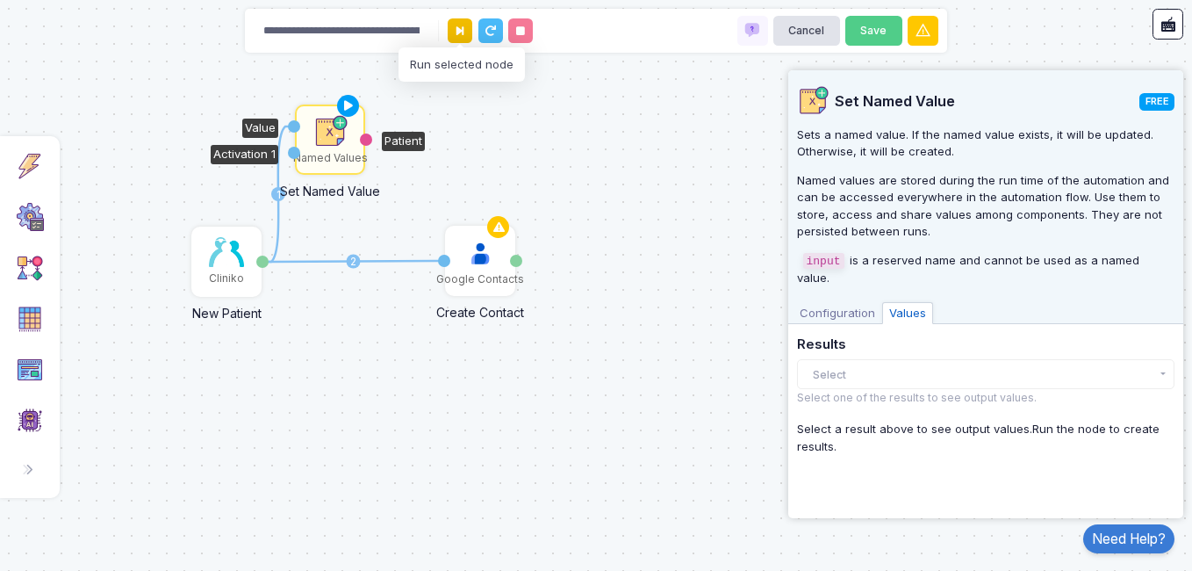
click at [468, 27] on button at bounding box center [460, 30] width 25 height 25
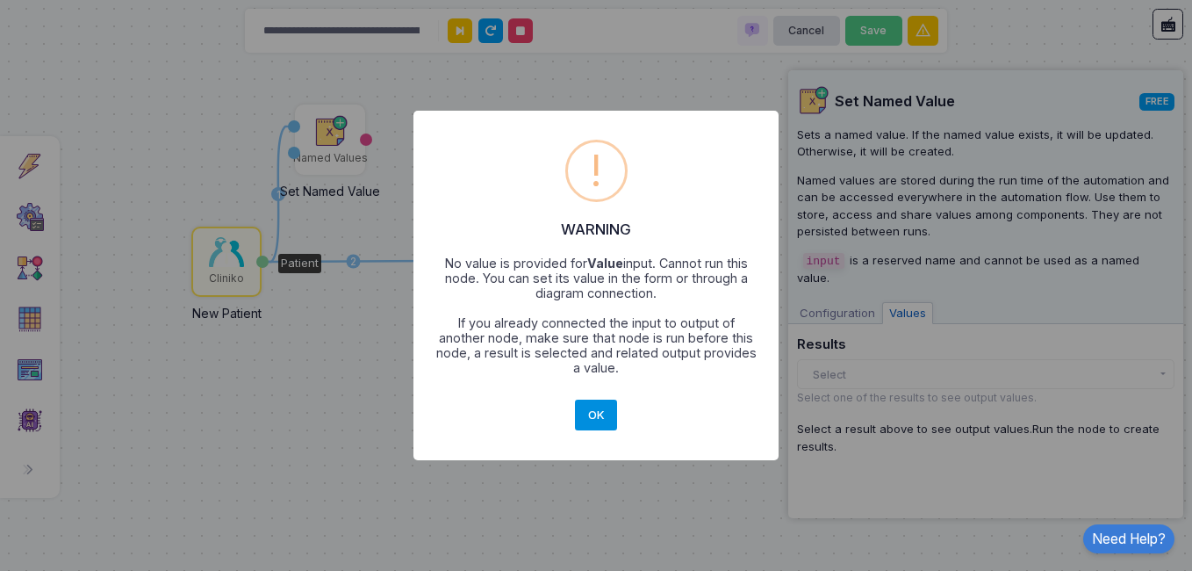
click at [591, 403] on button "OK" at bounding box center [596, 415] width 42 height 32
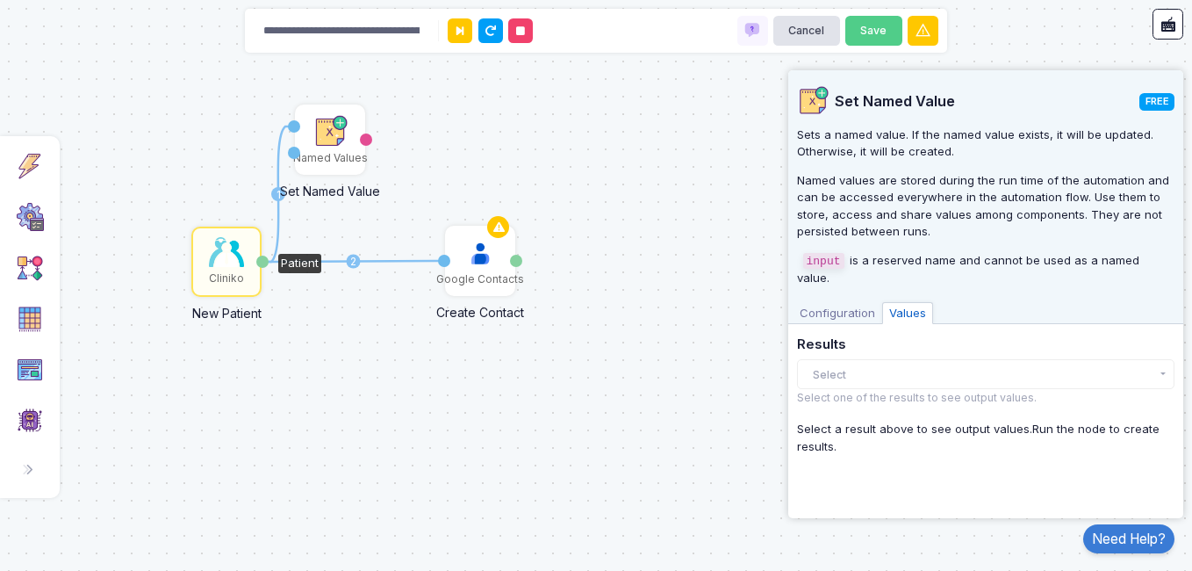
click at [843, 306] on div "**********" at bounding box center [985, 289] width 377 height 439
click at [841, 302] on span "Configuration" at bounding box center [838, 313] width 90 height 23
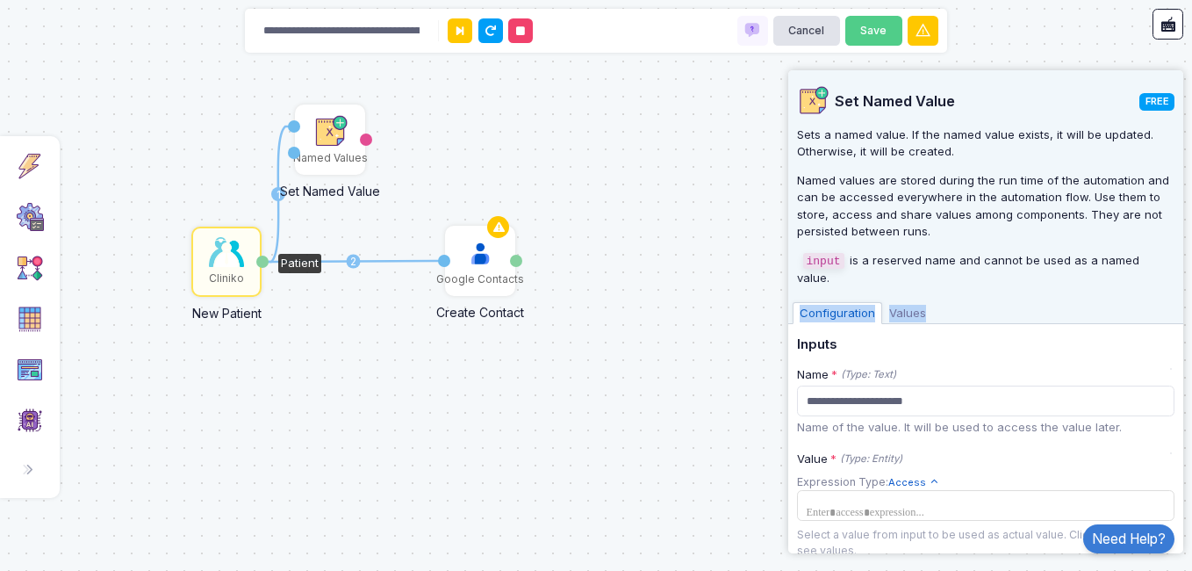
click at [841, 295] on div "Set Named Value FREE Sets a named value. If the named value exists, it will be …" at bounding box center [985, 197] width 395 height 254
drag, startPoint x: 841, startPoint y: 295, endPoint x: 994, endPoint y: 294, distance: 153.6
click at [994, 294] on div "Set Named Value FREE Sets a named value. If the named value exists, it will be …" at bounding box center [985, 197] width 395 height 254
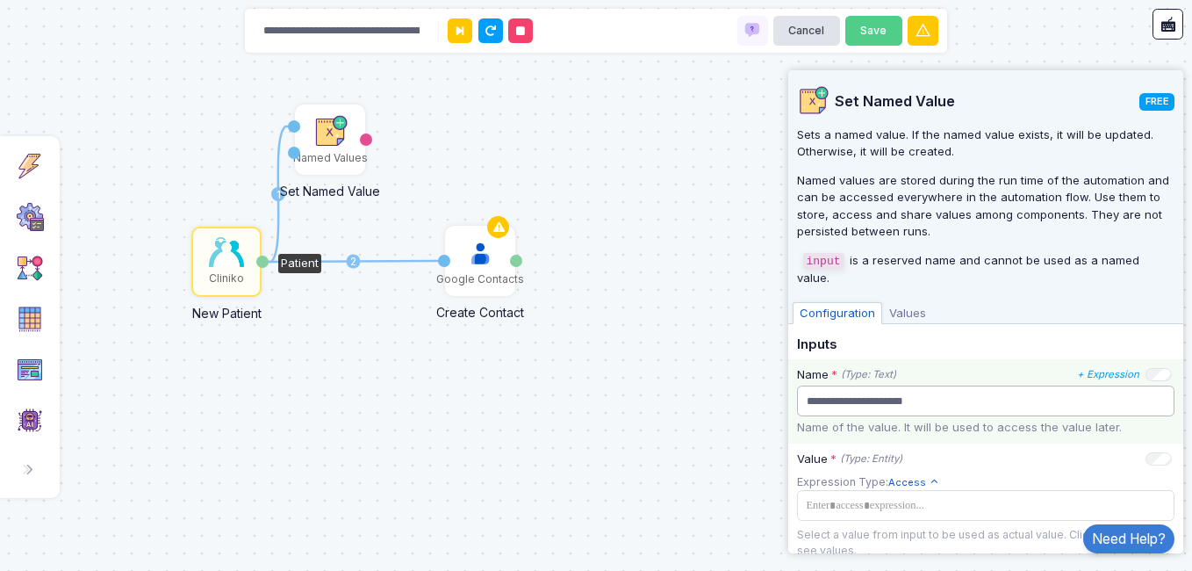
click at [839, 399] on input "**********" at bounding box center [985, 400] width 377 height 31
type input "**********"
click at [1159, 377] on div "**********" at bounding box center [985, 401] width 395 height 84
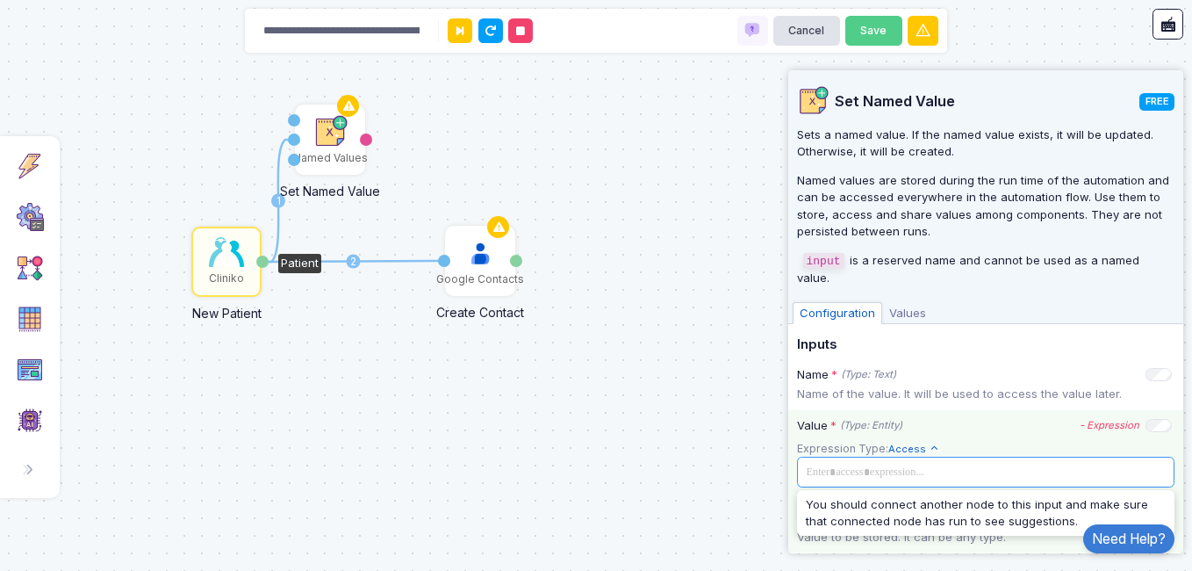
click at [958, 478] on span at bounding box center [977, 472] width 354 height 19
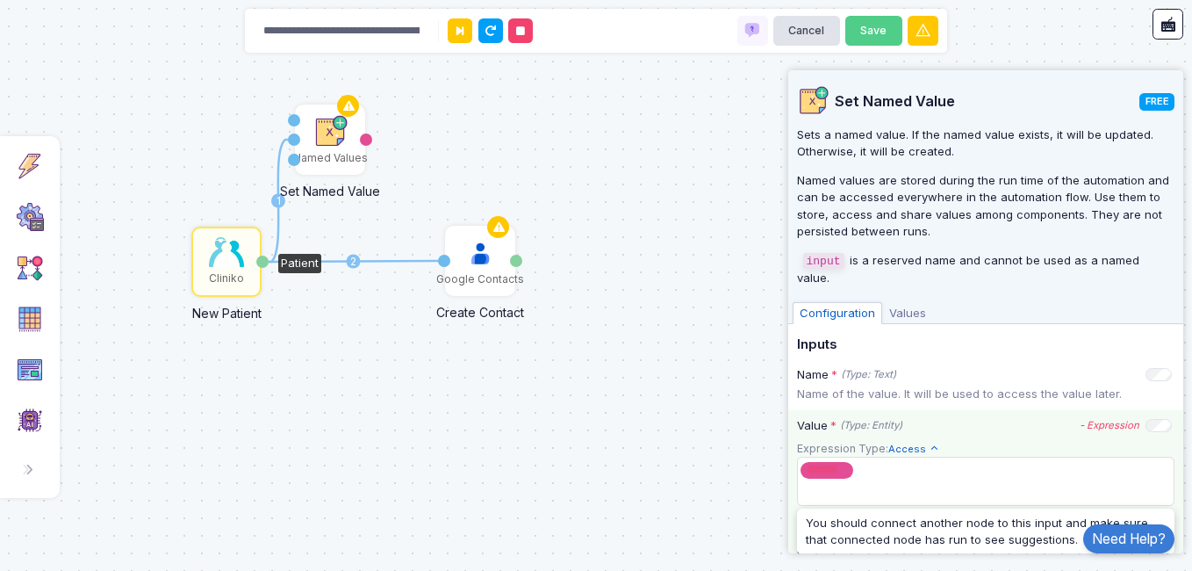
click at [1051, 440] on app-expression-input "Expression Type: Access Text Allows you to create a new text by combining text …" at bounding box center [985, 492] width 377 height 104
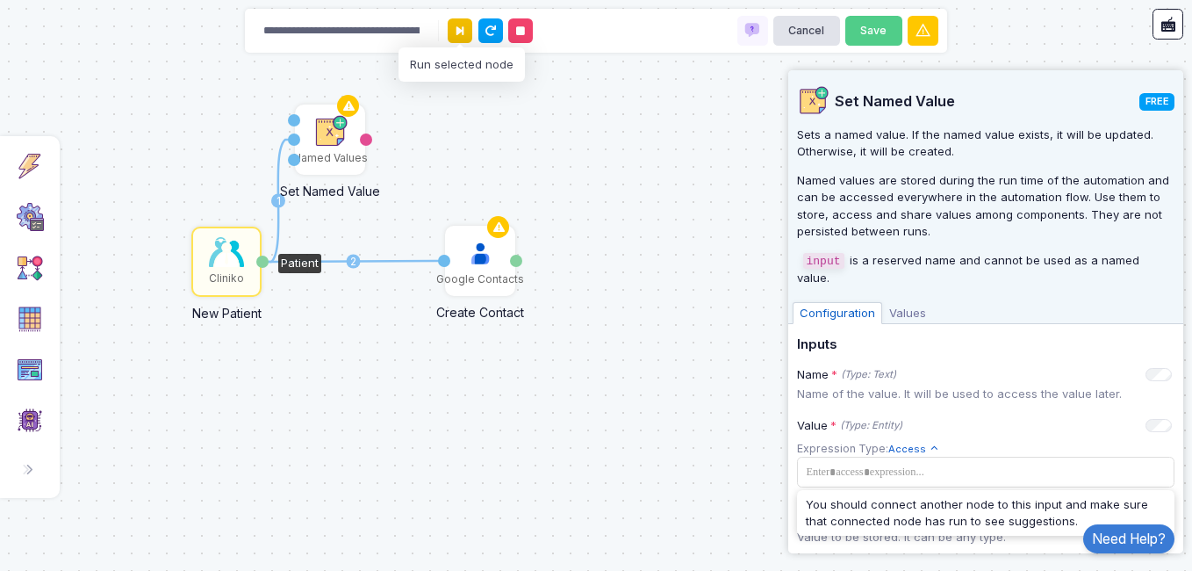
click at [458, 28] on icon at bounding box center [459, 30] width 7 height 11
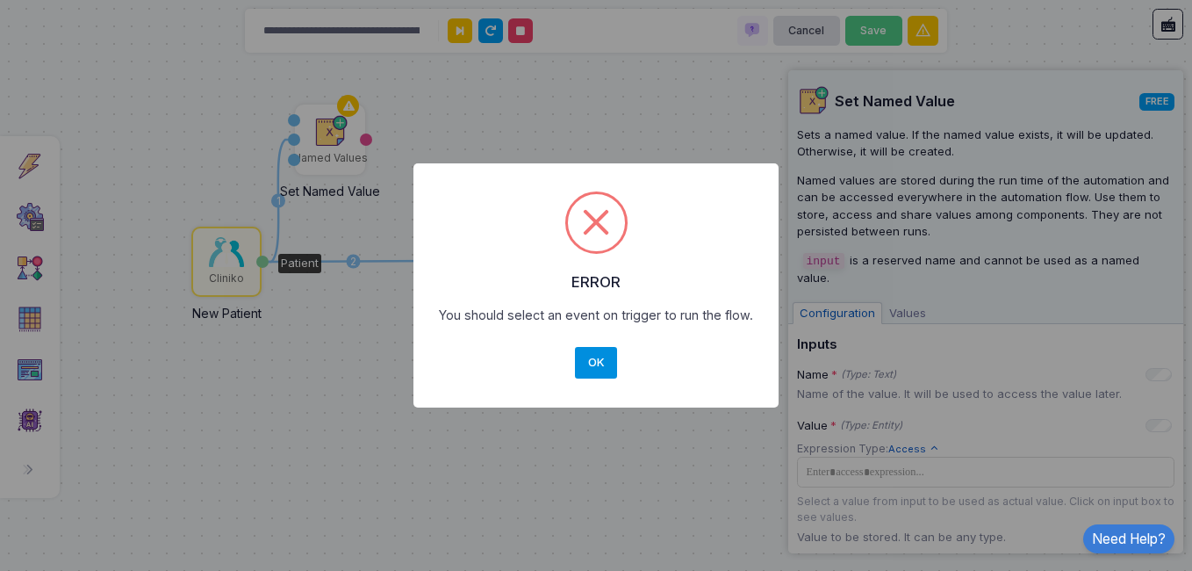
click at [595, 371] on button "OK" at bounding box center [596, 363] width 42 height 32
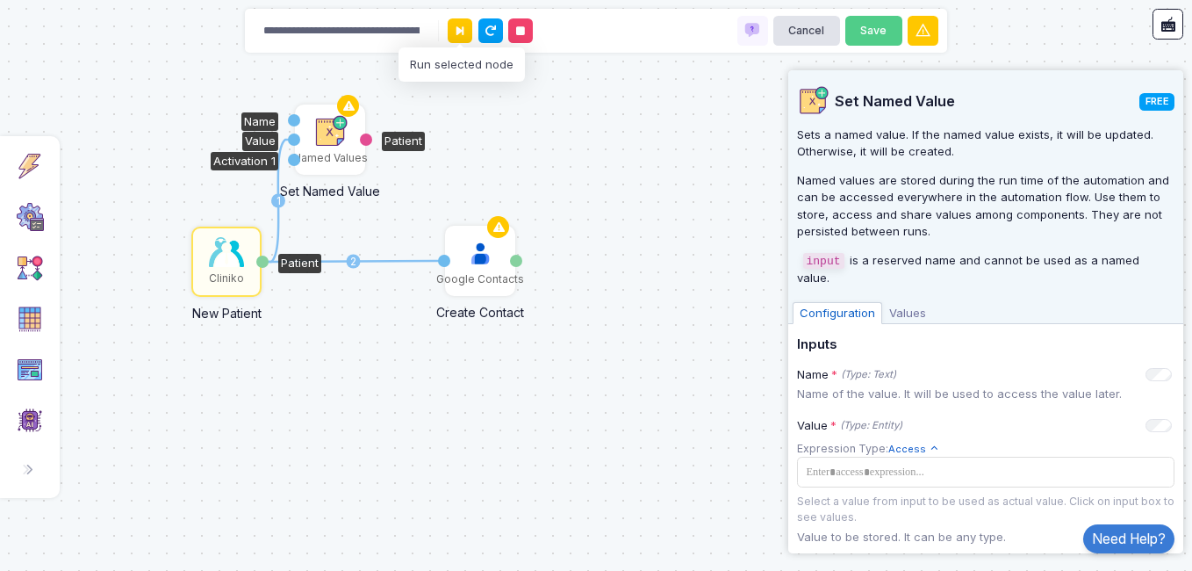
click at [316, 160] on div "Named Values" at bounding box center [330, 158] width 75 height 16
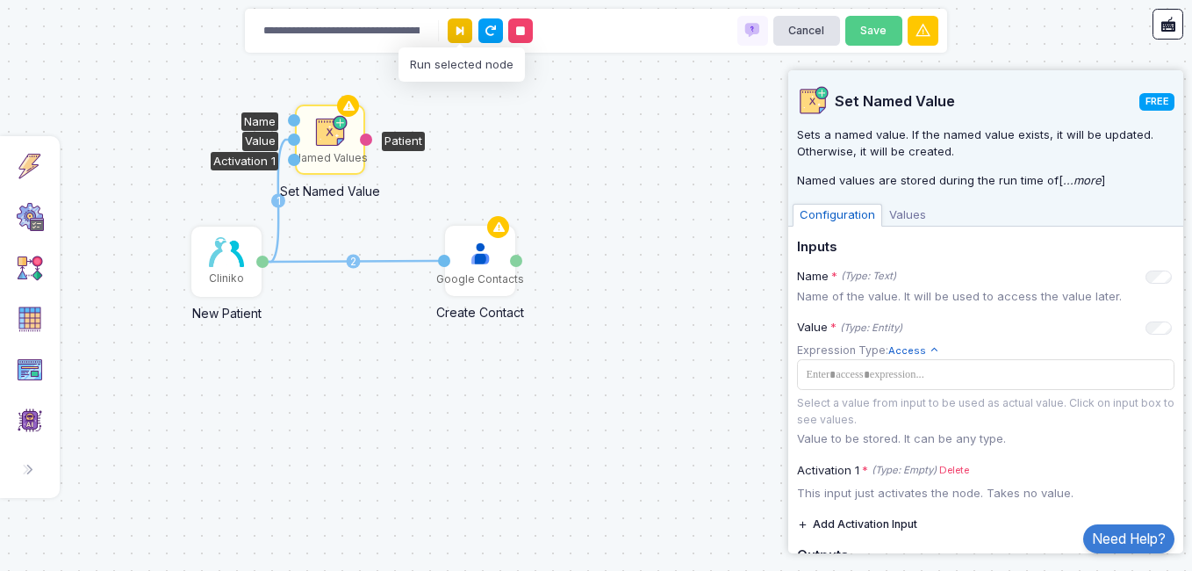
click at [456, 32] on icon at bounding box center [459, 30] width 7 height 11
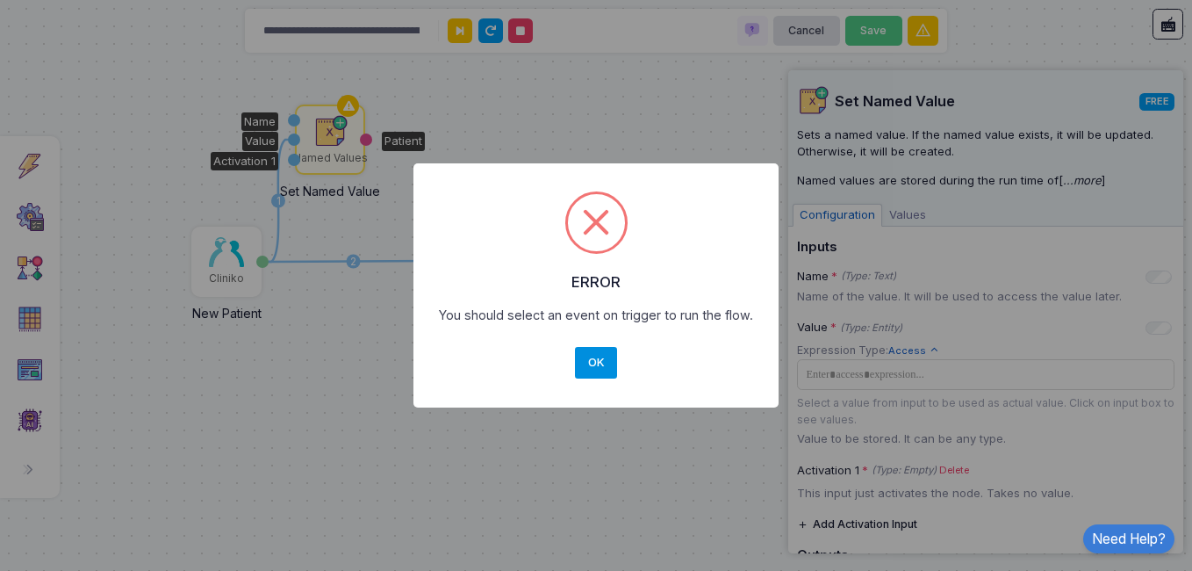
click at [597, 352] on button "OK" at bounding box center [596, 363] width 42 height 32
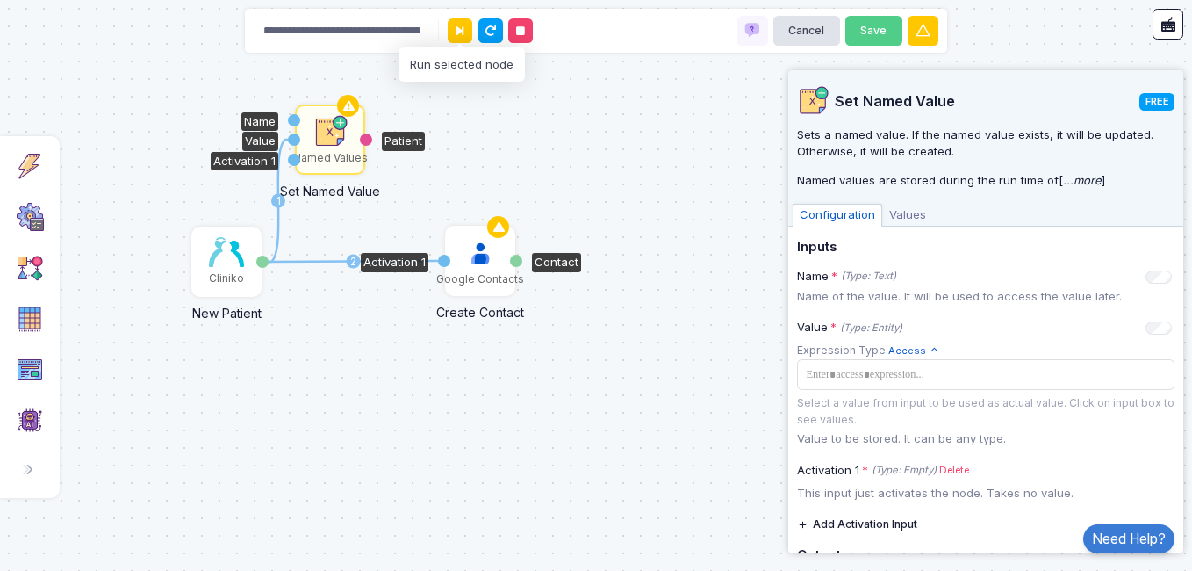
click at [492, 261] on img at bounding box center [480, 253] width 35 height 35
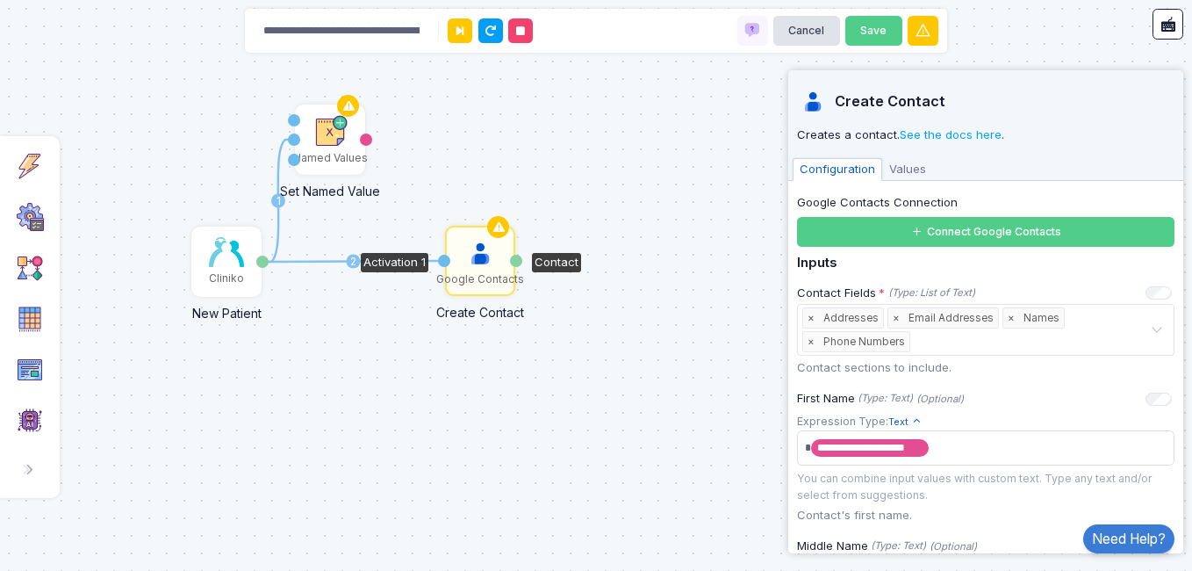
click at [891, 237] on button "Connect Google Contacts" at bounding box center [985, 232] width 377 height 31
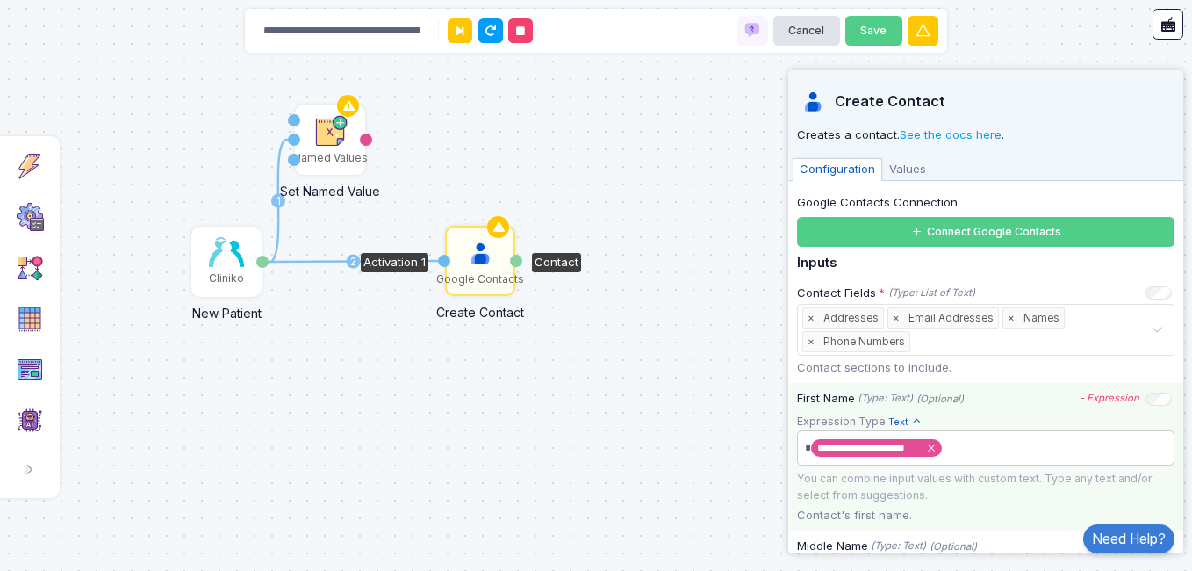
click at [861, 443] on span "**********" at bounding box center [869, 447] width 105 height 11
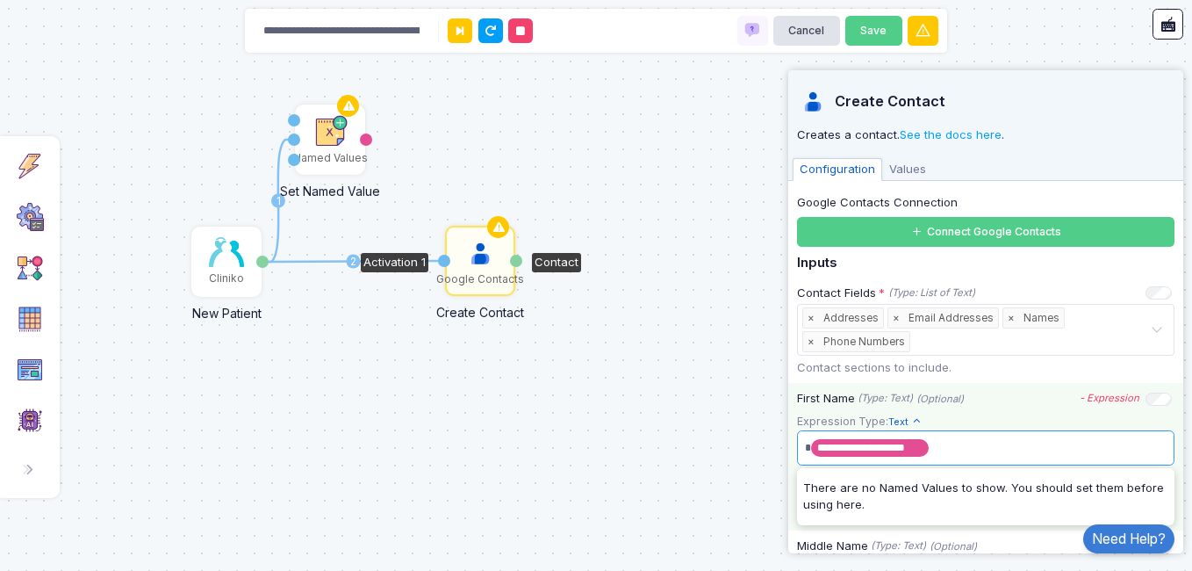
click at [953, 446] on span "**********" at bounding box center [978, 448] width 357 height 28
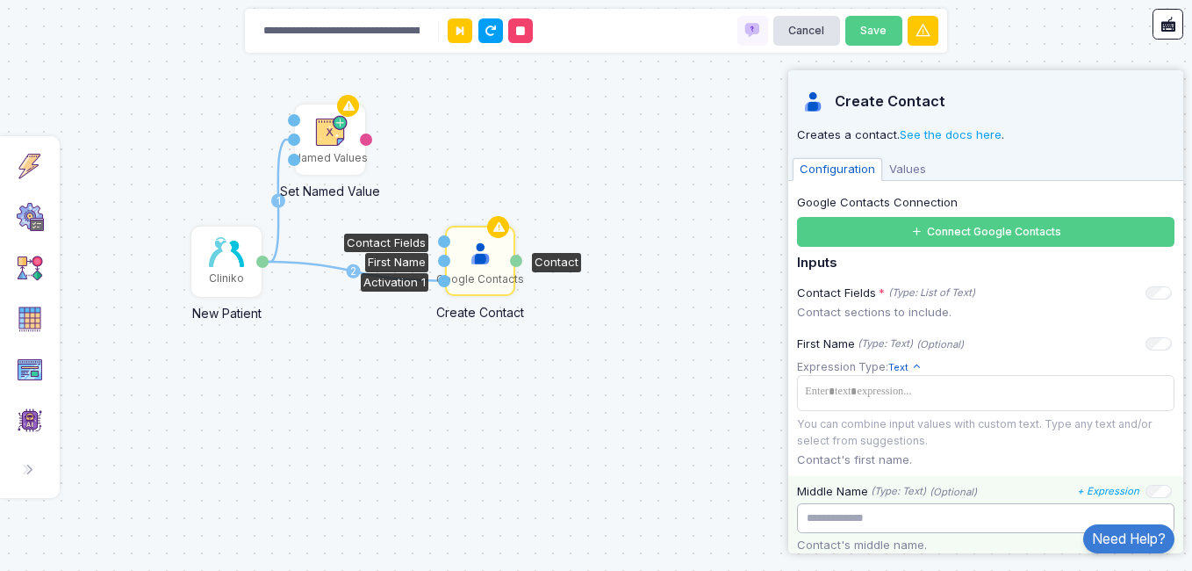
click at [813, 520] on input "text" at bounding box center [985, 518] width 377 height 31
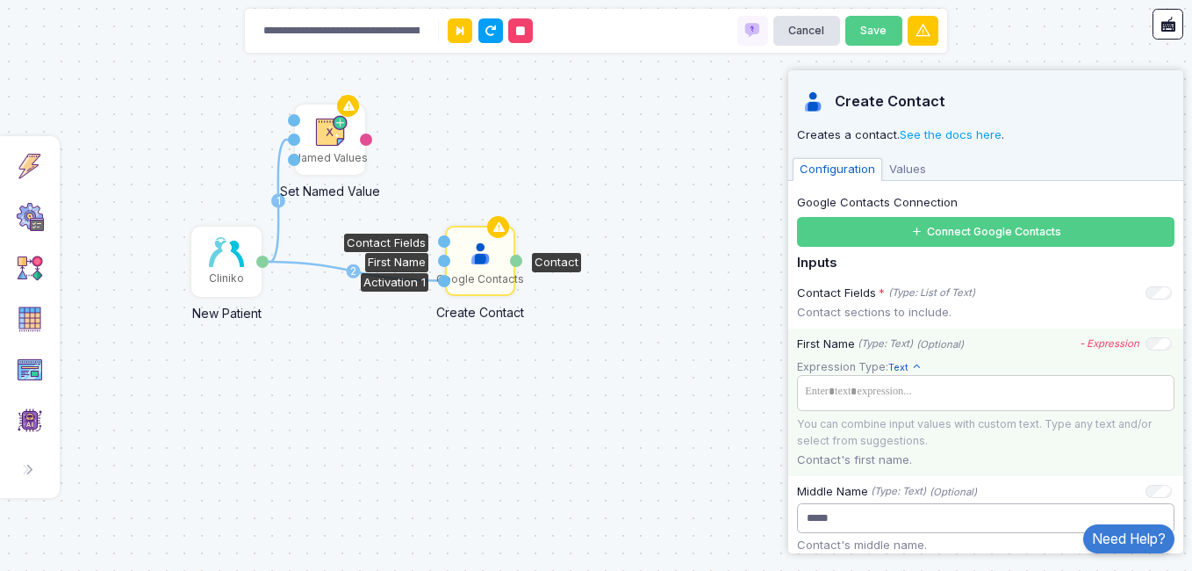
type input "*****"
click at [824, 405] on tags "​" at bounding box center [985, 392] width 377 height 35
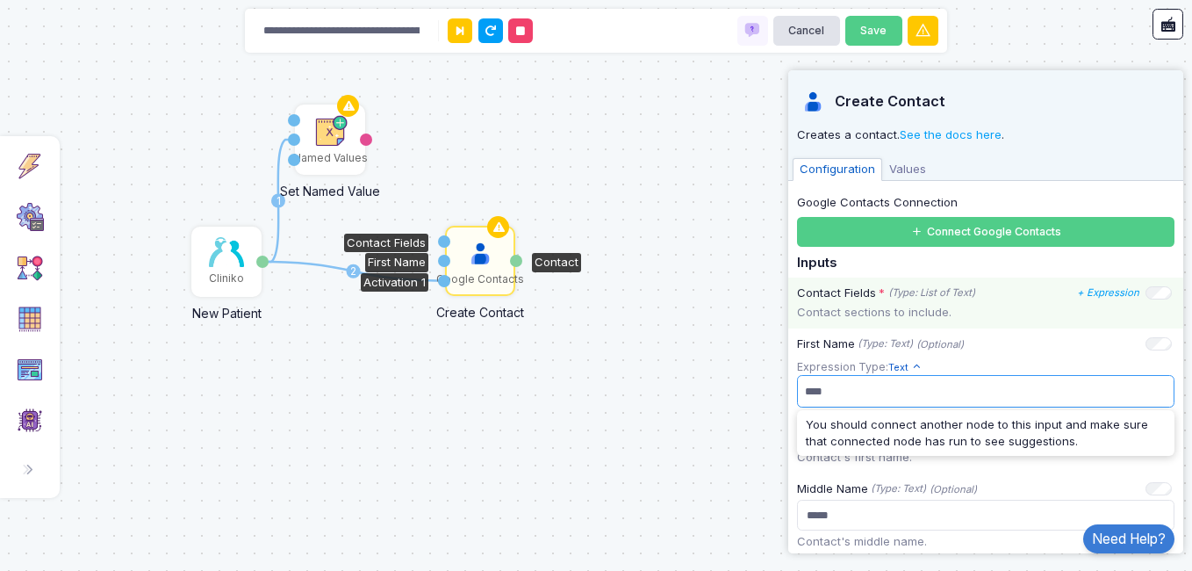
click at [1001, 306] on p "Contact sections to include." at bounding box center [985, 313] width 377 height 18
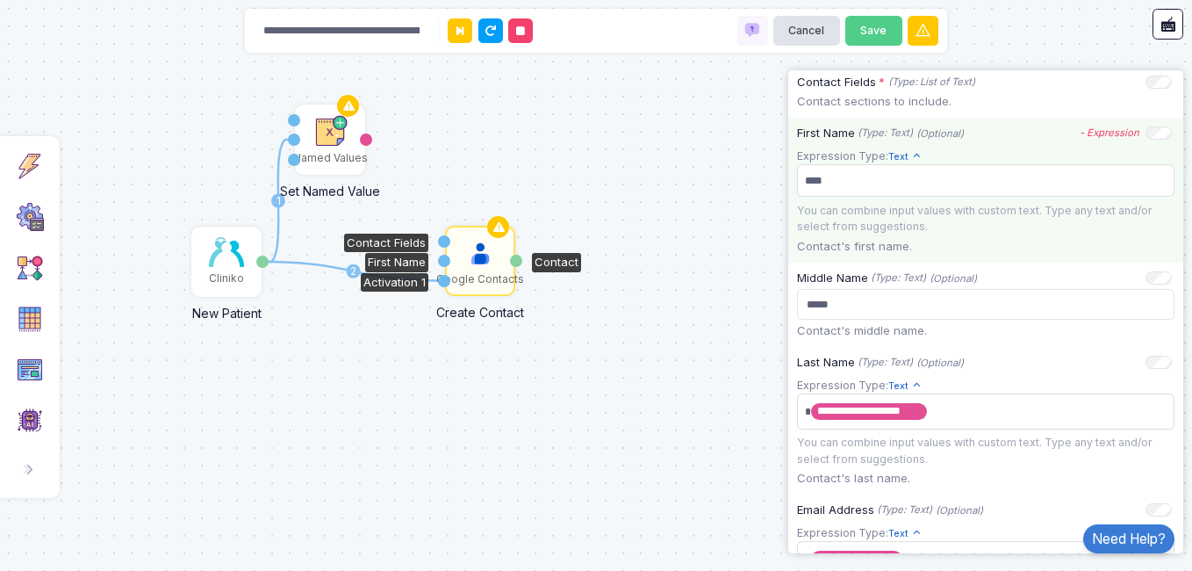
scroll to position [246, 0]
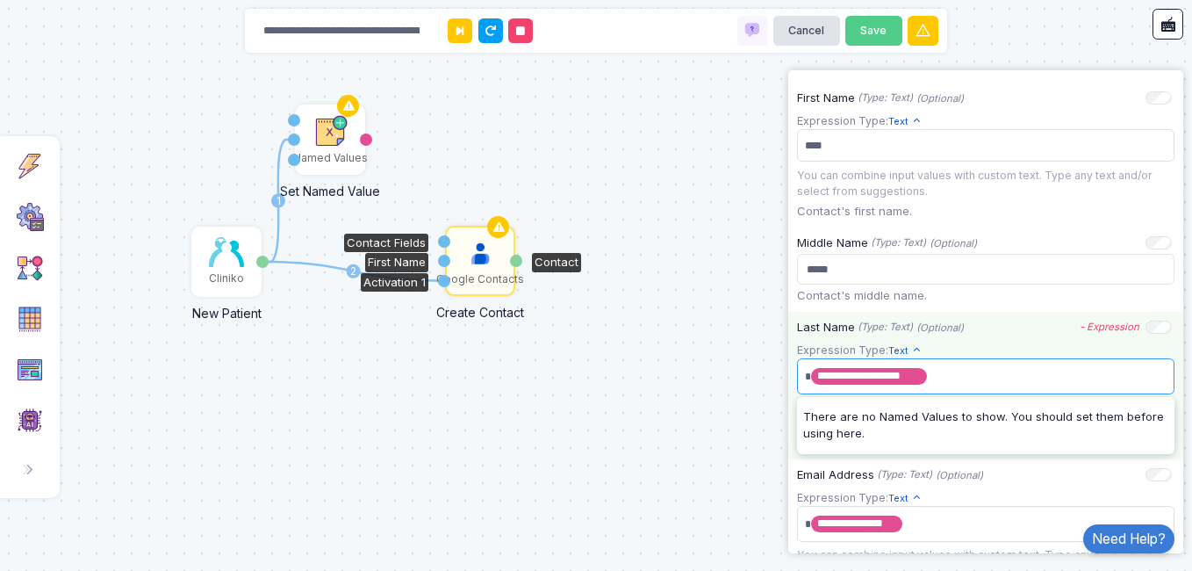
click at [1016, 388] on span "**********" at bounding box center [978, 376] width 357 height 28
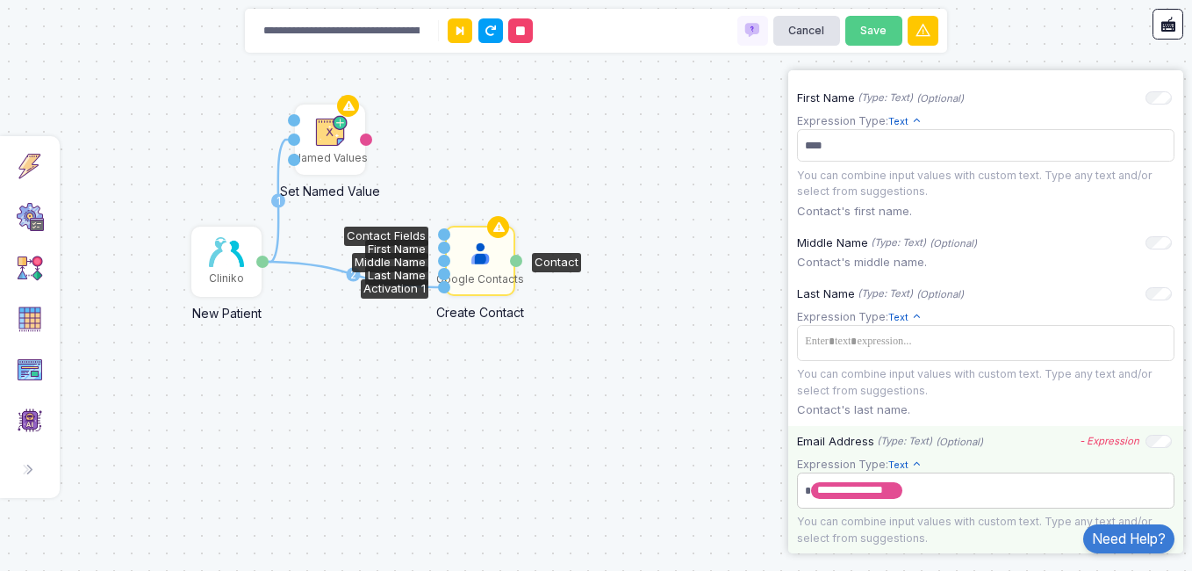
click at [1031, 496] on span "**********" at bounding box center [978, 491] width 357 height 28
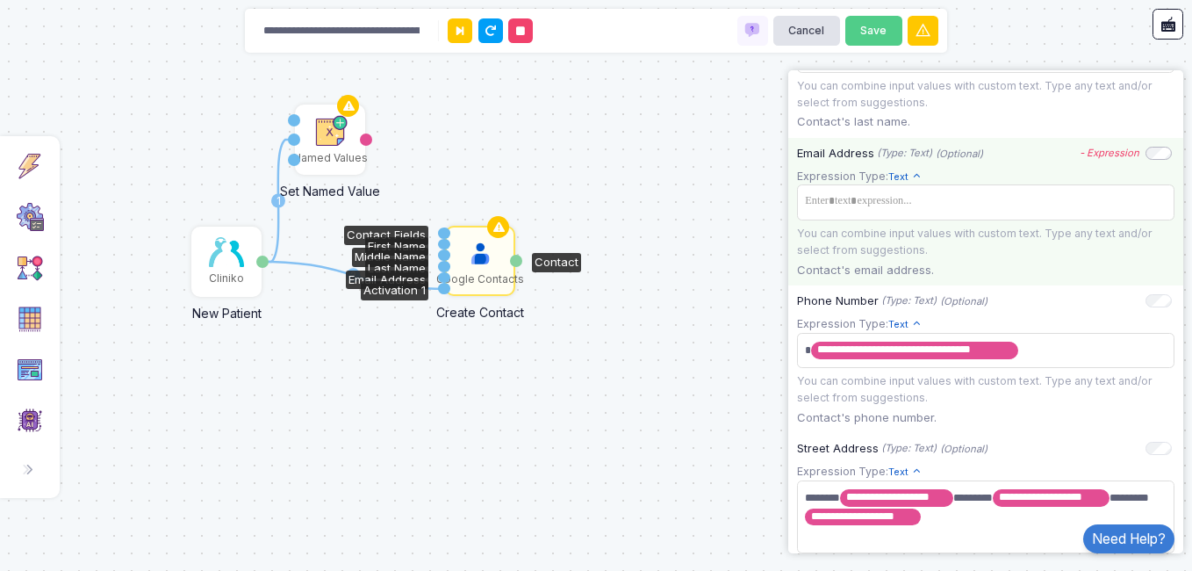
scroll to position [562, 0]
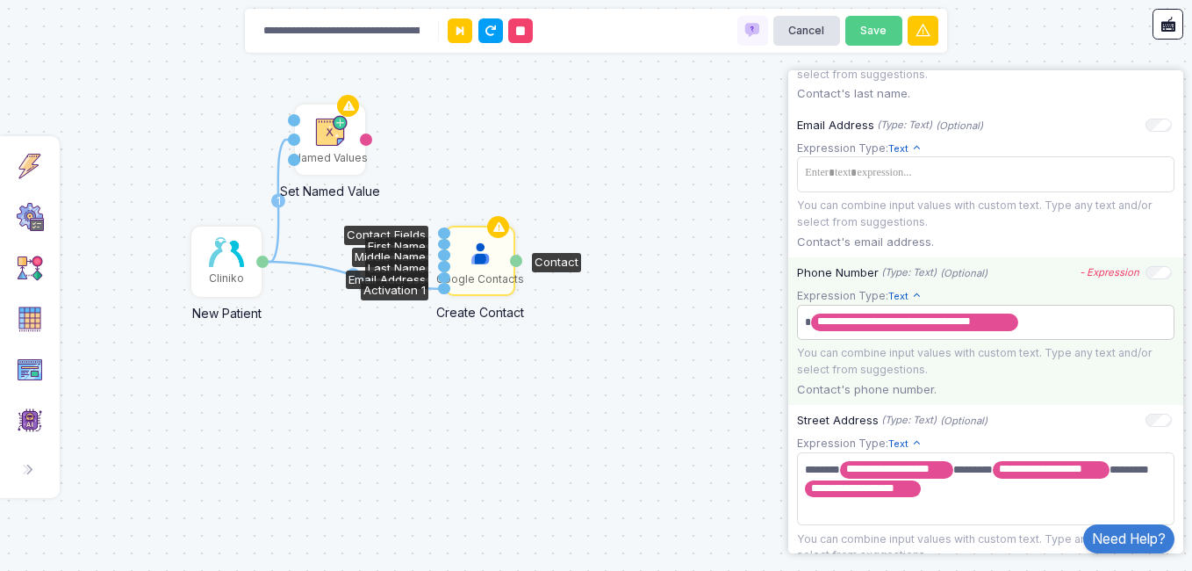
click at [1134, 333] on span "**********" at bounding box center [978, 322] width 357 height 28
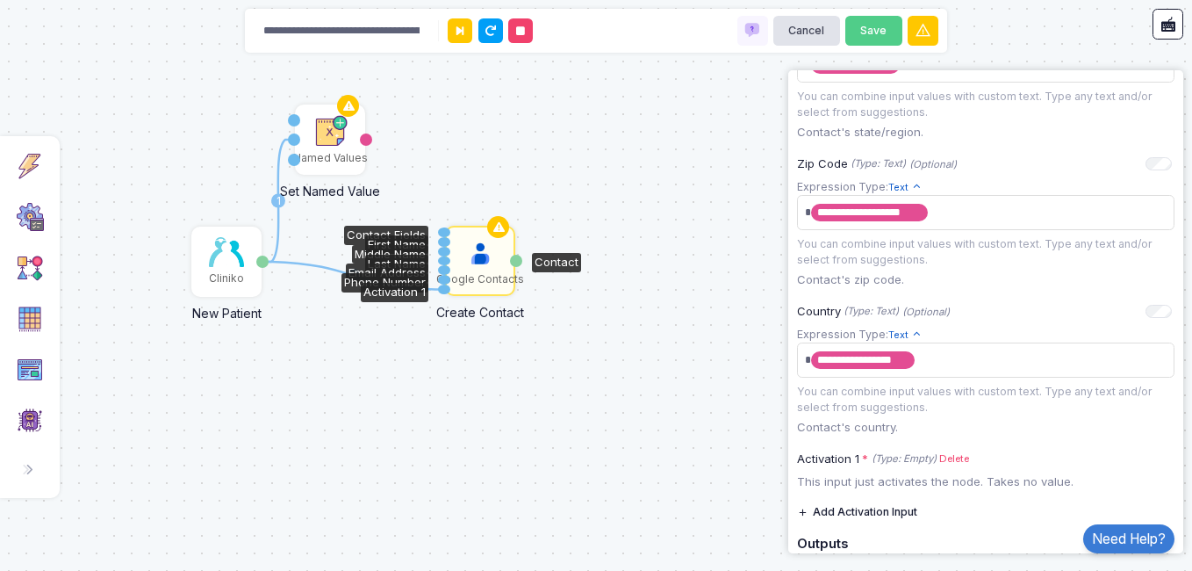
scroll to position [1413, 0]
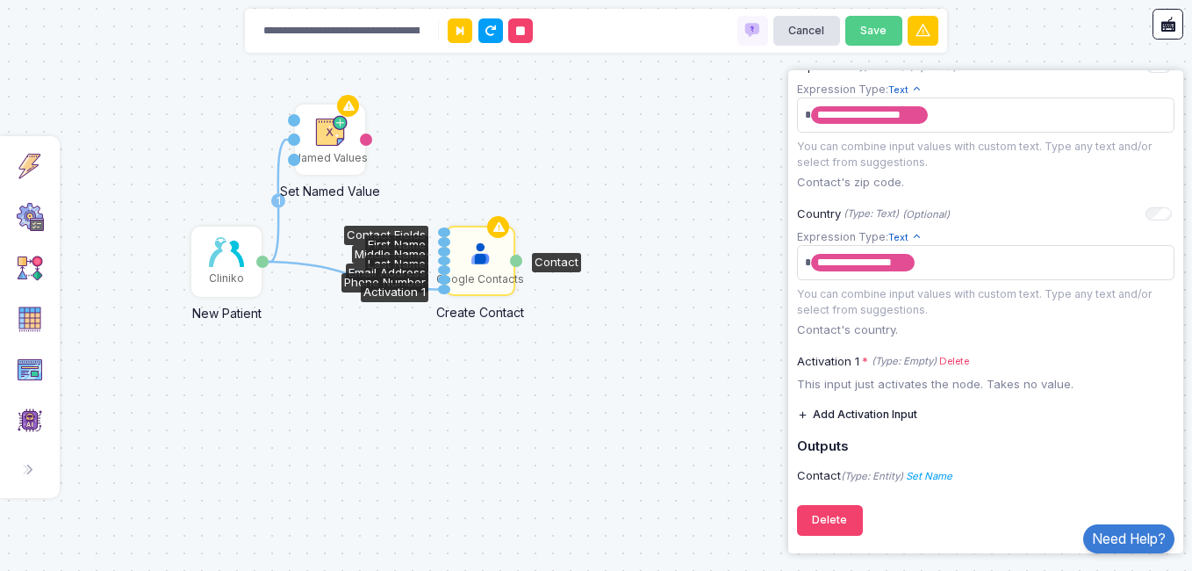
click at [904, 416] on button "Add Activation Input" at bounding box center [857, 414] width 120 height 31
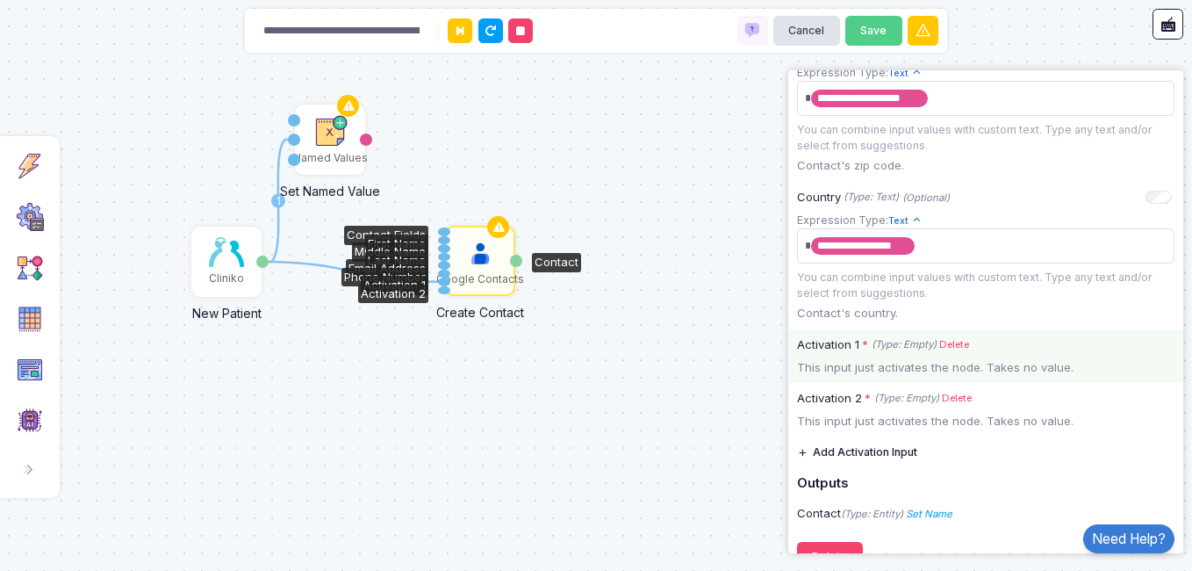
click at [909, 377] on div "This input just activates the node. Takes no value." at bounding box center [985, 368] width 395 height 18
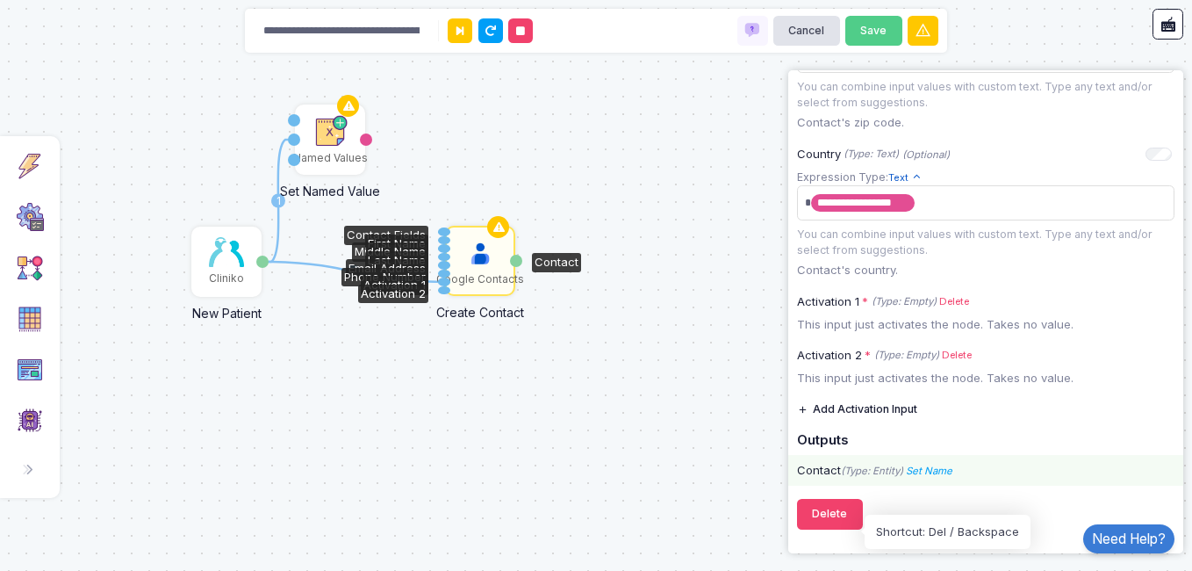
scroll to position [1468, 0]
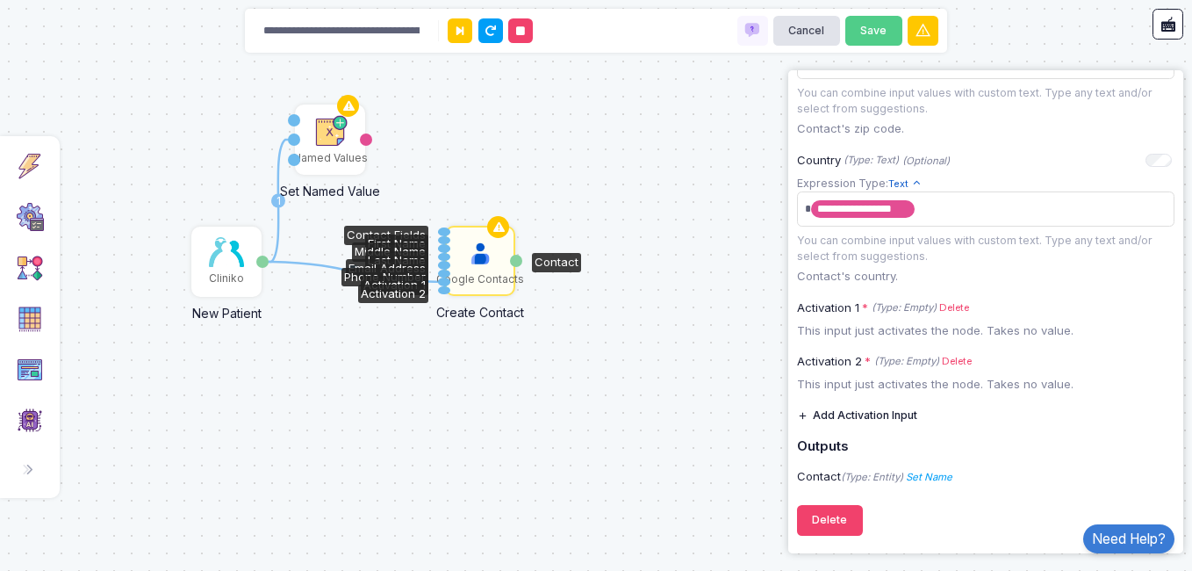
click at [460, 29] on icon at bounding box center [459, 30] width 7 height 11
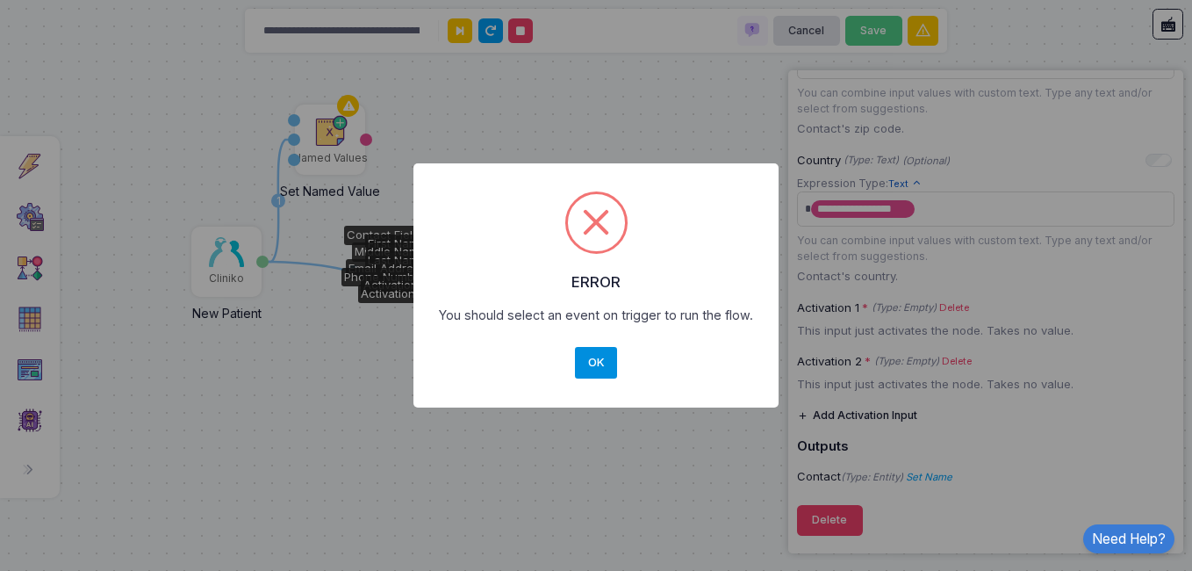
click at [596, 362] on button "OK" at bounding box center [596, 363] width 42 height 32
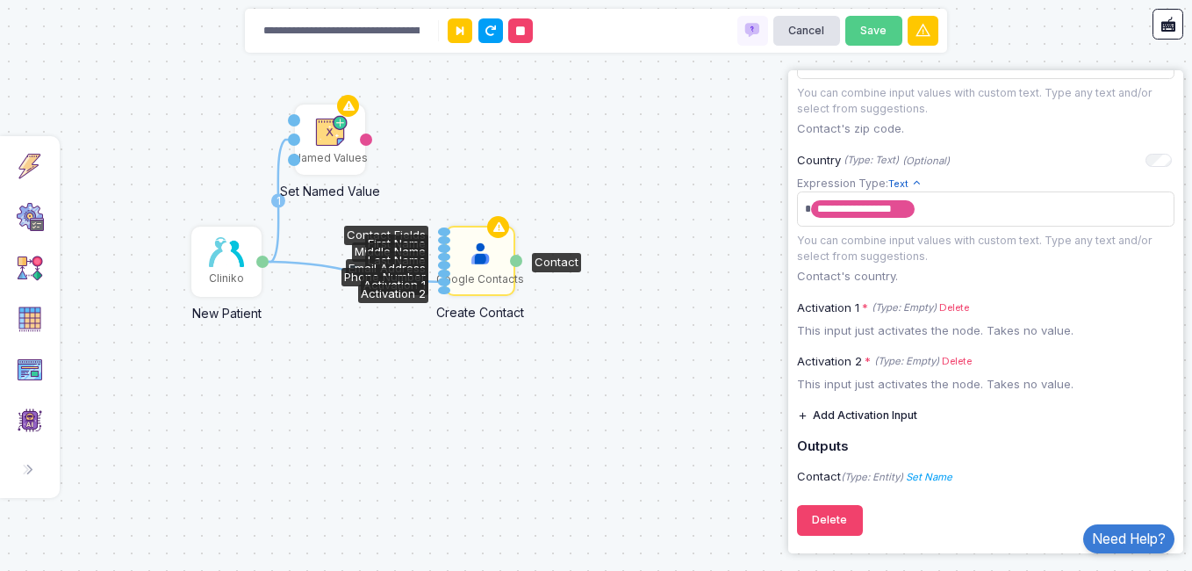
click at [484, 253] on img at bounding box center [480, 253] width 35 height 35
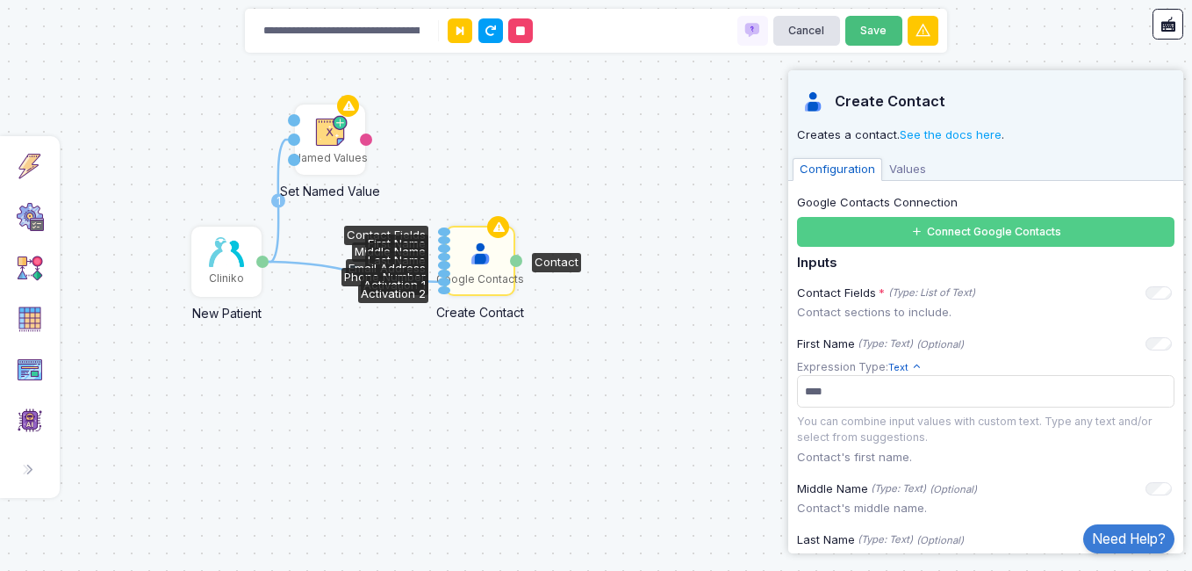
click at [863, 20] on button "Save" at bounding box center [873, 31] width 57 height 31
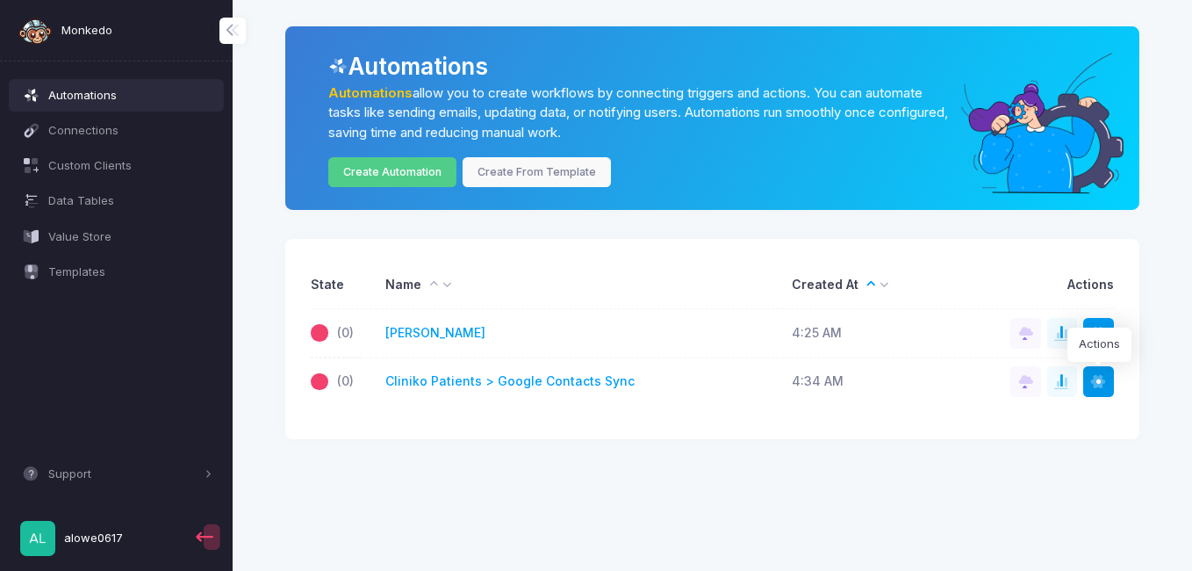
click at [1101, 379] on span at bounding box center [1098, 382] width 18 height 18
click at [982, 335] on link "How to Fix" at bounding box center [959, 334] width 57 height 14
click at [637, 394] on td "Cliniko Patients > Google Contacts Sync" at bounding box center [580, 380] width 406 height 47
click at [571, 382] on link "Cliniko Patients > Google Contacts Sync" at bounding box center [509, 381] width 249 height 18
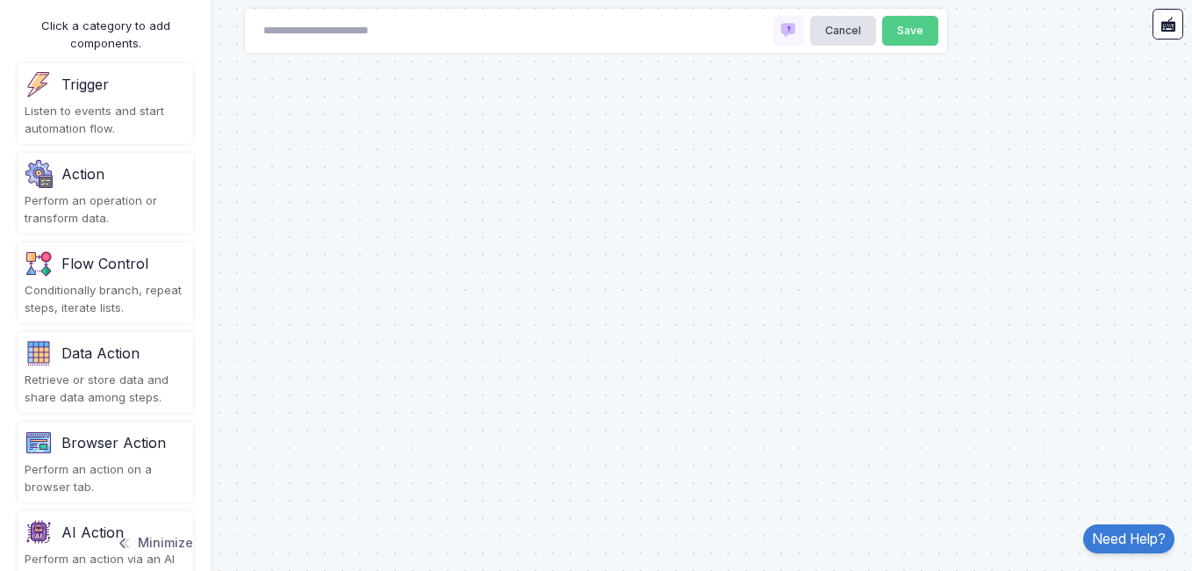
type input "**********"
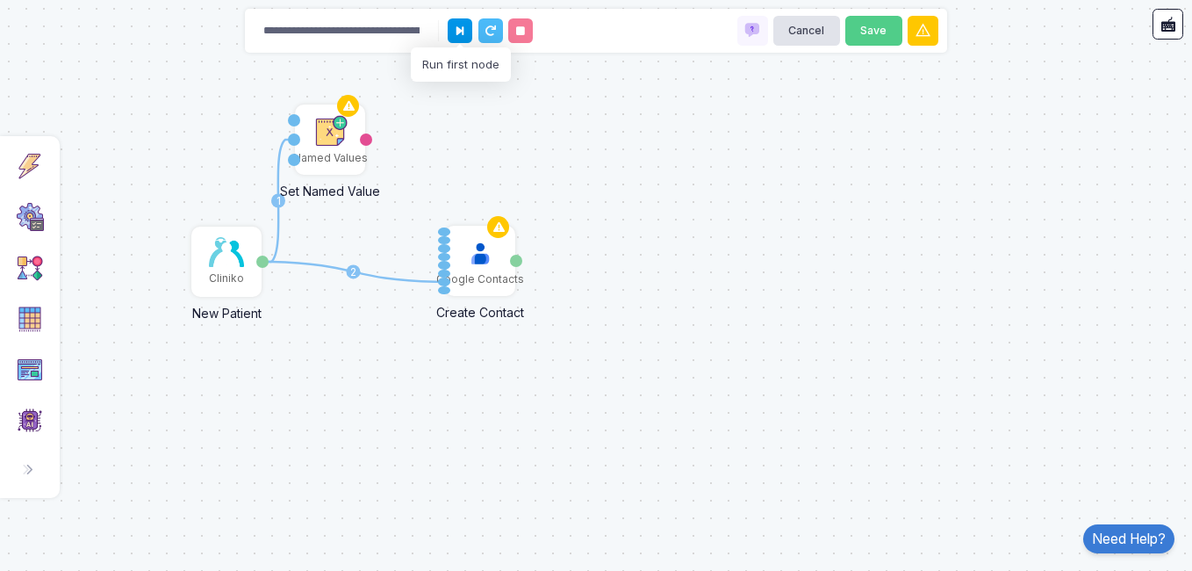
click at [455, 36] on button at bounding box center [460, 30] width 25 height 25
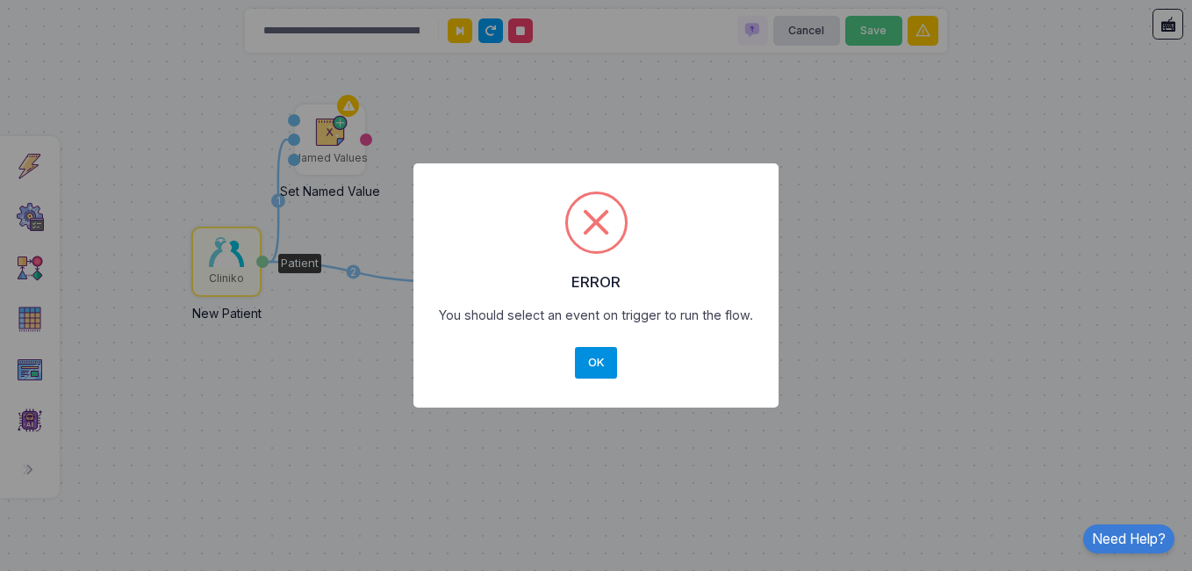
click at [604, 359] on button "OK" at bounding box center [596, 363] width 42 height 32
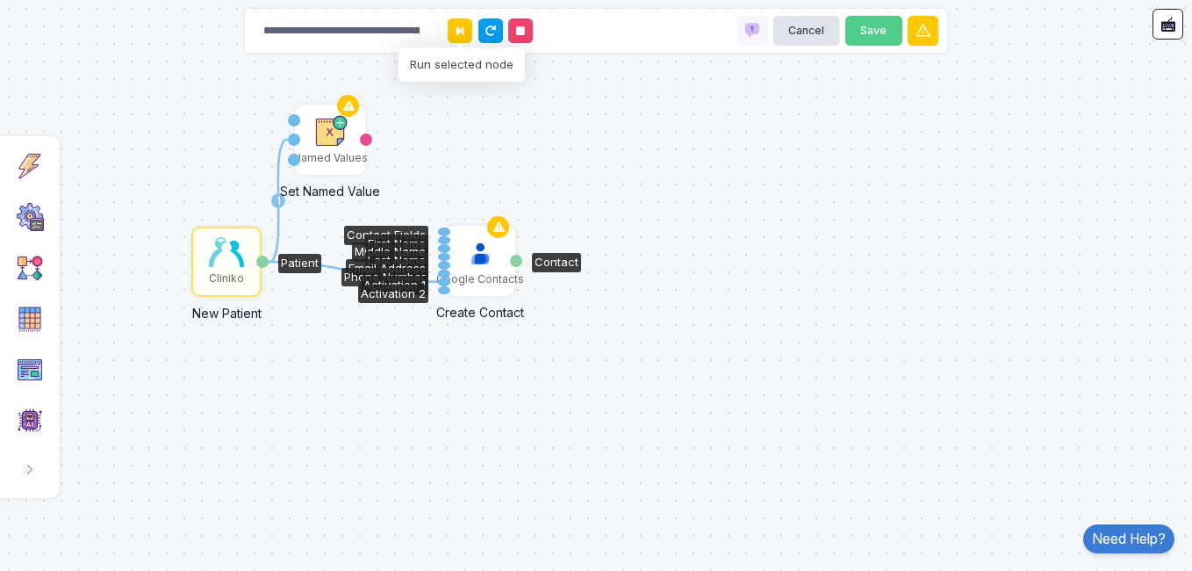
click at [492, 281] on div "Google Contacts" at bounding box center [480, 279] width 88 height 16
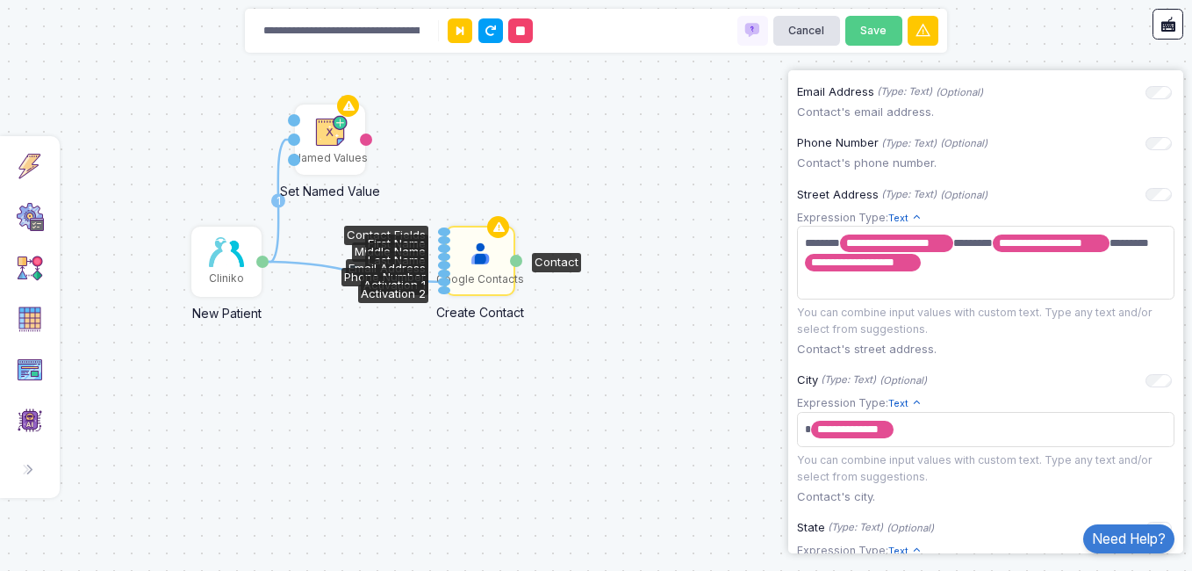
scroll to position [527, 0]
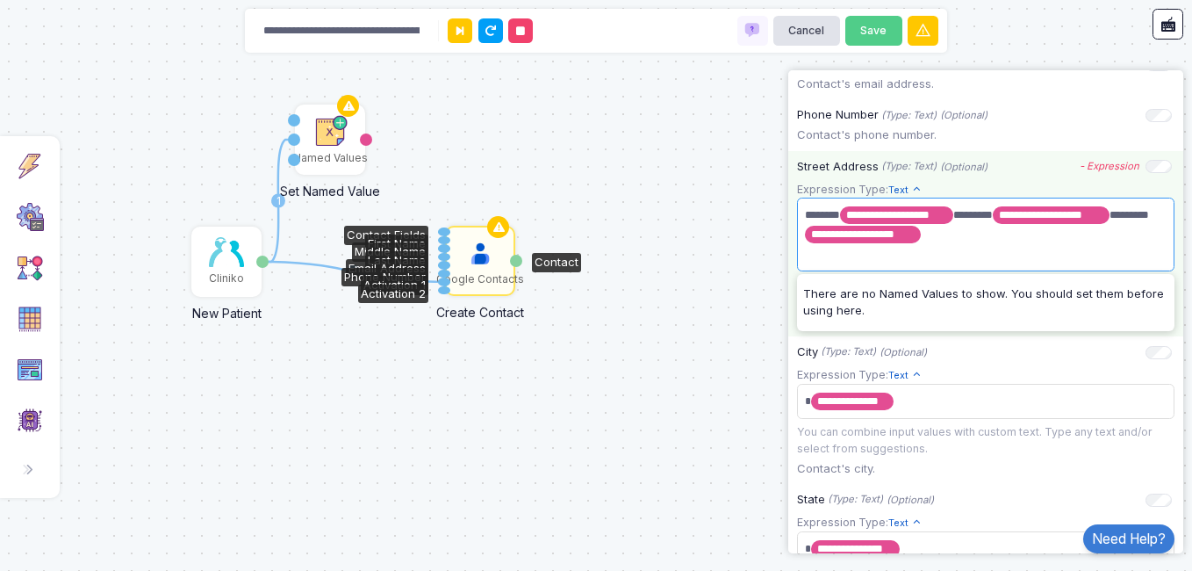
click at [1036, 237] on span "**********" at bounding box center [978, 234] width 357 height 66
click at [1152, 161] on div "Street Address (Type: Text) (Optional) - Expression" at bounding box center [984, 167] width 375 height 18
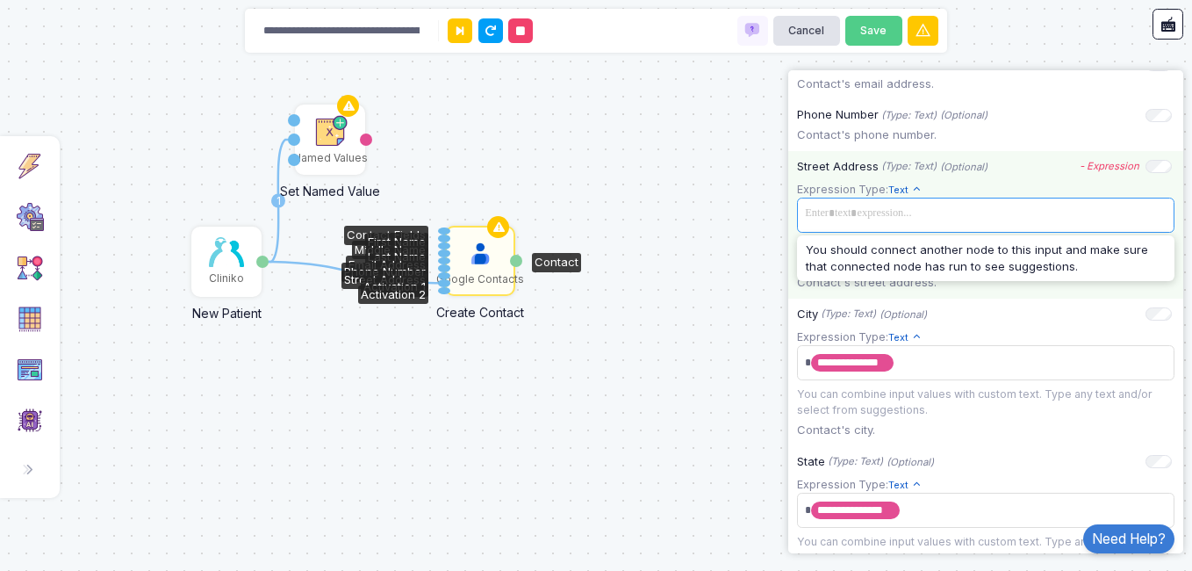
click at [978, 224] on span at bounding box center [985, 213] width 370 height 25
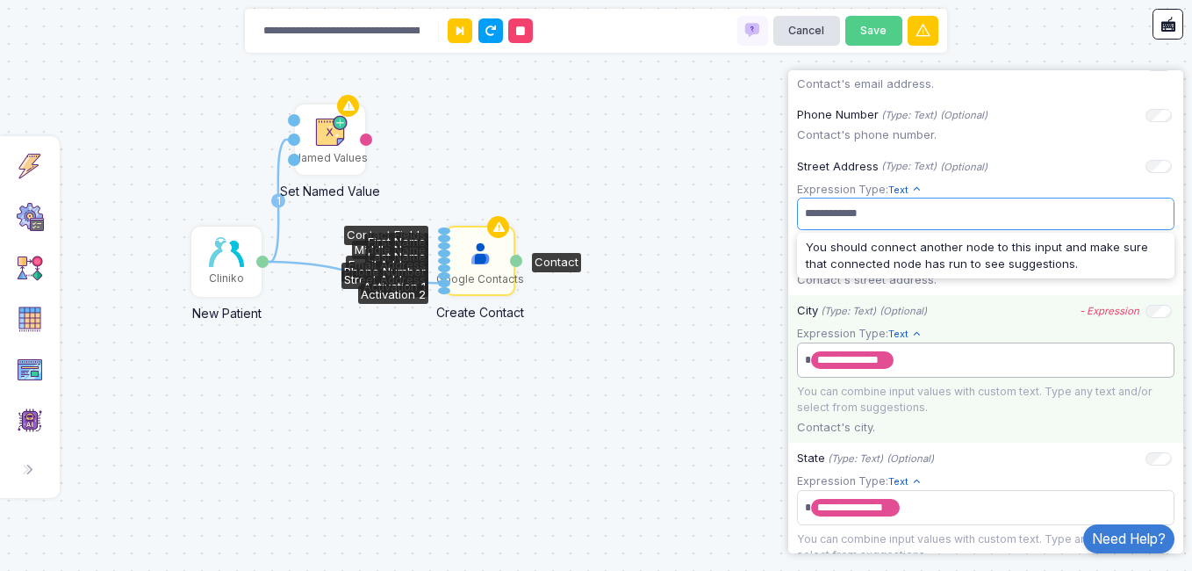
click at [958, 350] on tags "**********" at bounding box center [985, 359] width 377 height 35
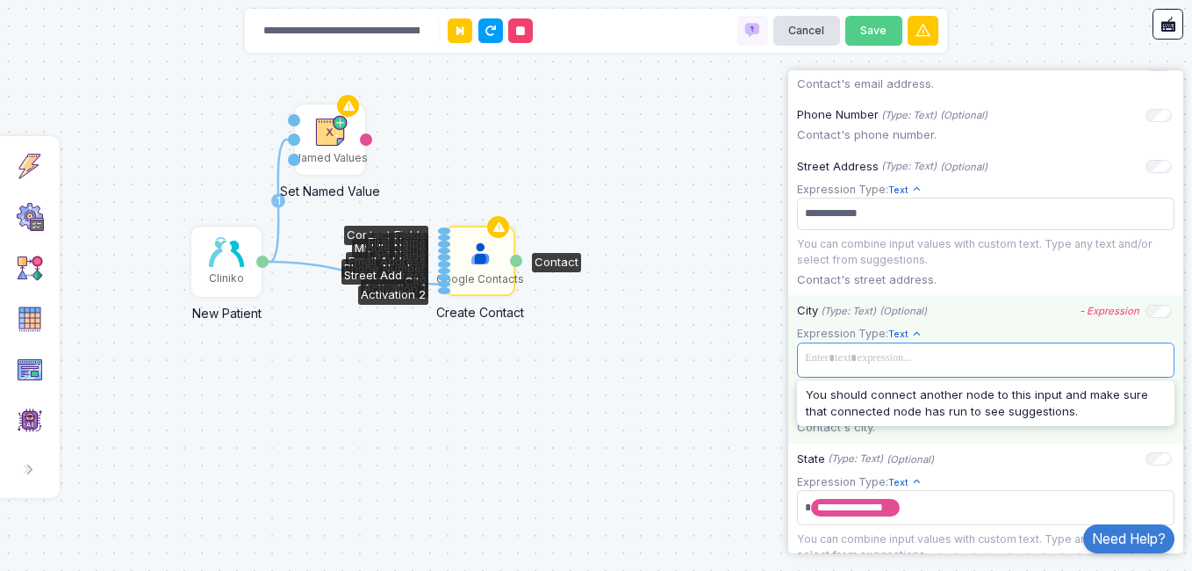
click at [1023, 365] on span at bounding box center [985, 358] width 370 height 25
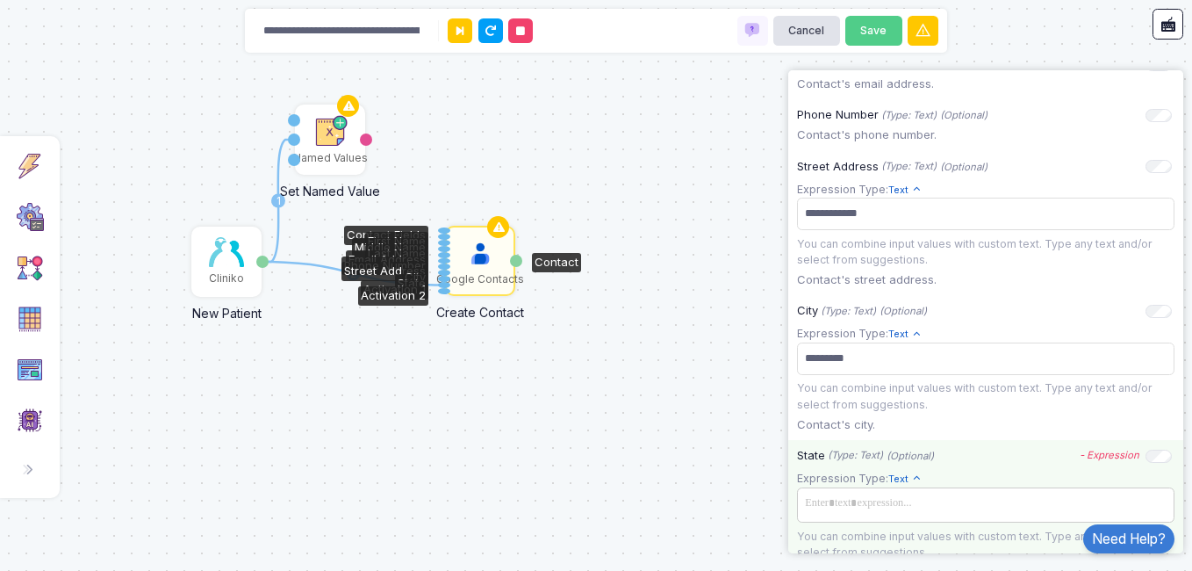
click at [992, 516] on span at bounding box center [985, 503] width 370 height 25
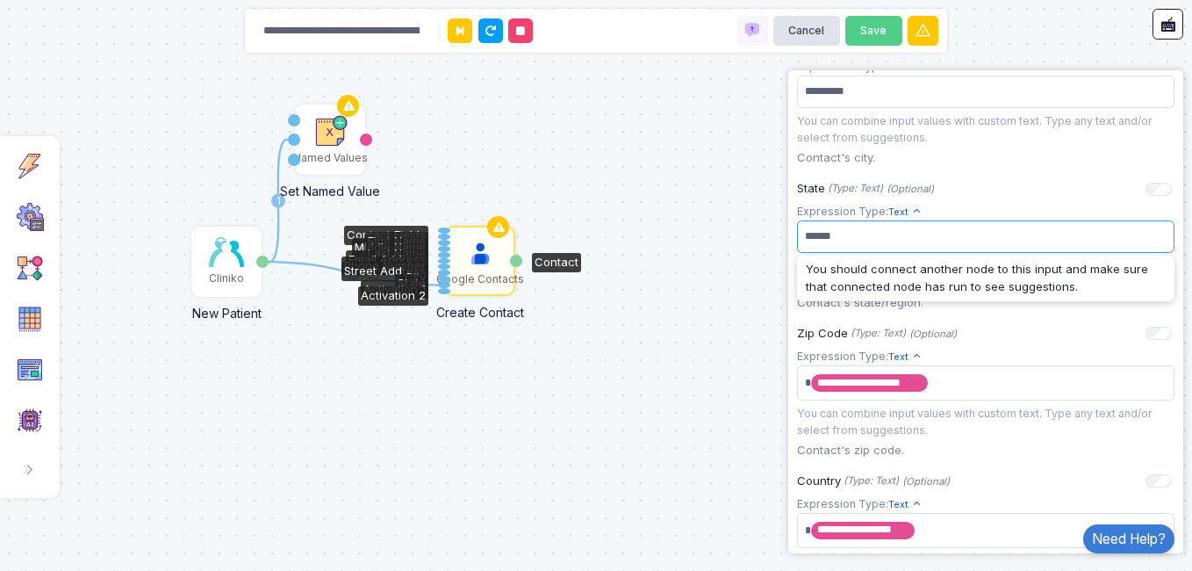
scroll to position [807, 0]
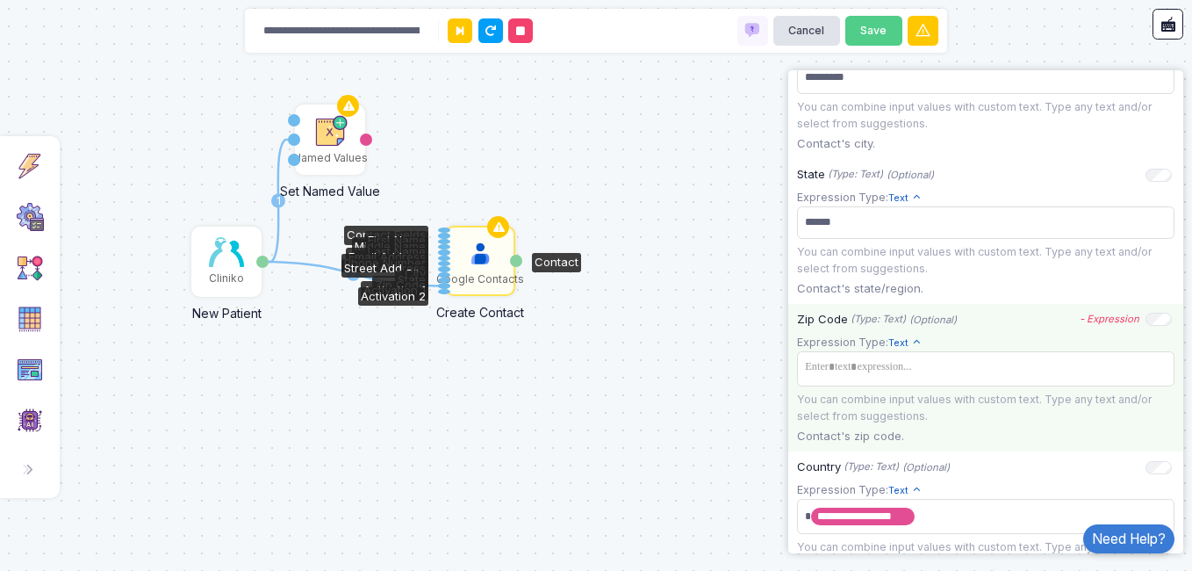
click at [951, 401] on app-expression-input "Expression Type: Text Text Allows you to create a new text by combining text va…" at bounding box center [985, 379] width 377 height 90
click at [951, 380] on span at bounding box center [985, 367] width 370 height 25
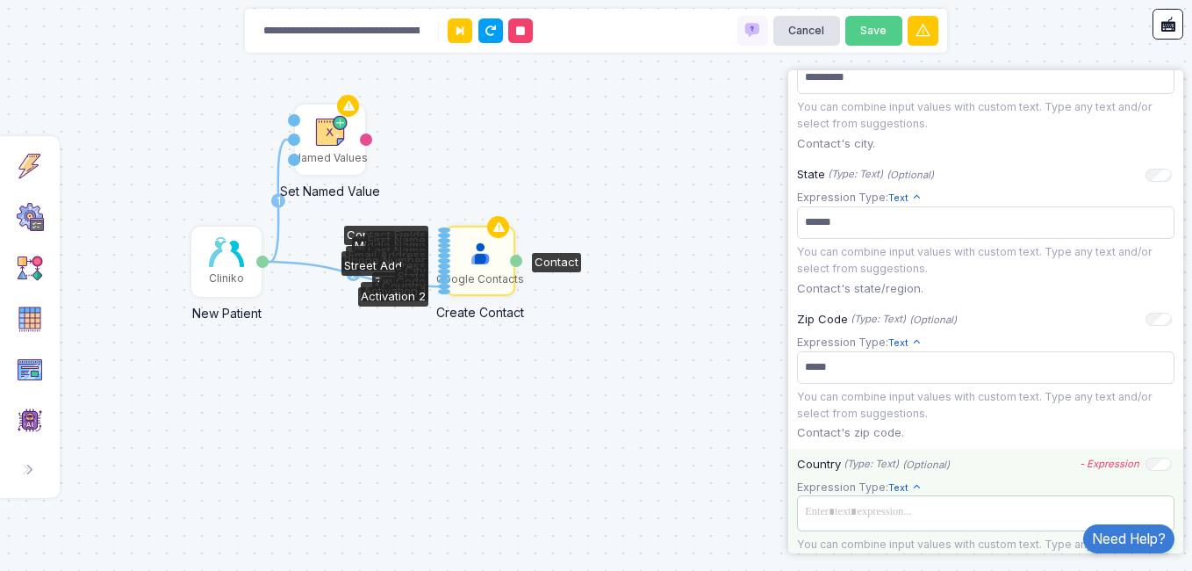
click at [987, 525] on span at bounding box center [985, 511] width 370 height 25
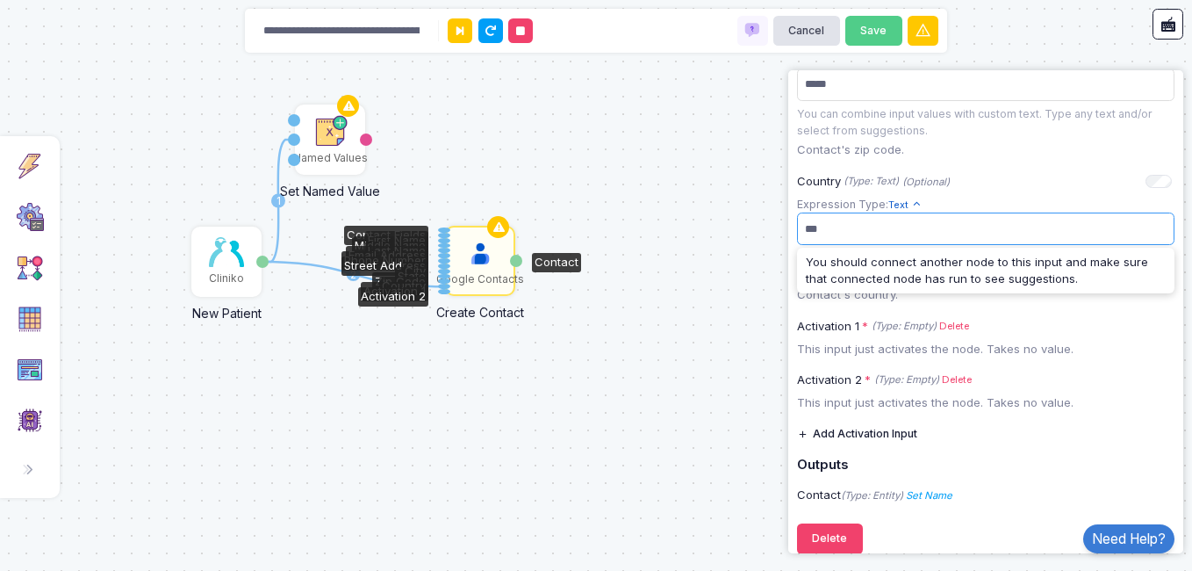
scroll to position [1126, 0]
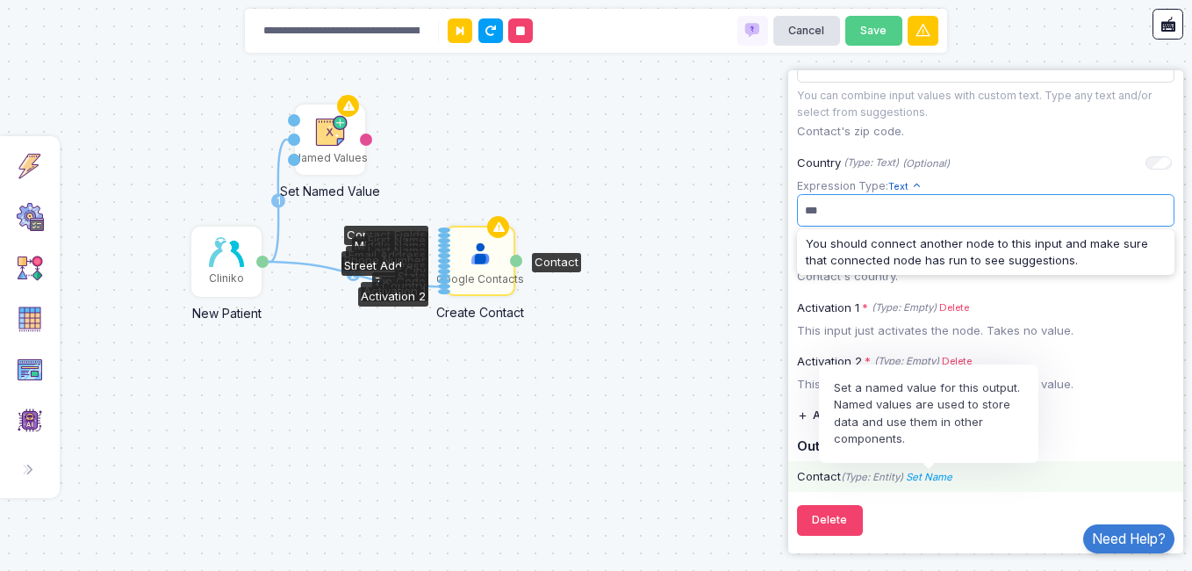
click at [940, 469] on div "Set Name Set a named value for this output. Named values are used to store data…" at bounding box center [927, 477] width 49 height 18
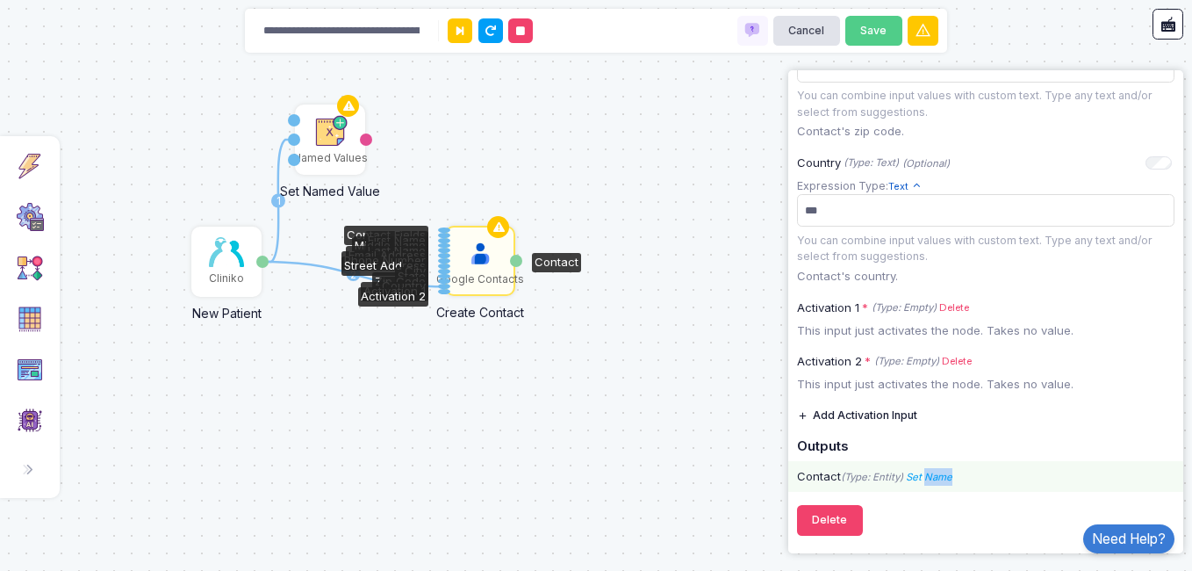
click at [940, 469] on div "Set Name Name" at bounding box center [927, 477] width 49 height 18
drag, startPoint x: 940, startPoint y: 469, endPoint x: 1023, endPoint y: 452, distance: 84.2
click at [1023, 452] on h5 "Outputs" at bounding box center [985, 447] width 377 height 16
click at [804, 472] on div "Contact (Type: Entity) Set Name Name" at bounding box center [985, 477] width 395 height 18
click at [881, 417] on button "Add Activation Input" at bounding box center [857, 415] width 120 height 31
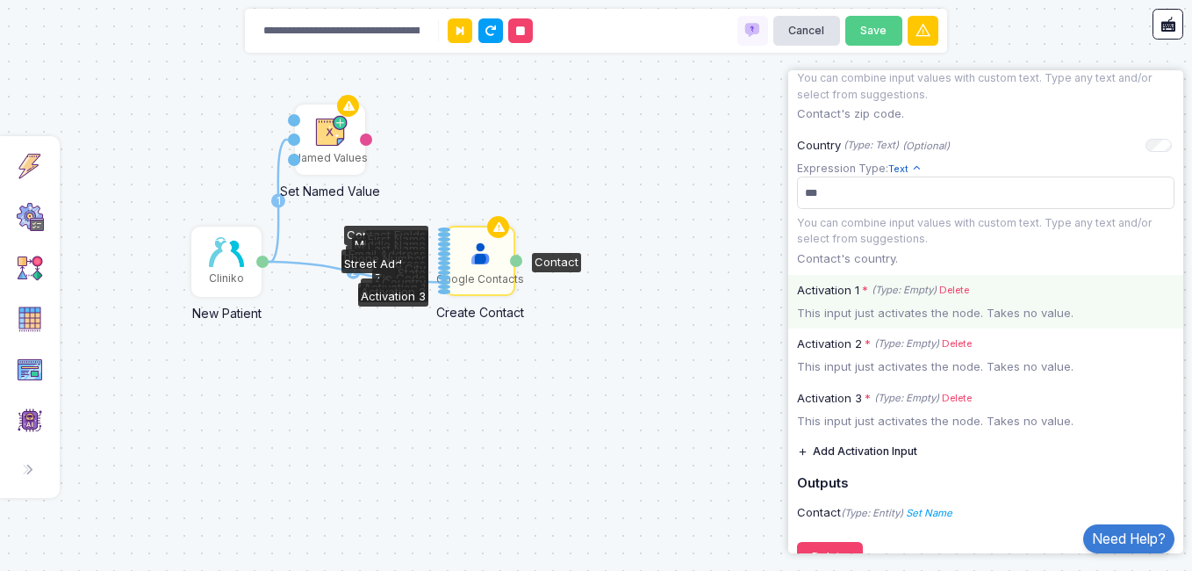
click at [946, 298] on link "Delete" at bounding box center [954, 290] width 30 height 15
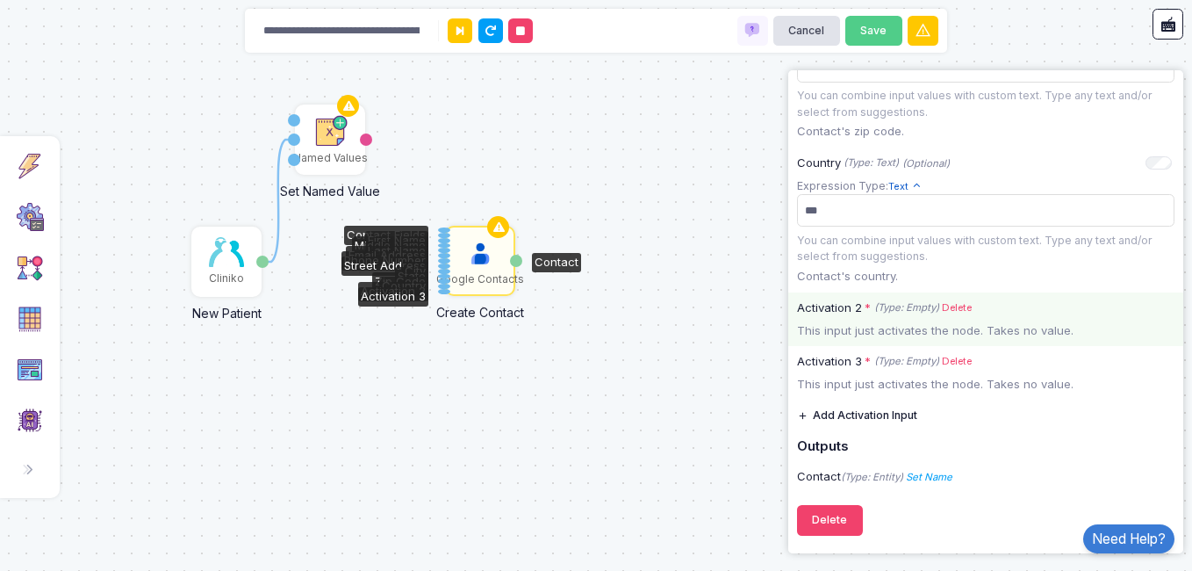
click at [948, 305] on link "Delete" at bounding box center [957, 307] width 30 height 15
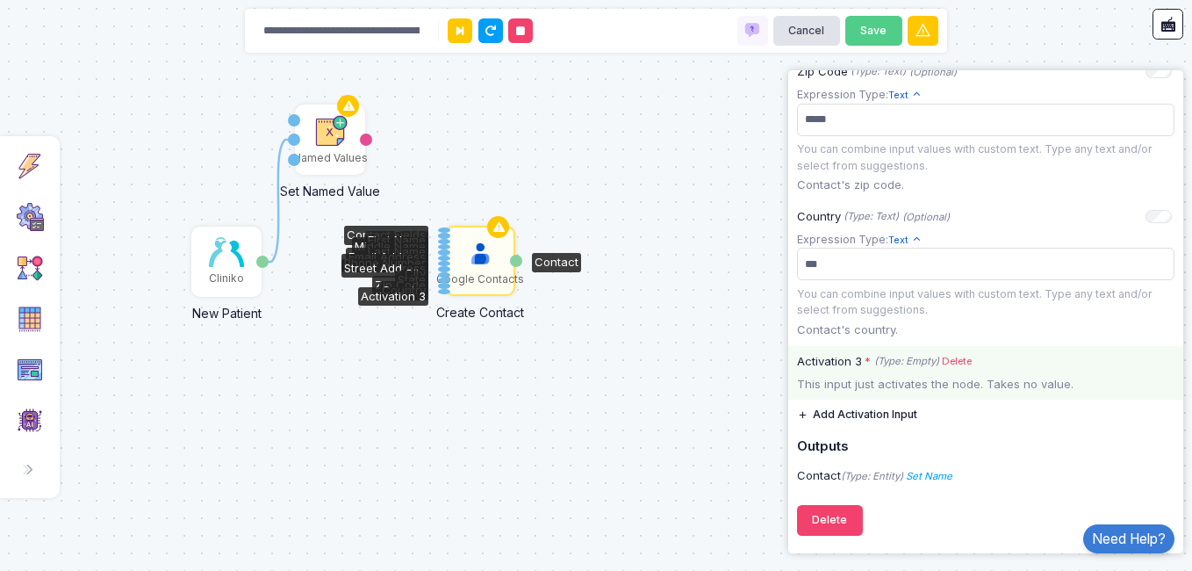
click at [958, 362] on link "Delete" at bounding box center [957, 361] width 30 height 15
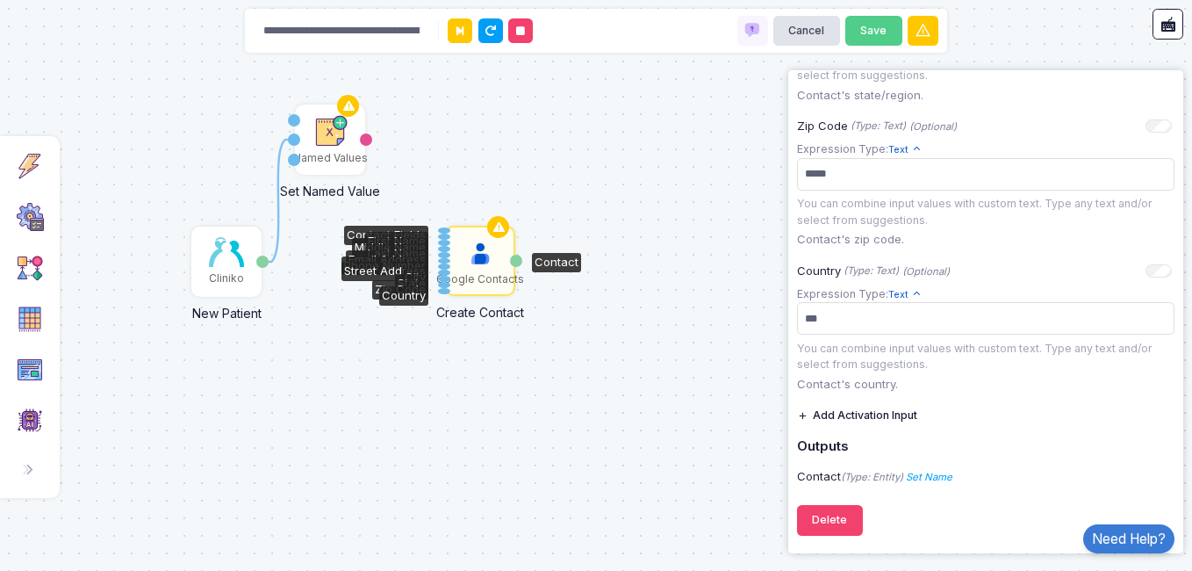
scroll to position [1018, 0]
click at [460, 39] on button at bounding box center [460, 30] width 25 height 25
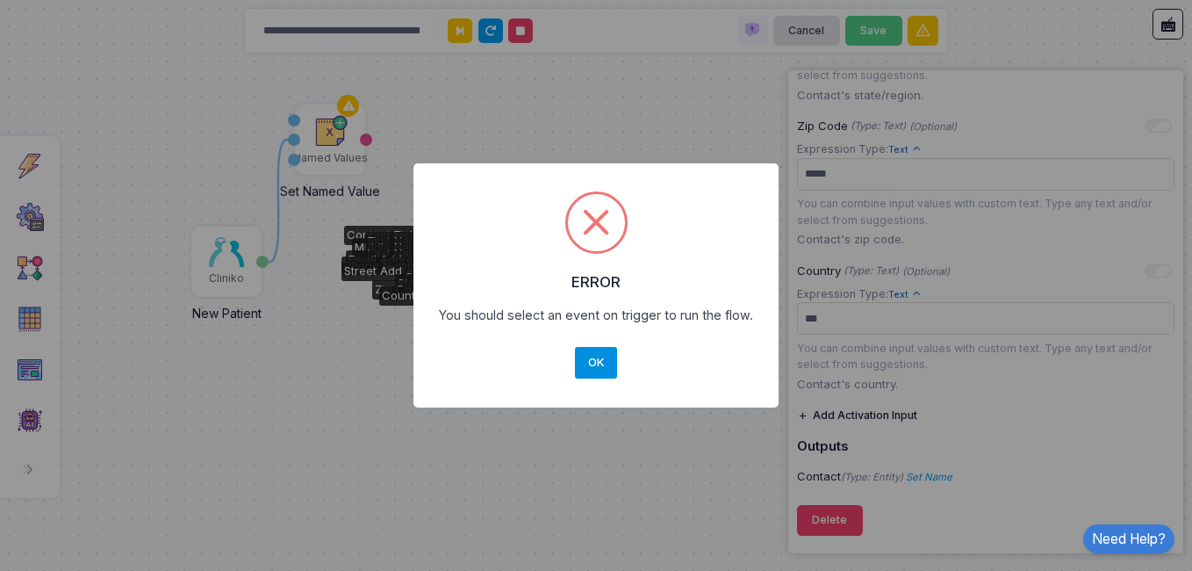
click at [601, 348] on button "OK" at bounding box center [596, 363] width 42 height 32
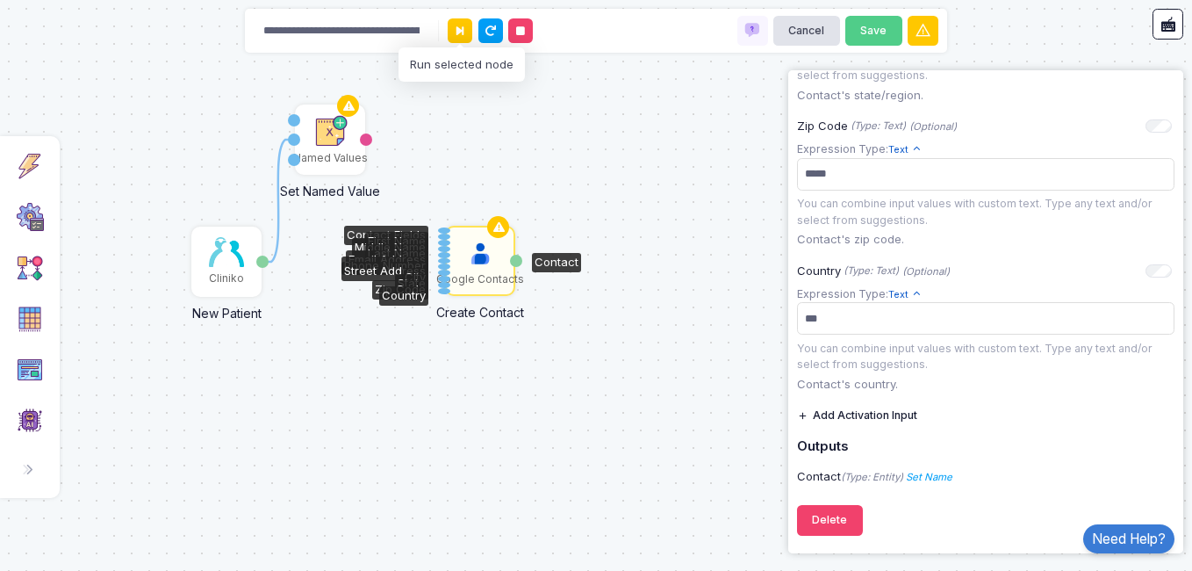
click at [496, 276] on div "Google Contacts" at bounding box center [480, 279] width 88 height 16
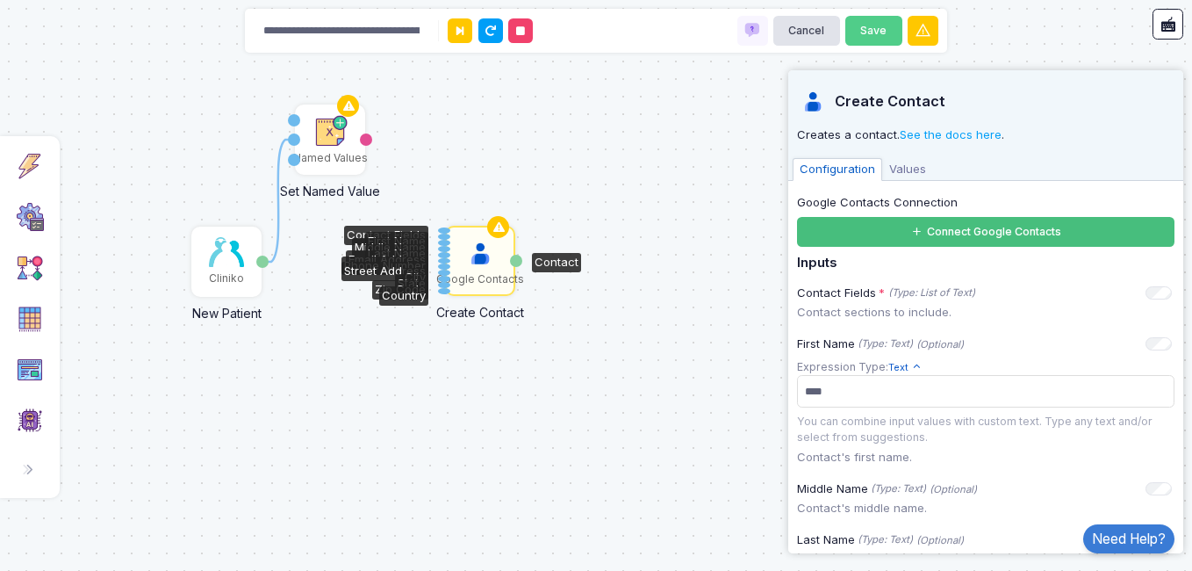
click at [843, 238] on button "Connect Google Contacts" at bounding box center [985, 232] width 377 height 31
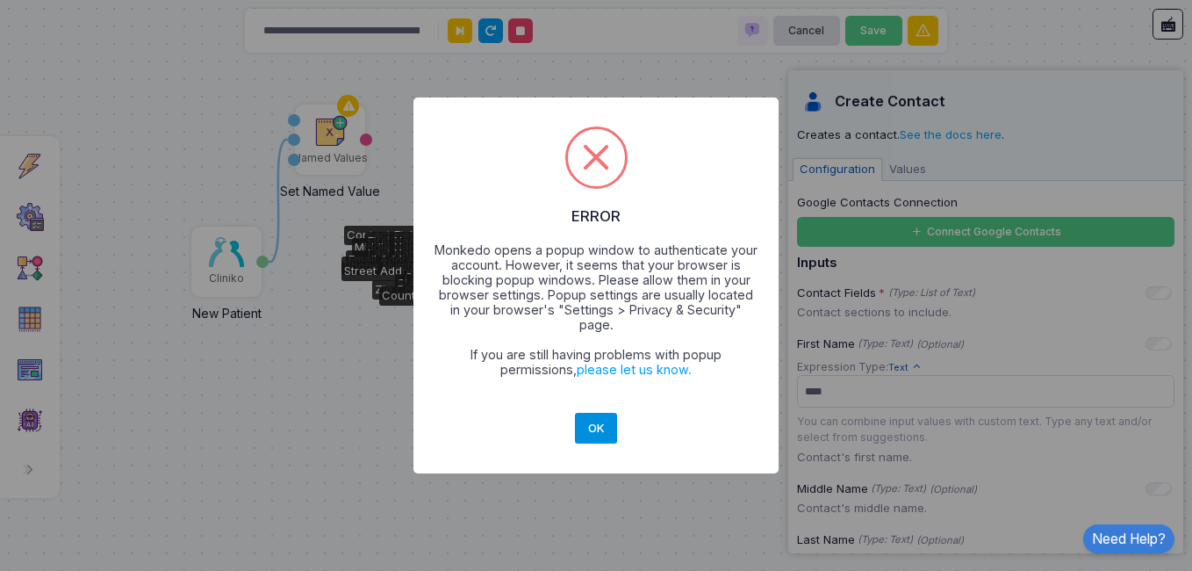
click at [591, 424] on button "OK" at bounding box center [596, 429] width 42 height 32
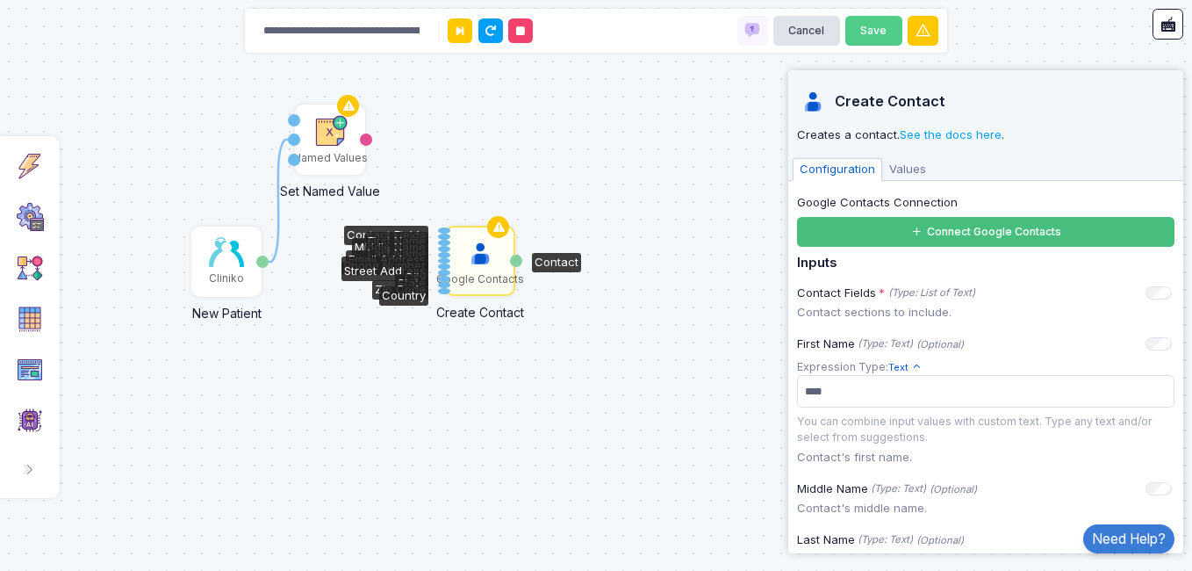
click at [967, 235] on button "Connect Google Contacts" at bounding box center [985, 232] width 377 height 31
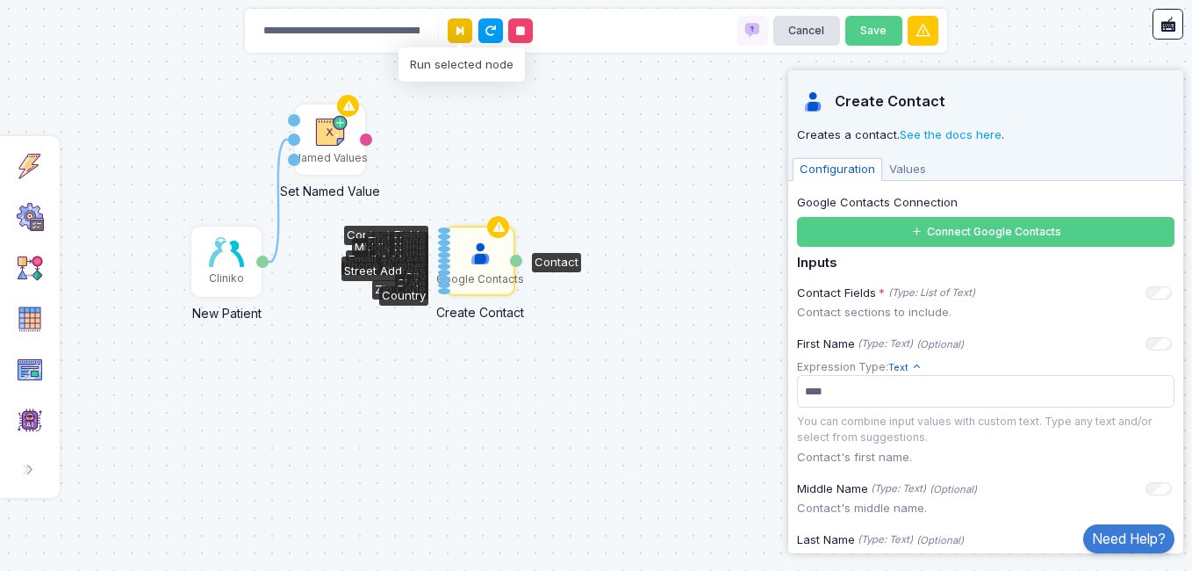
click at [460, 30] on icon at bounding box center [459, 30] width 7 height 11
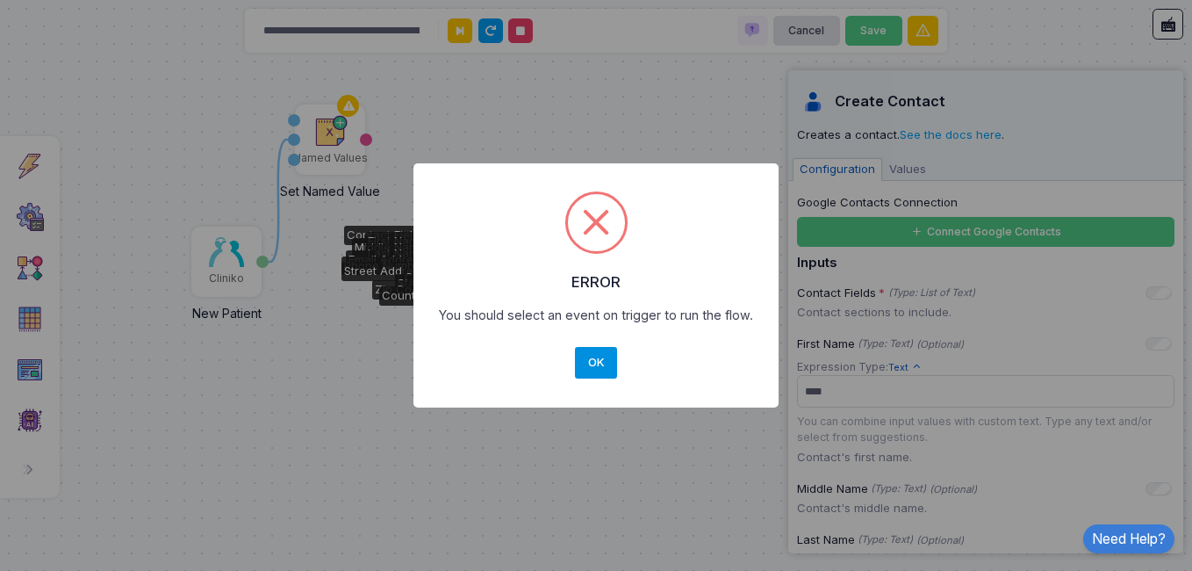
click at [602, 349] on button "OK" at bounding box center [596, 363] width 42 height 32
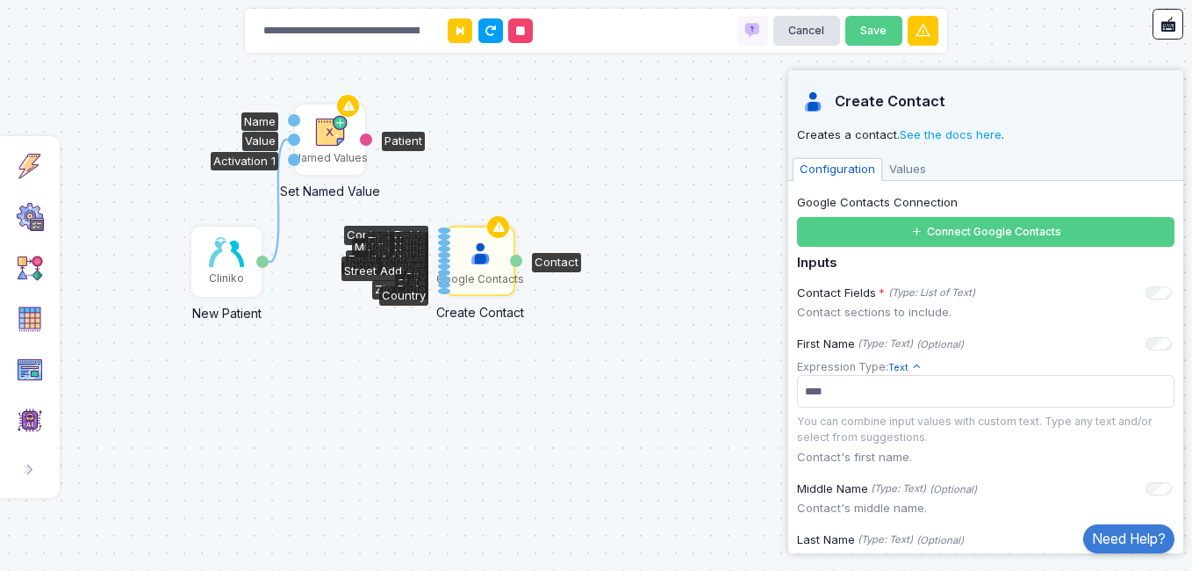
click at [318, 131] on img at bounding box center [329, 132] width 35 height 35
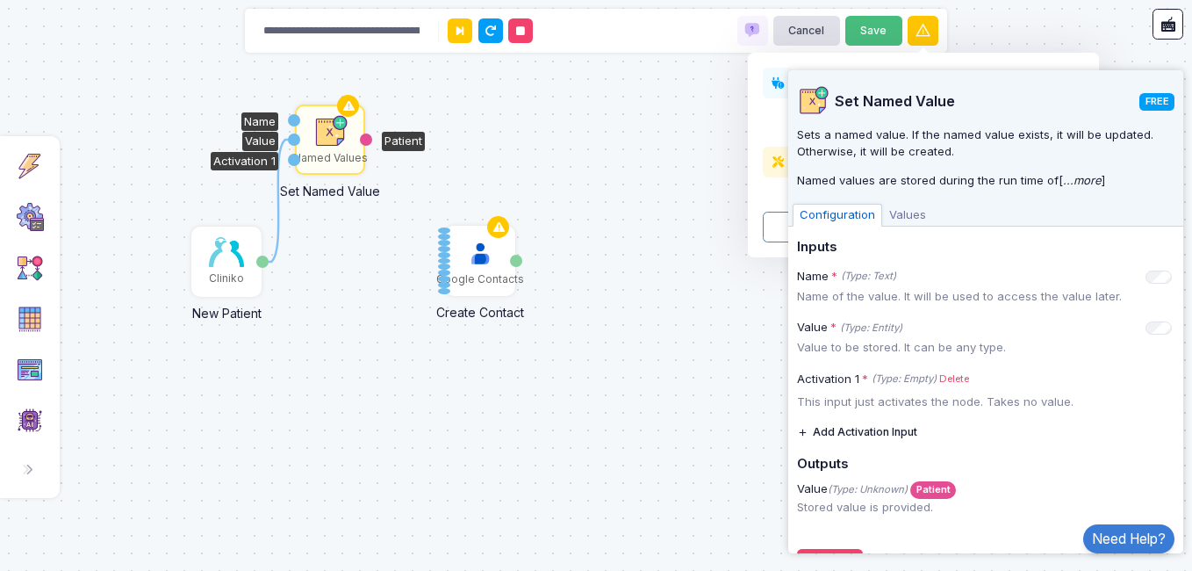
click at [865, 32] on button "Save" at bounding box center [873, 31] width 57 height 31
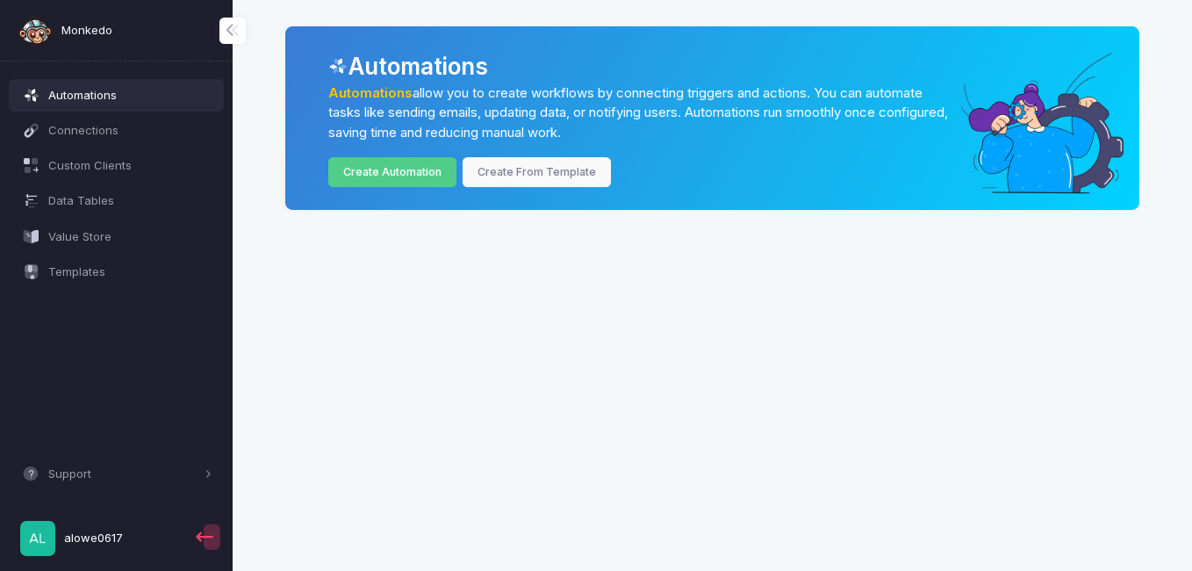
click at [865, 32] on div "Automations Automations allow you to create workflows by connecting triggers an…" at bounding box center [712, 117] width 854 height 183
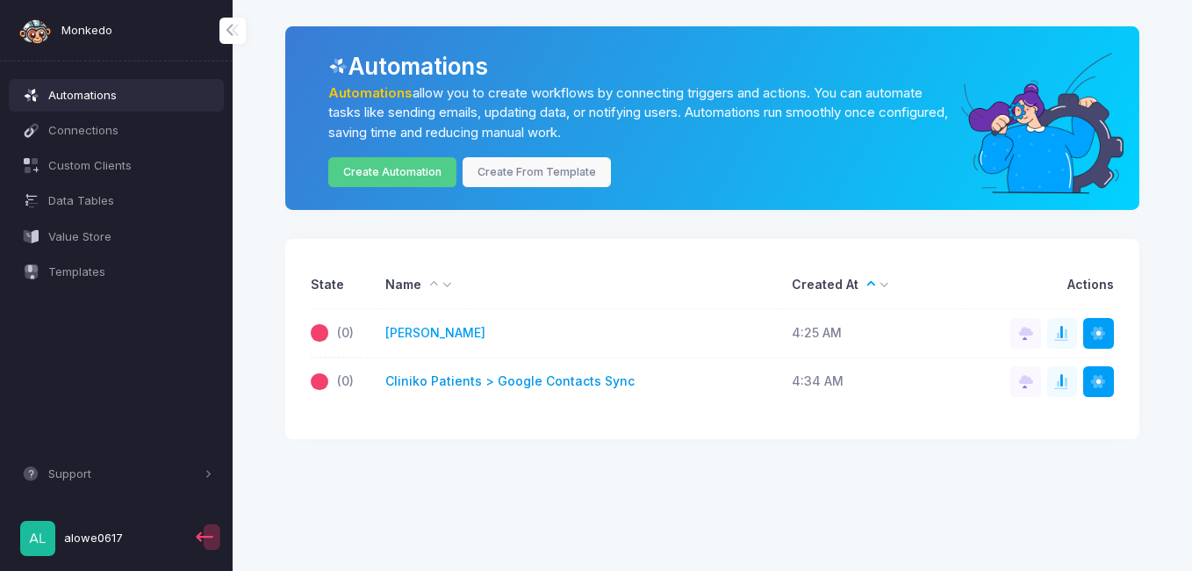
click at [424, 379] on link "Cliniko Patients > Google Contacts Sync" at bounding box center [509, 381] width 249 height 18
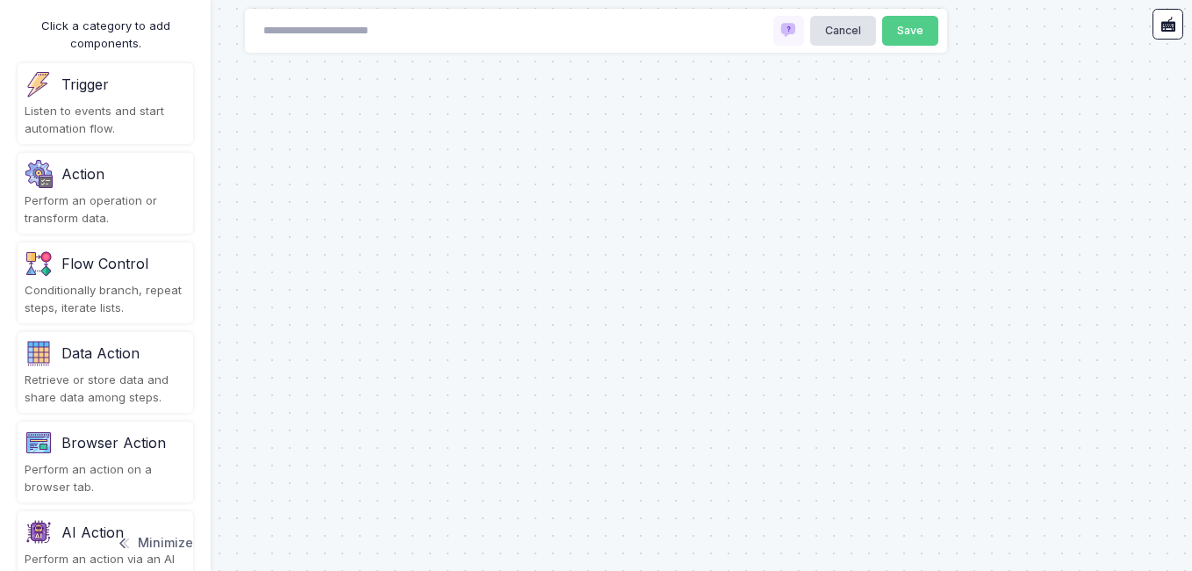
type input "**********"
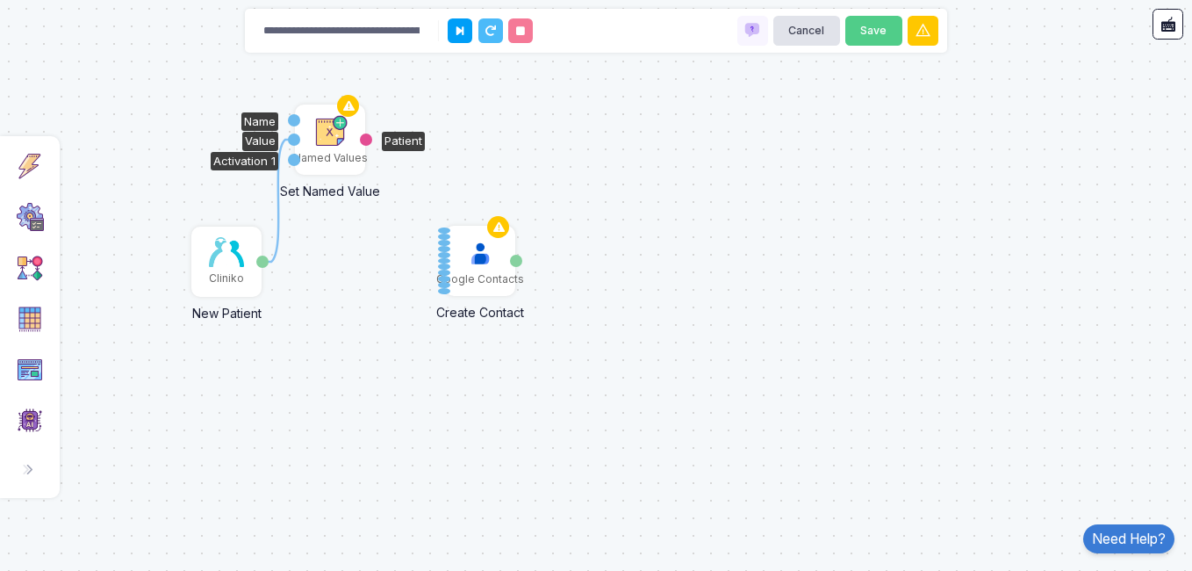
click at [357, 137] on div "Named Values" at bounding box center [330, 139] width 67 height 67
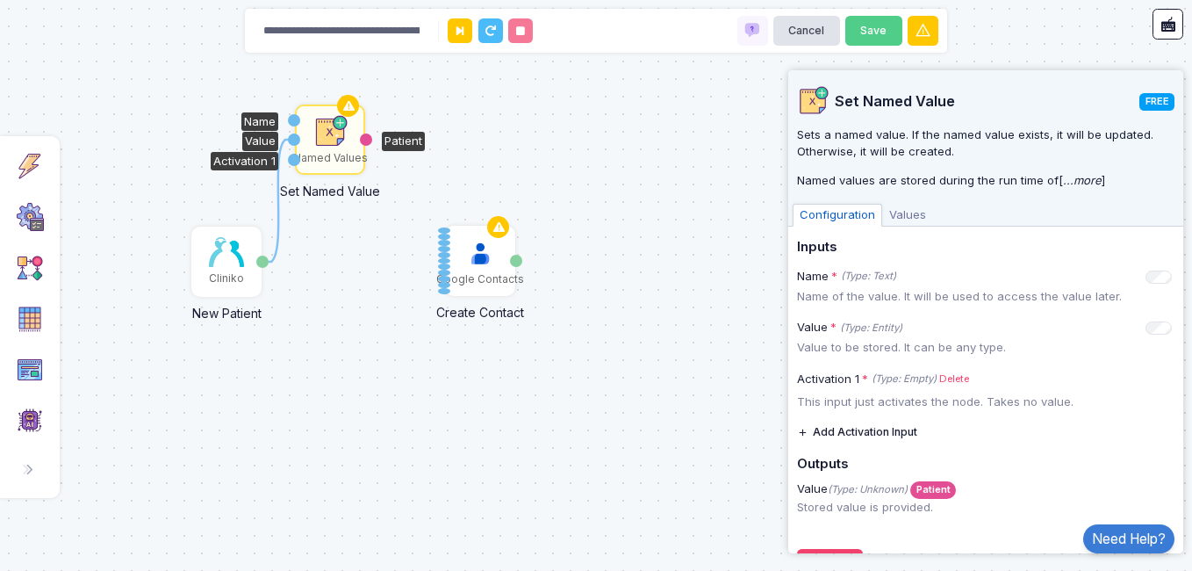
click at [899, 212] on span "Values" at bounding box center [907, 215] width 51 height 23
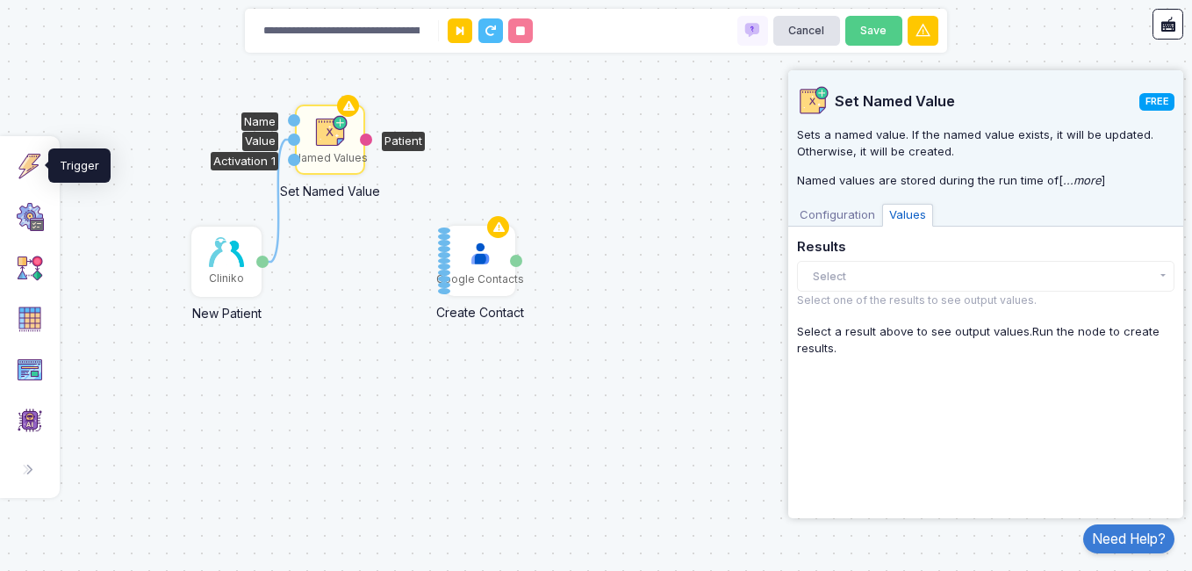
click at [22, 170] on img at bounding box center [30, 166] width 28 height 28
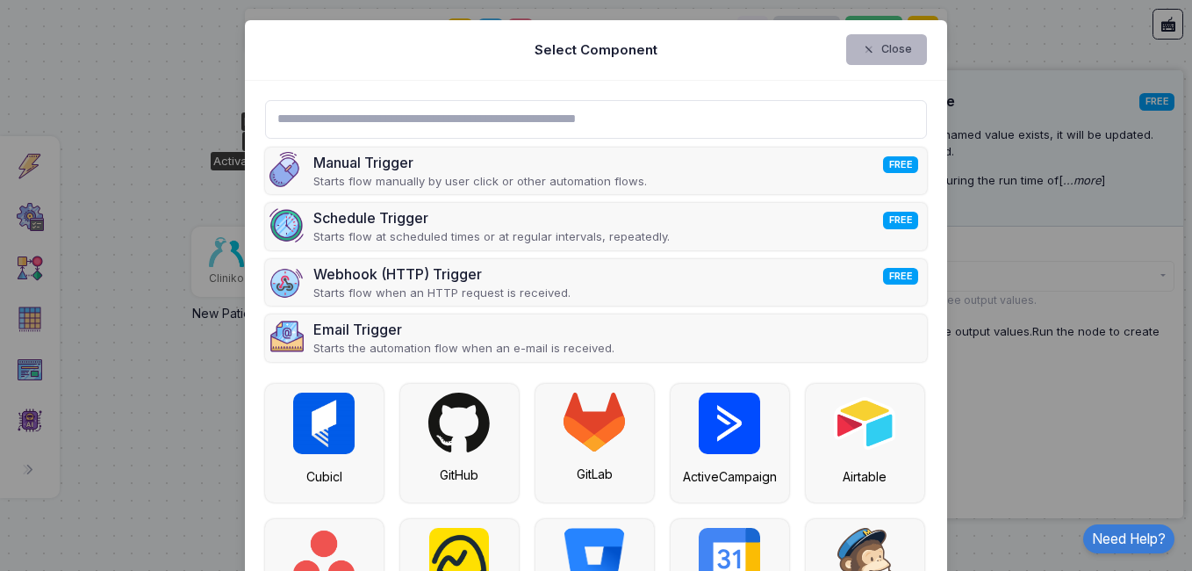
click at [884, 43] on button "Close" at bounding box center [887, 49] width 82 height 31
